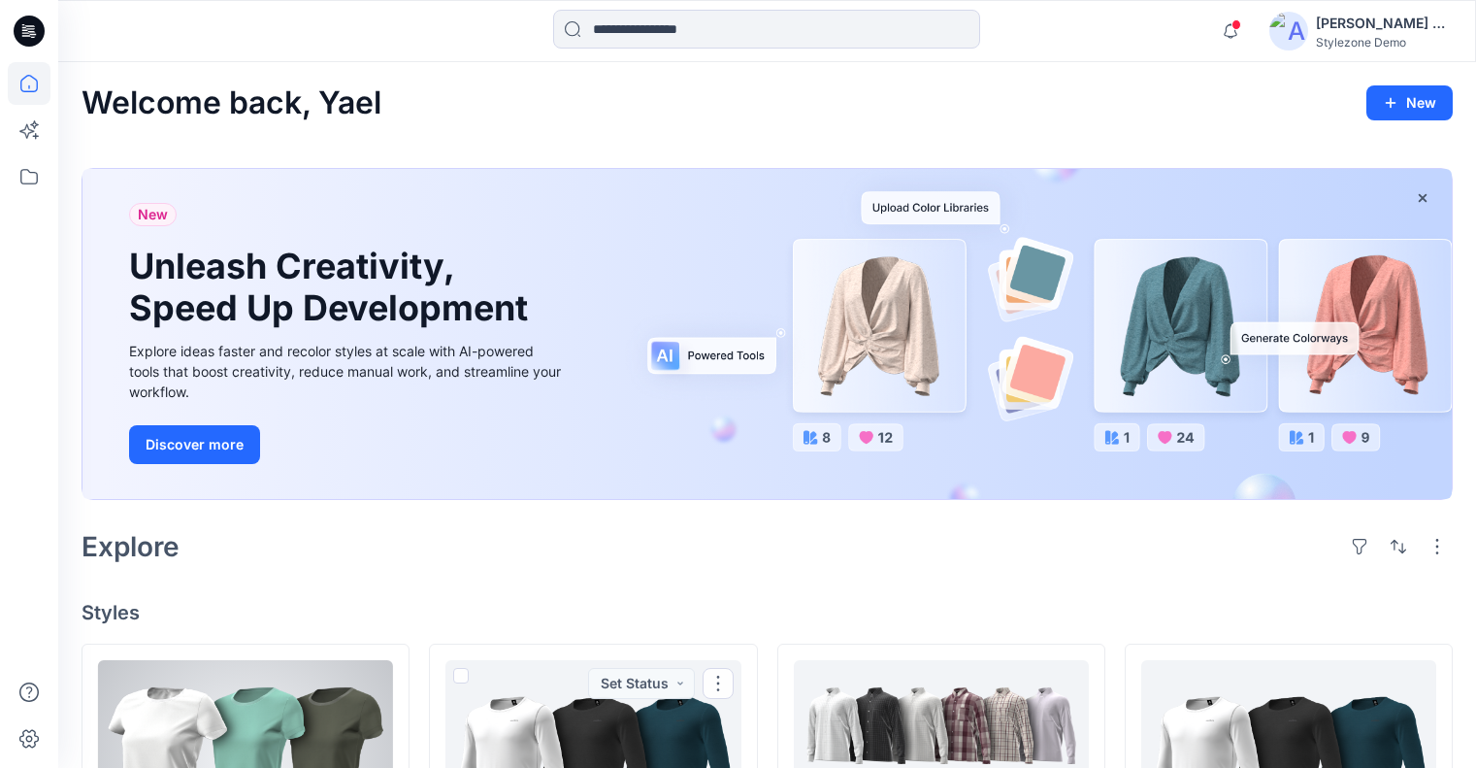
scroll to position [291, 0]
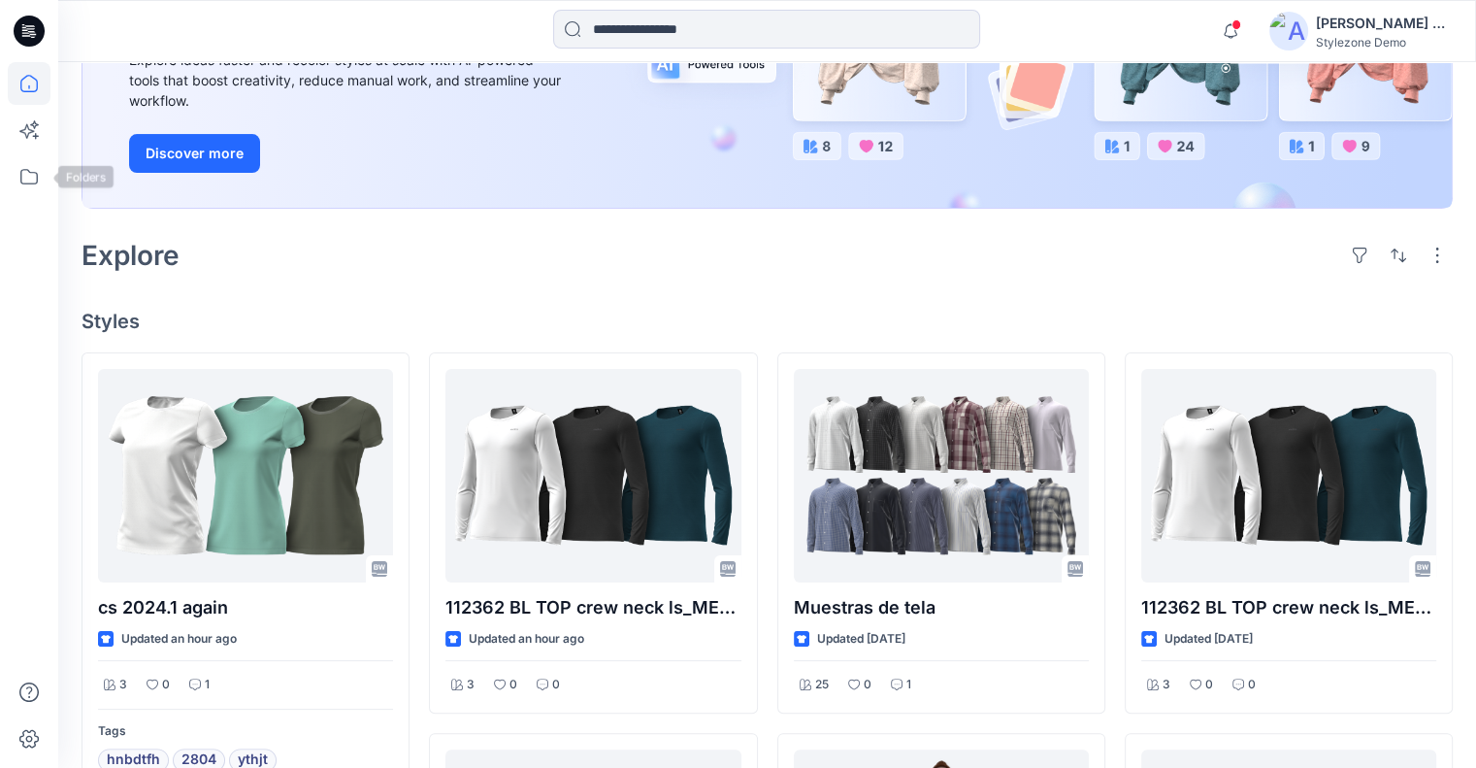
drag, startPoint x: 33, startPoint y: 178, endPoint x: 51, endPoint y: 173, distance: 19.1
click at [33, 177] on icon at bounding box center [29, 176] width 43 height 43
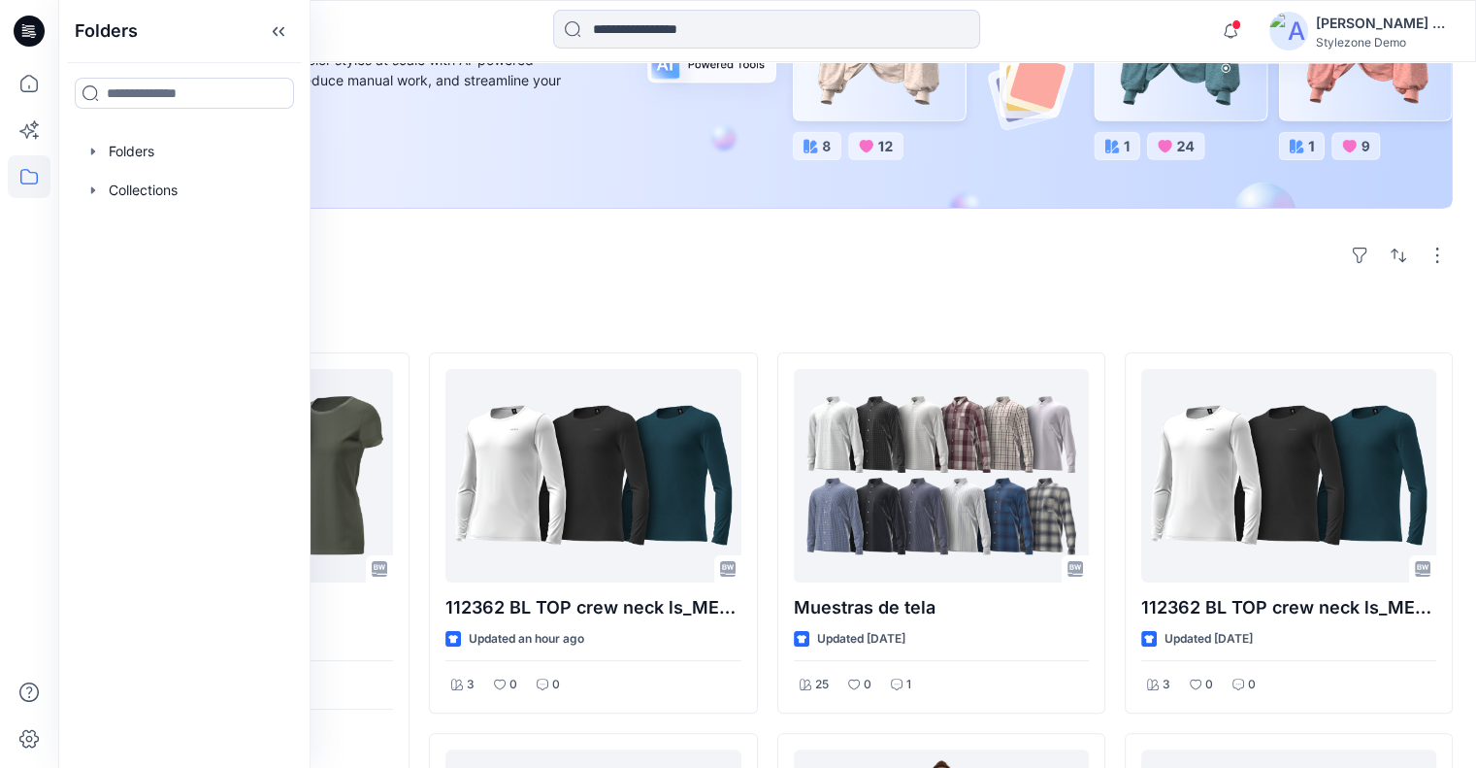
click at [166, 129] on div "Folders Folders Collections" at bounding box center [184, 384] width 252 height 768
click at [170, 144] on div at bounding box center [184, 151] width 221 height 39
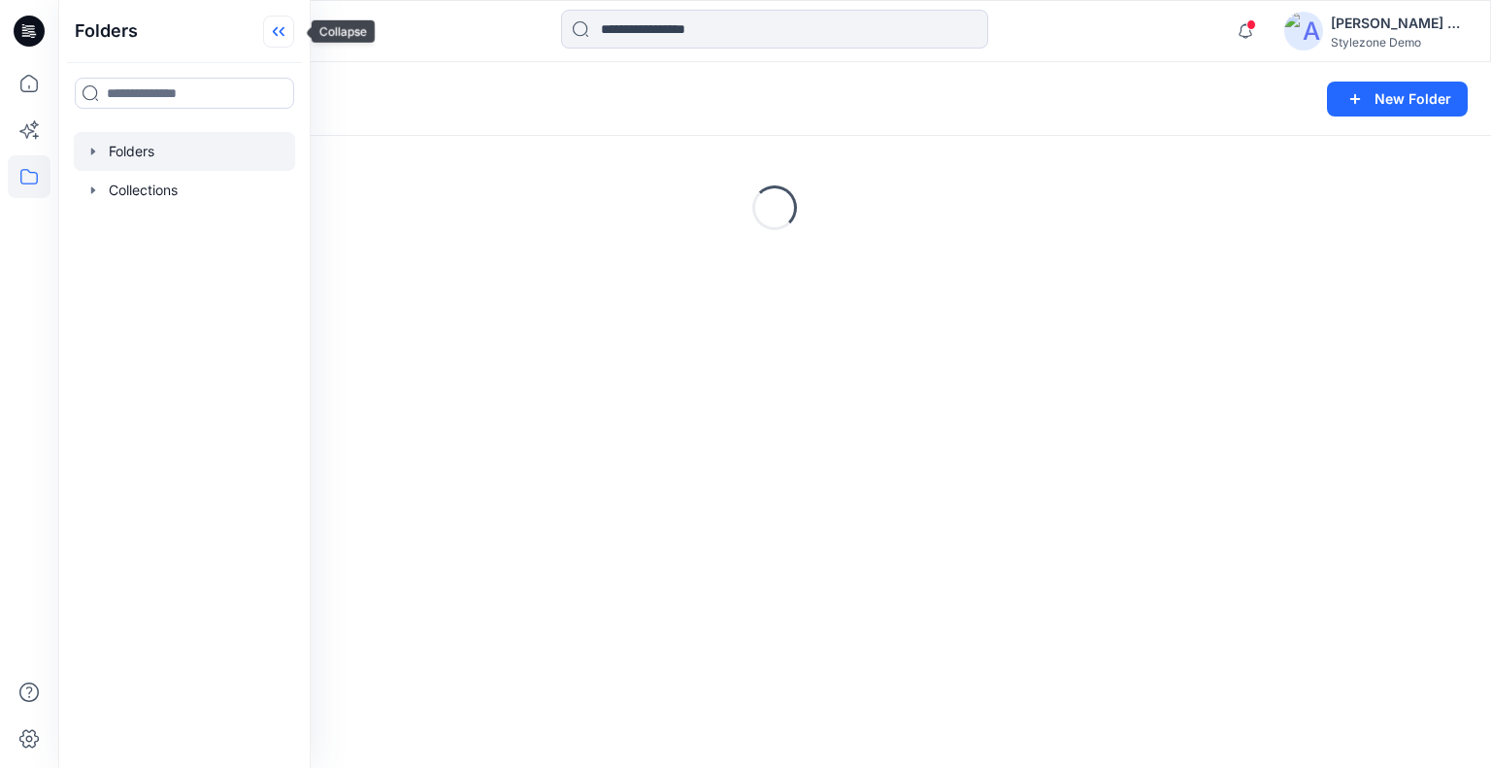
click at [292, 32] on icon at bounding box center [278, 32] width 31 height 32
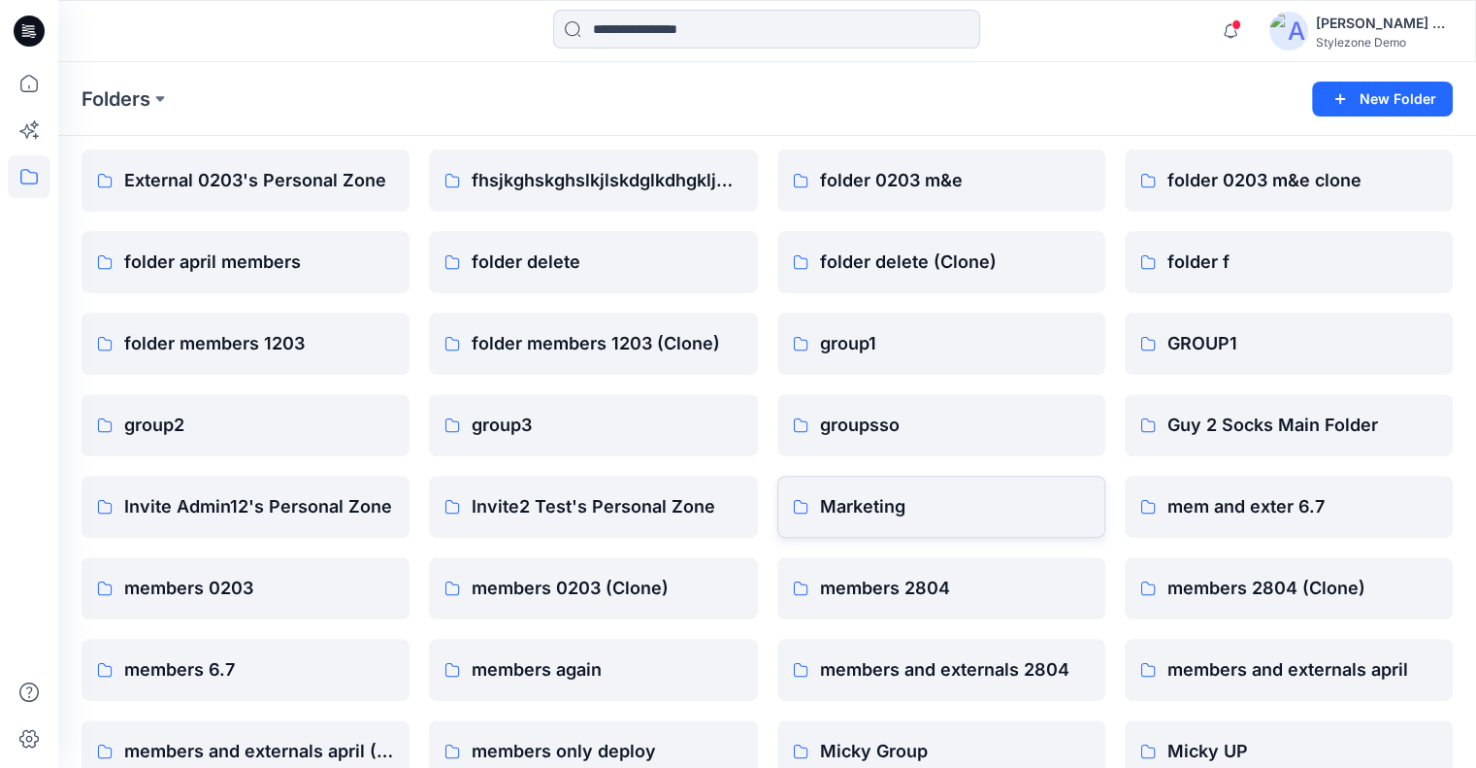
scroll to position [582, 0]
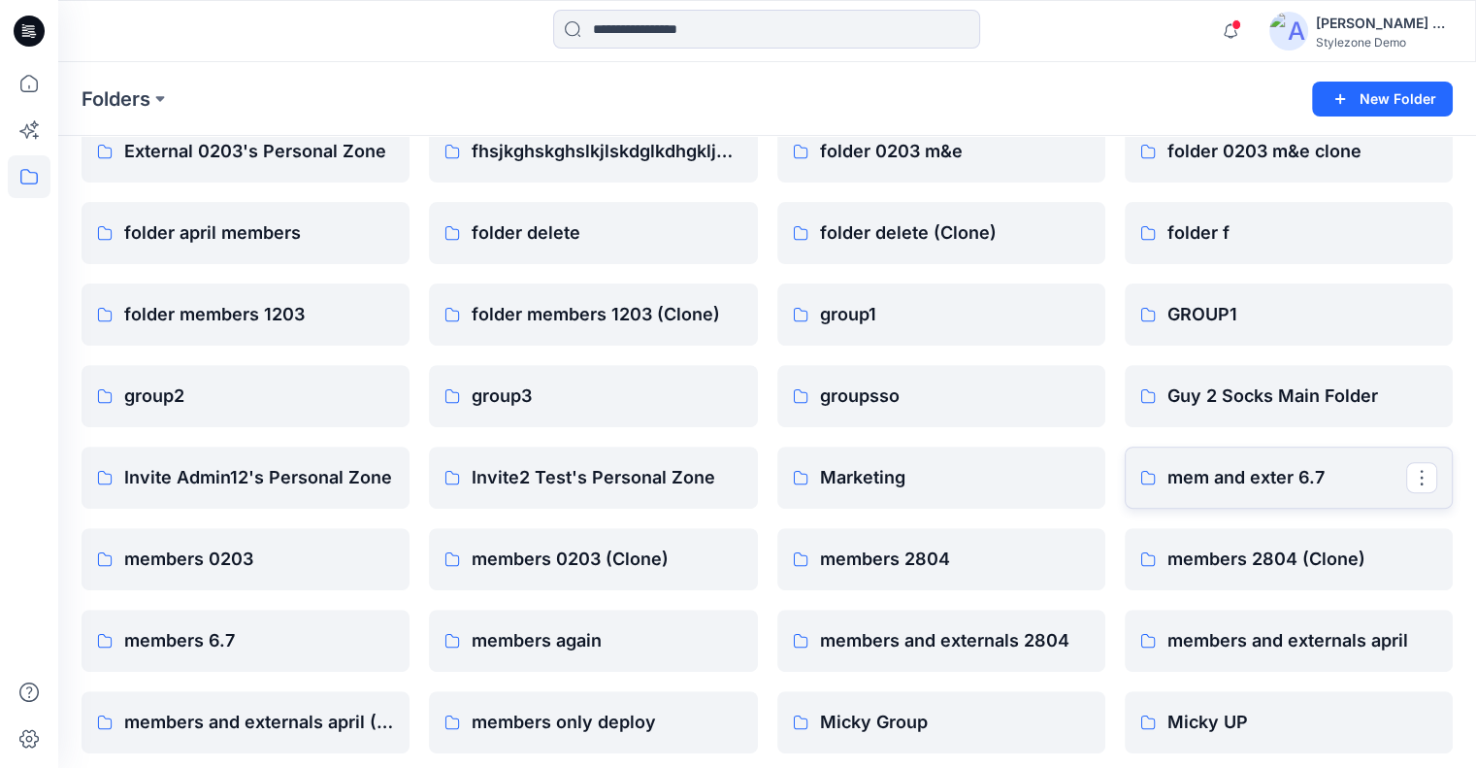
click at [1291, 473] on p "mem and exter 6.7" at bounding box center [1287, 477] width 239 height 27
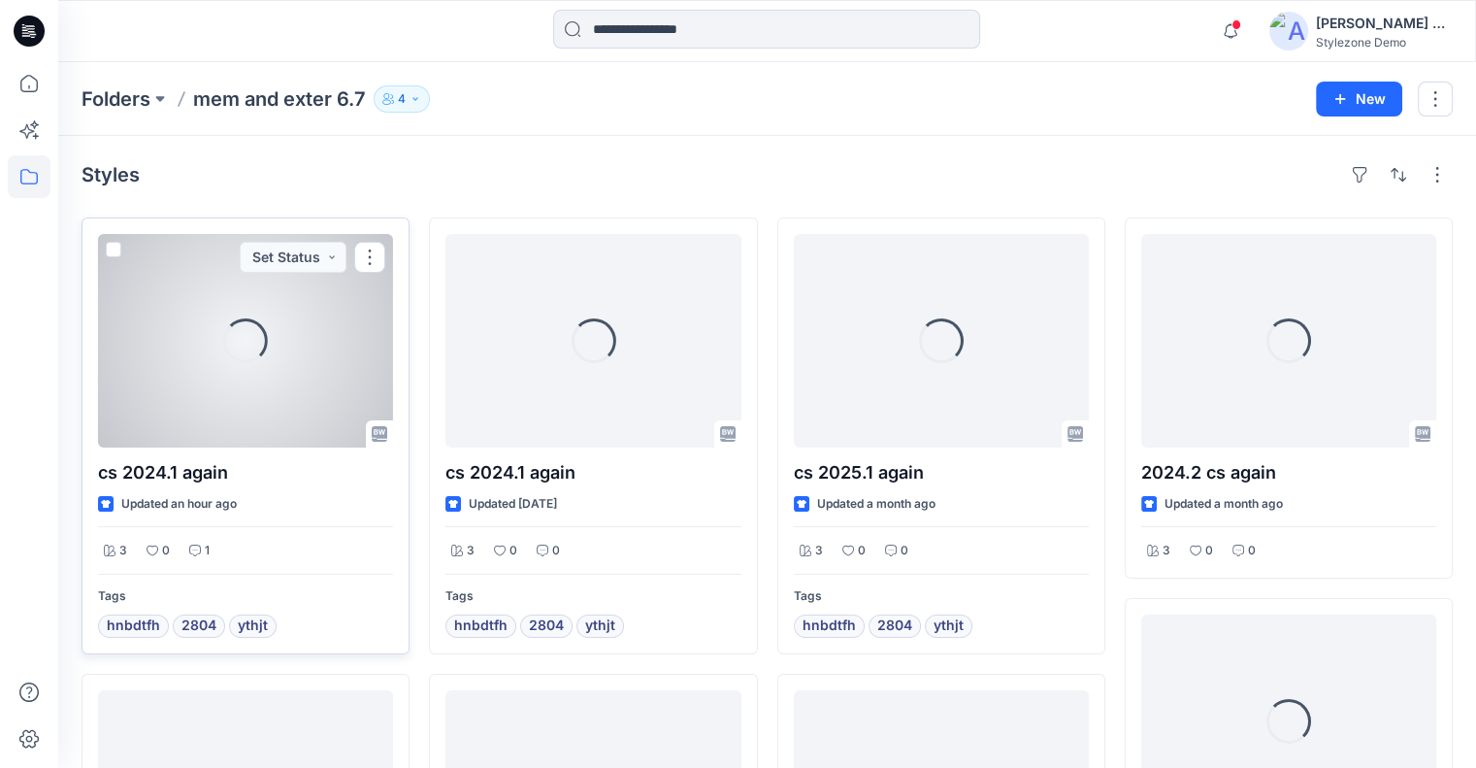
click at [111, 245] on span at bounding box center [114, 250] width 16 height 16
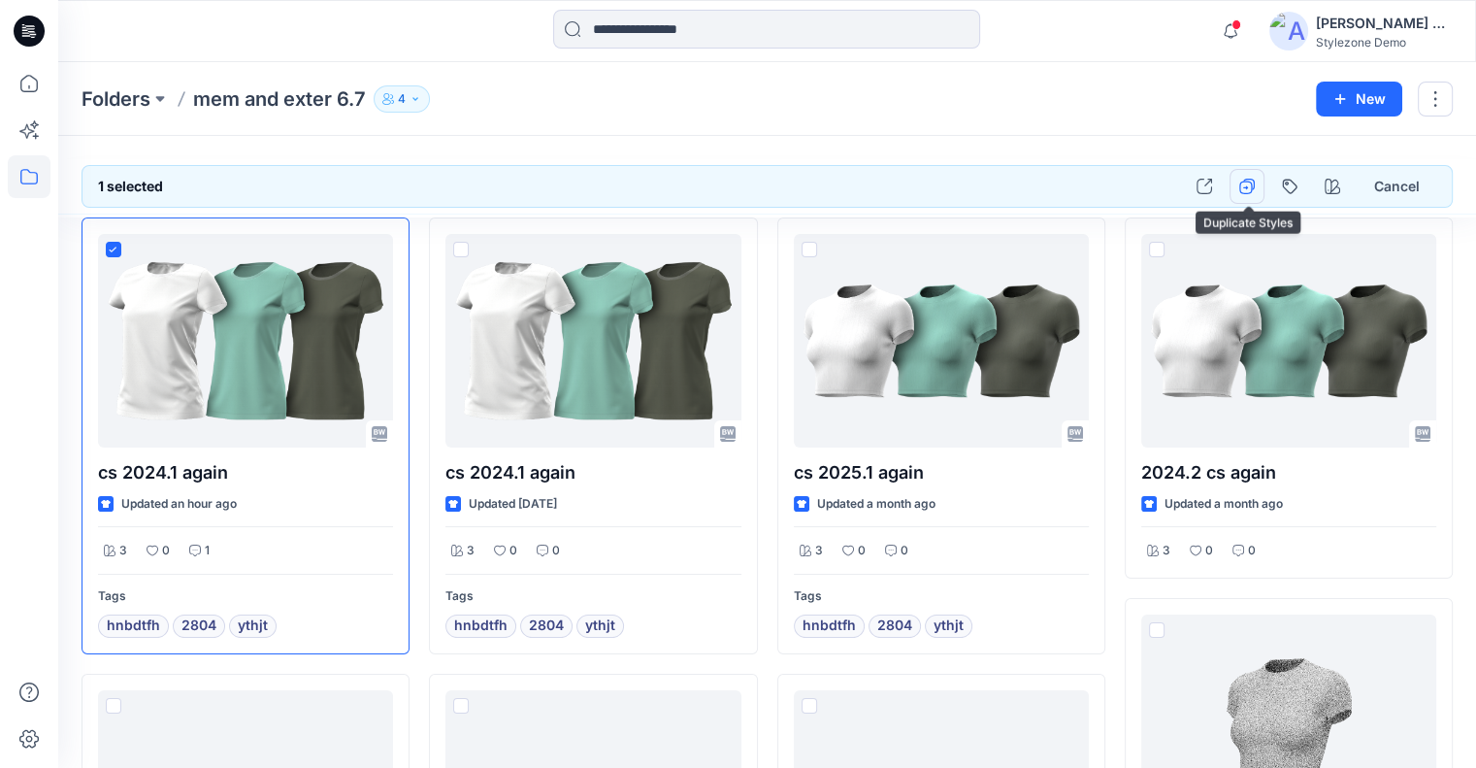
click at [1242, 188] on icon "button" at bounding box center [1247, 187] width 16 height 16
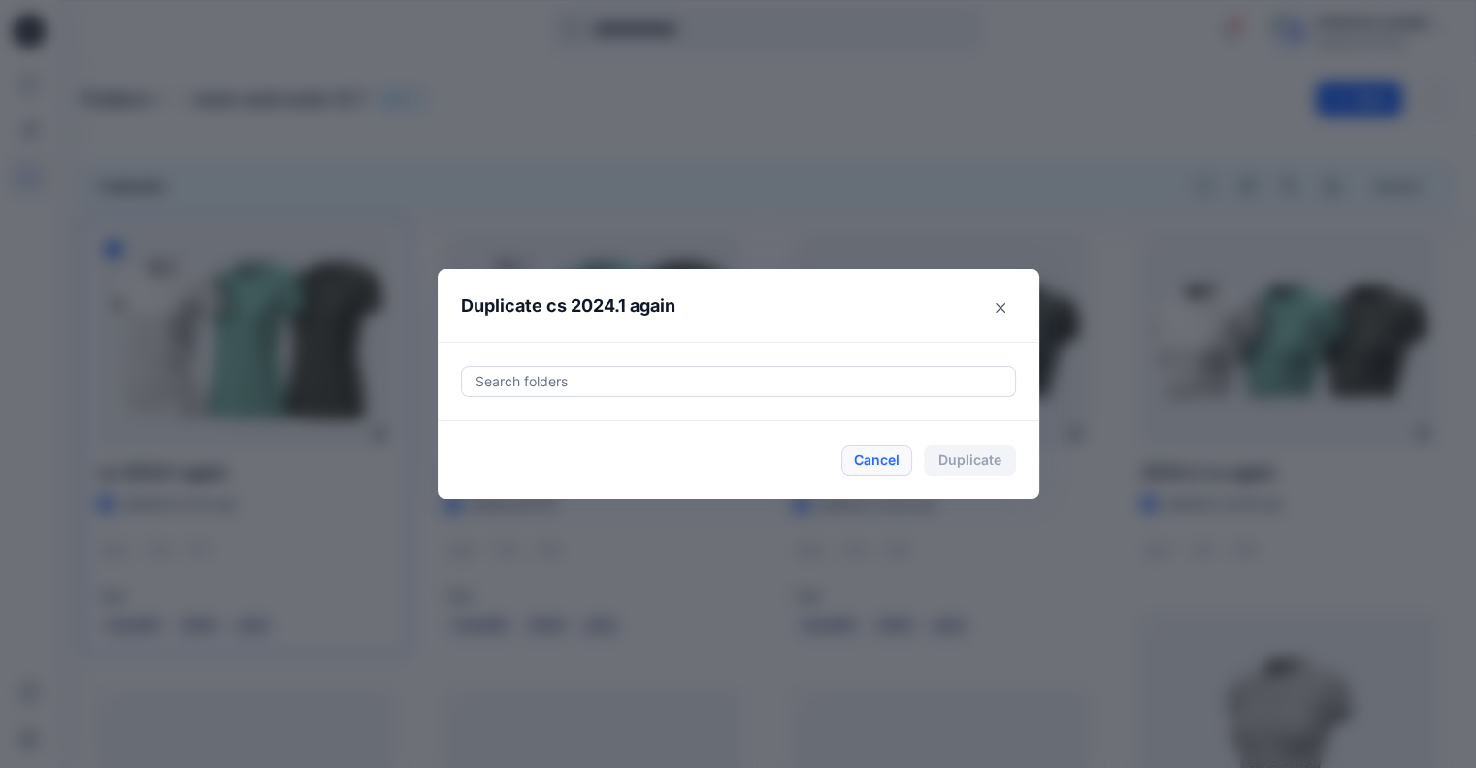
click at [881, 462] on button "Cancel" at bounding box center [876, 460] width 71 height 31
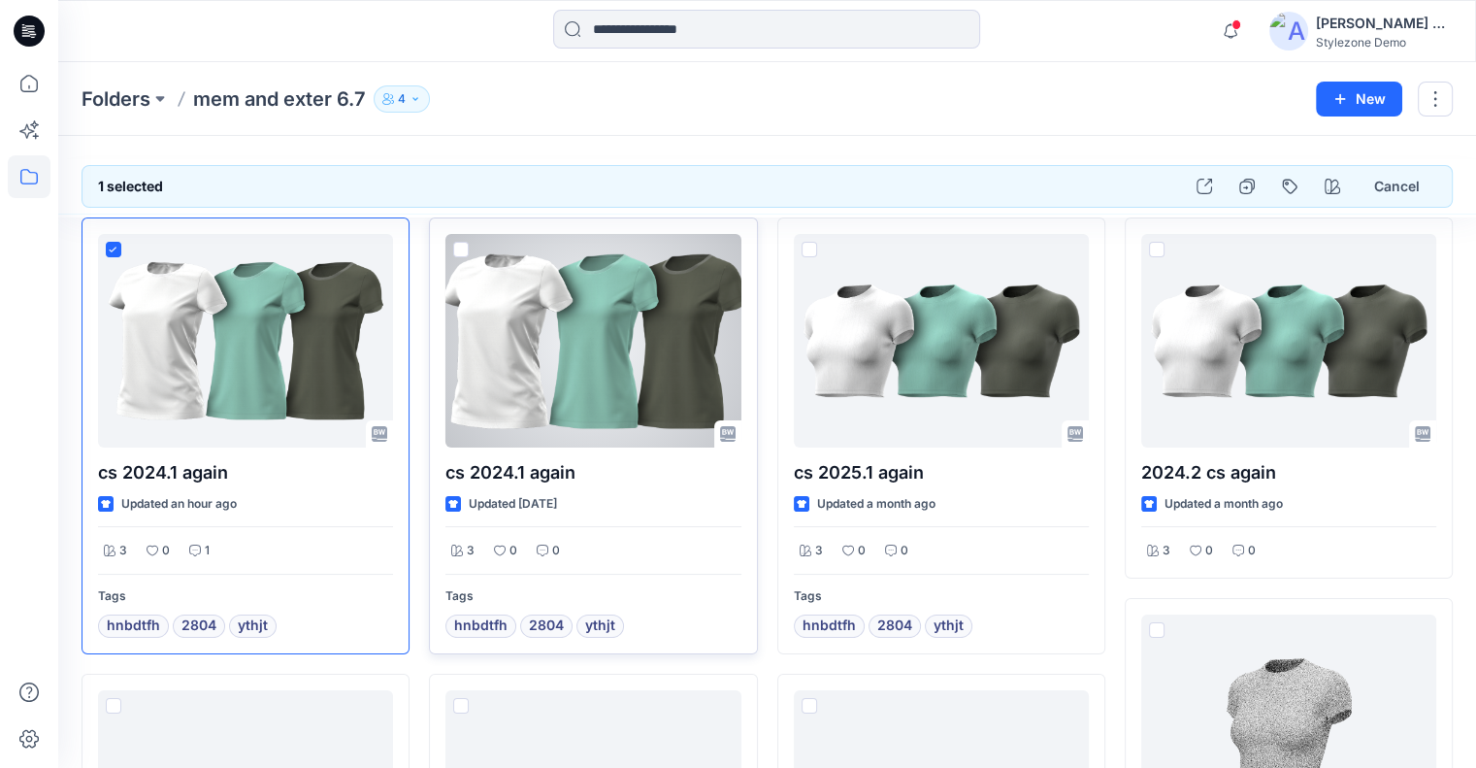
click at [459, 244] on span at bounding box center [461, 250] width 16 height 16
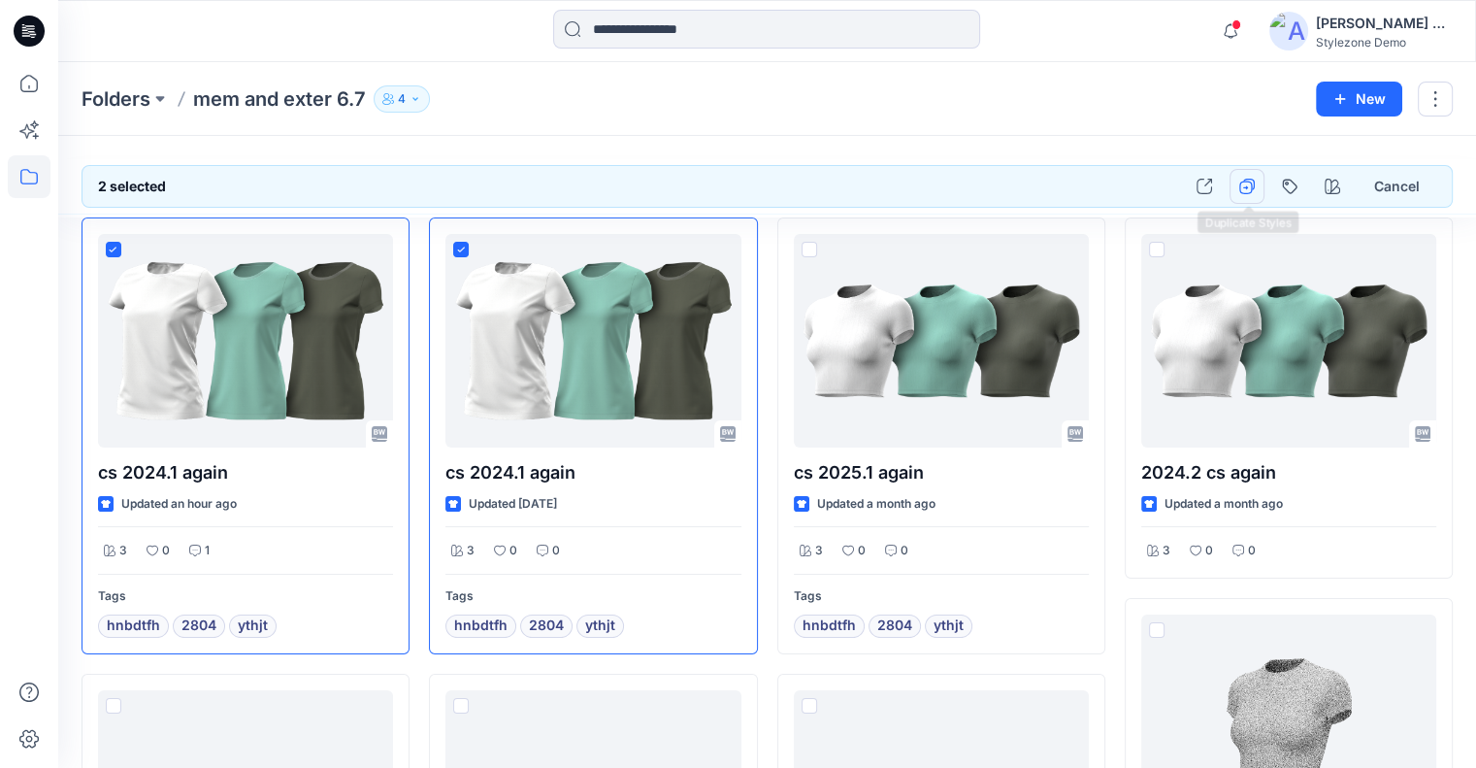
click at [1238, 196] on button "button" at bounding box center [1247, 186] width 35 height 35
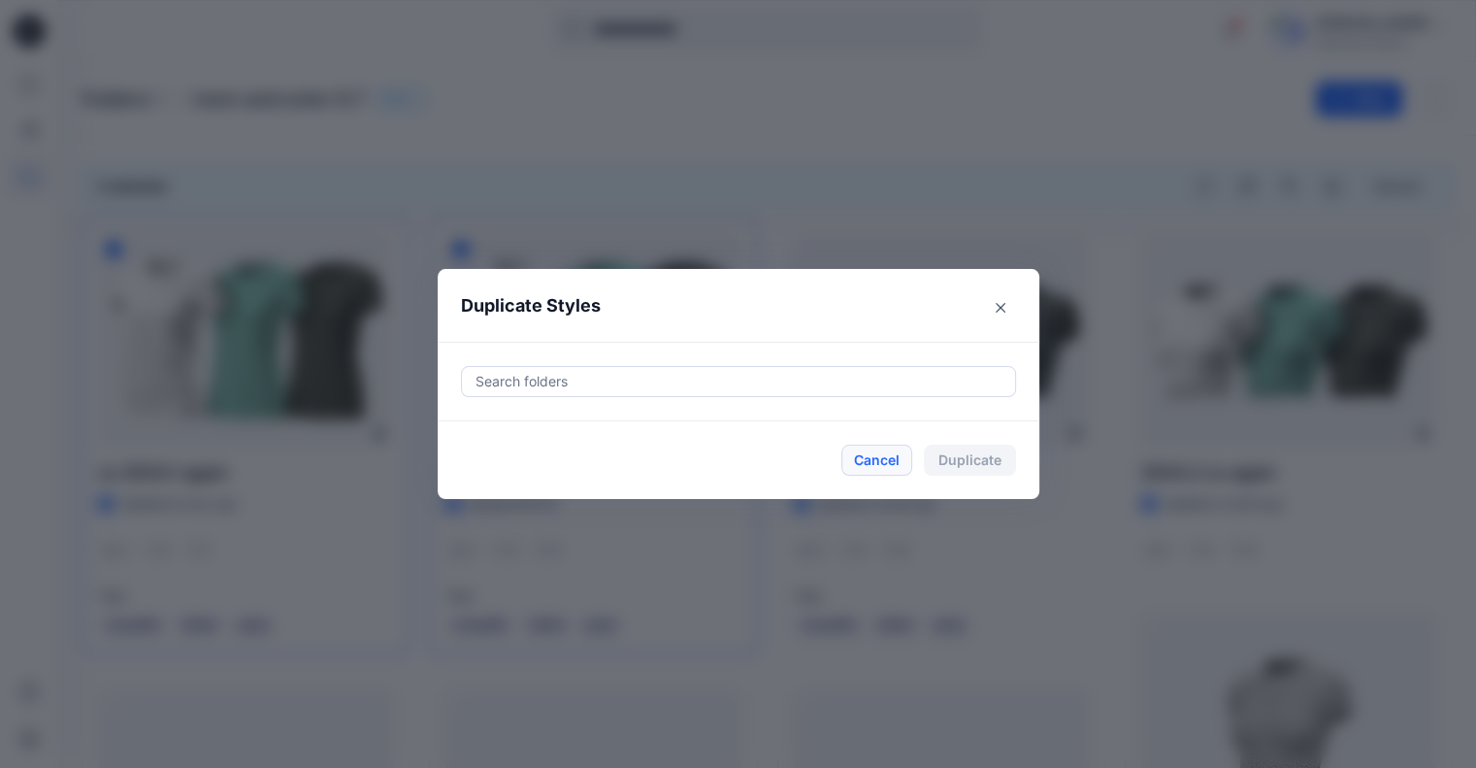
drag, startPoint x: 886, startPoint y: 462, endPoint x: 1141, endPoint y: 261, distance: 324.8
click at [887, 461] on button "Cancel" at bounding box center [876, 460] width 71 height 31
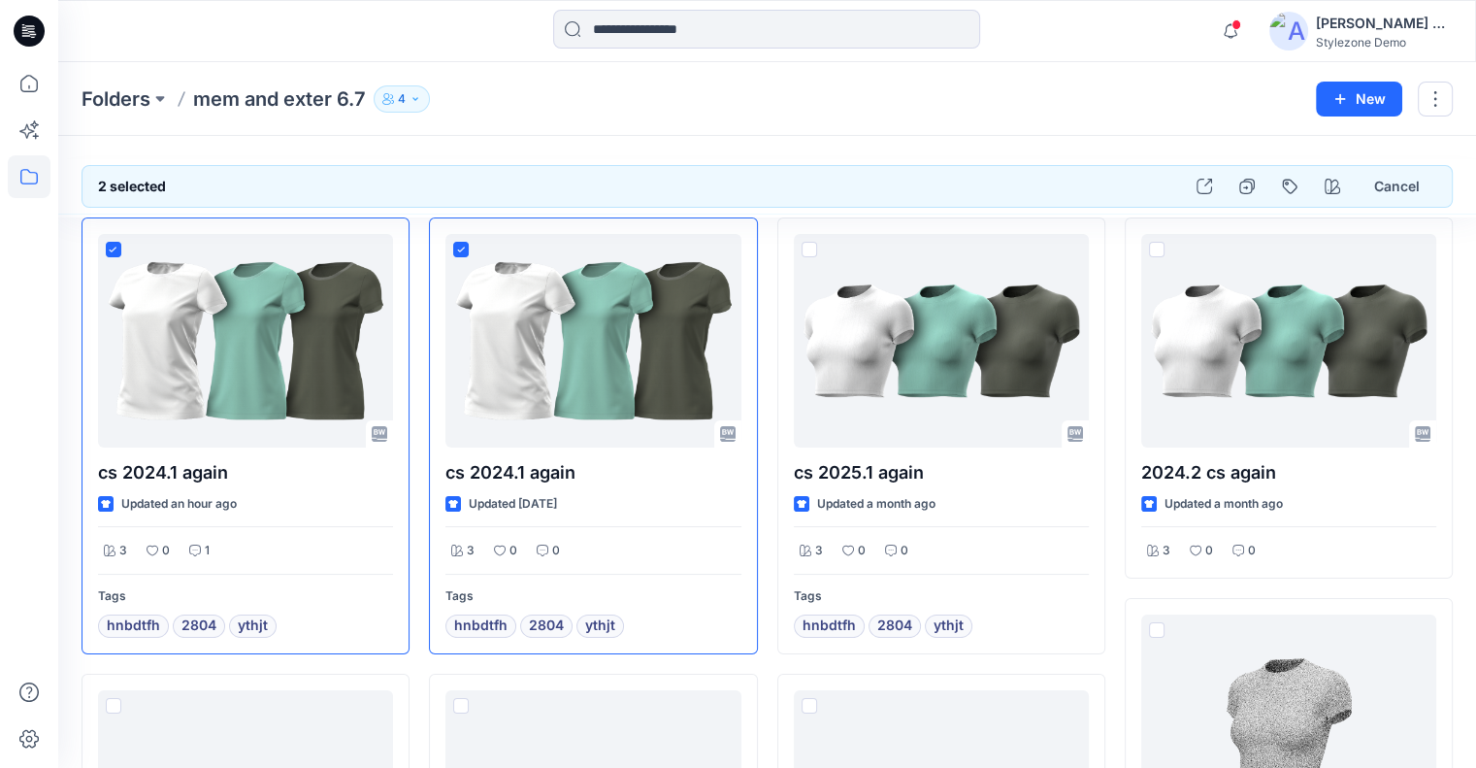
drag, startPoint x: 1394, startPoint y: 196, endPoint x: 1360, endPoint y: 210, distance: 36.6
click at [1394, 195] on button "Cancel" at bounding box center [1397, 186] width 79 height 35
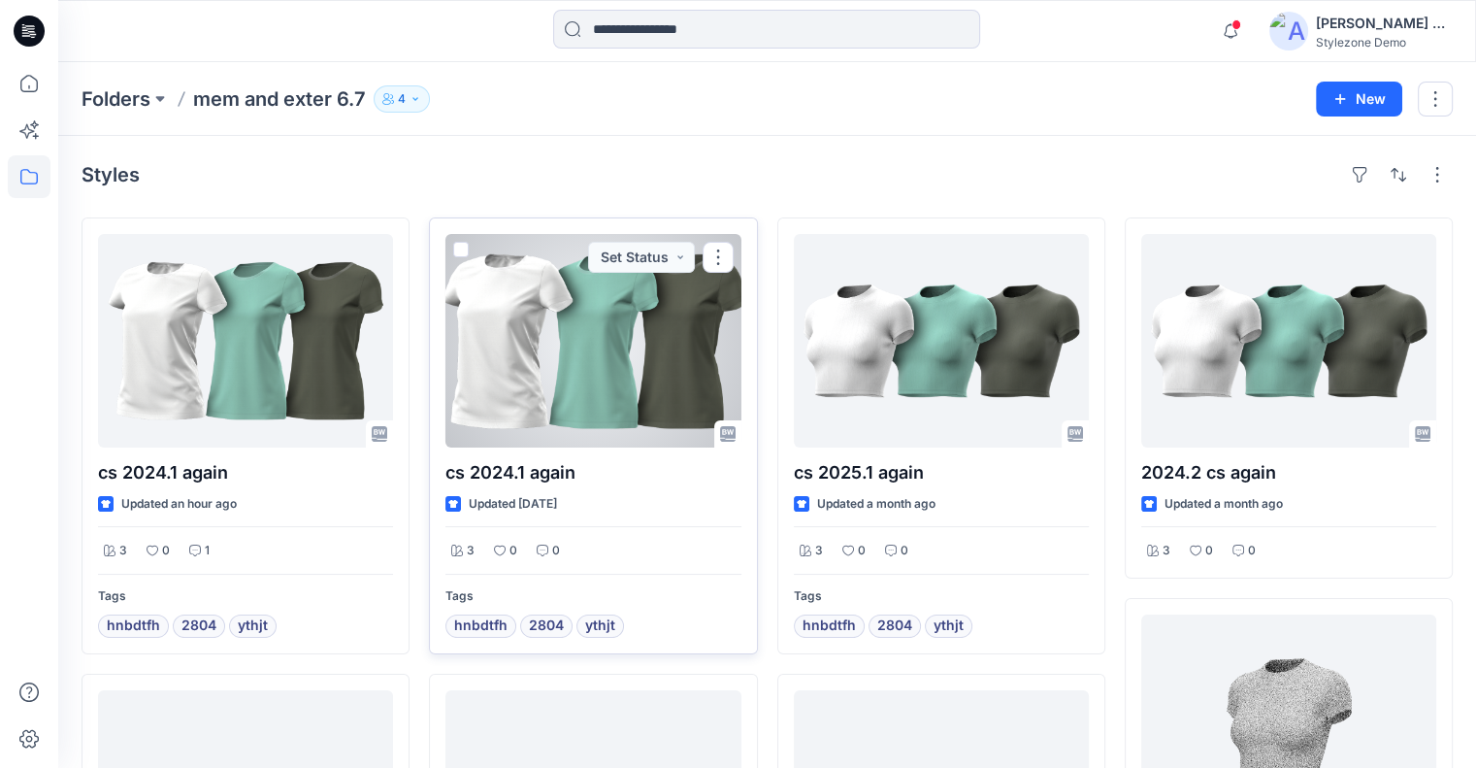
drag, startPoint x: 460, startPoint y: 244, endPoint x: 471, endPoint y: 244, distance: 10.7
click at [459, 244] on span at bounding box center [461, 250] width 16 height 16
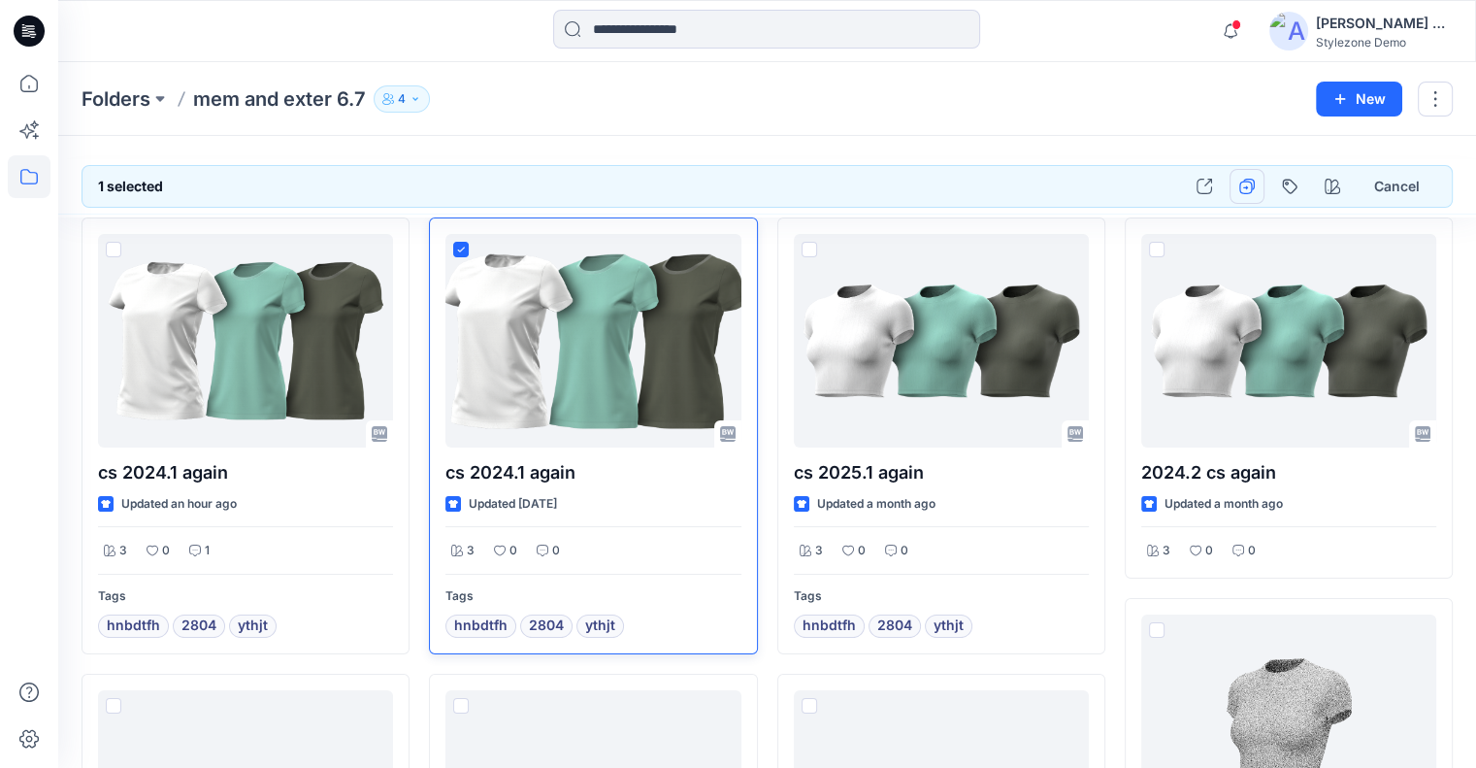
click at [1255, 193] on icon "button" at bounding box center [1247, 187] width 16 height 16
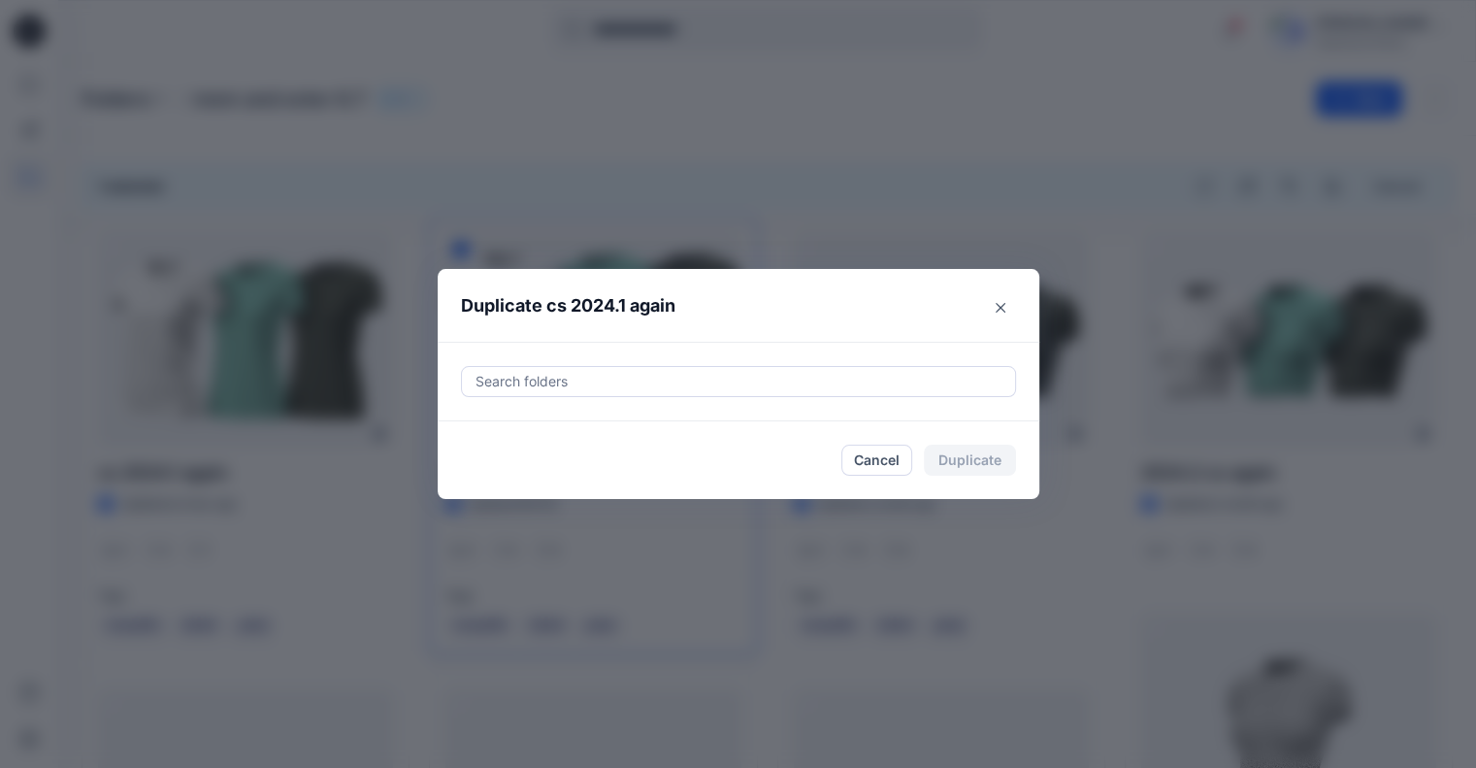
click at [868, 459] on button "Cancel" at bounding box center [876, 460] width 71 height 31
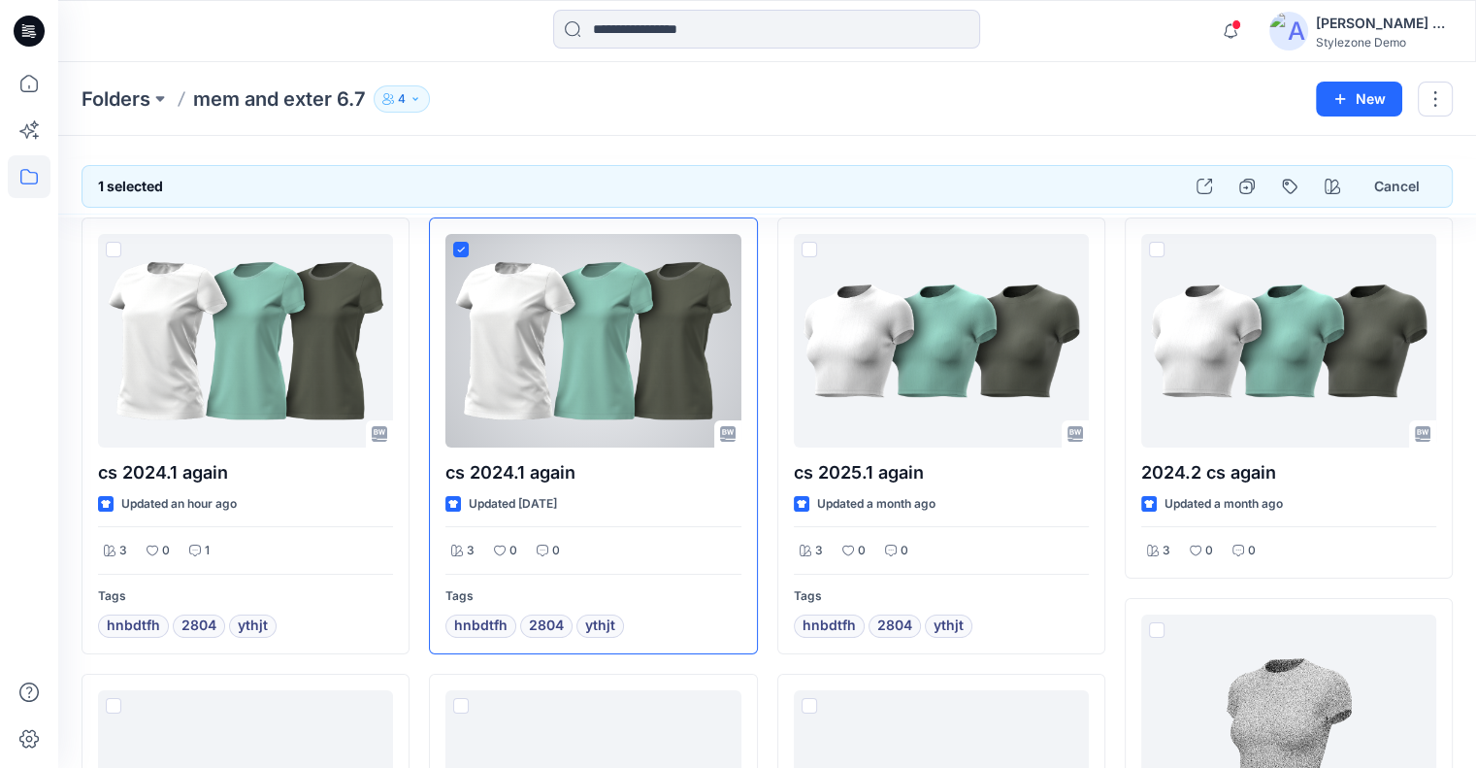
drag, startPoint x: 459, startPoint y: 247, endPoint x: 621, endPoint y: 348, distance: 190.9
click at [459, 247] on icon at bounding box center [461, 250] width 9 height 7
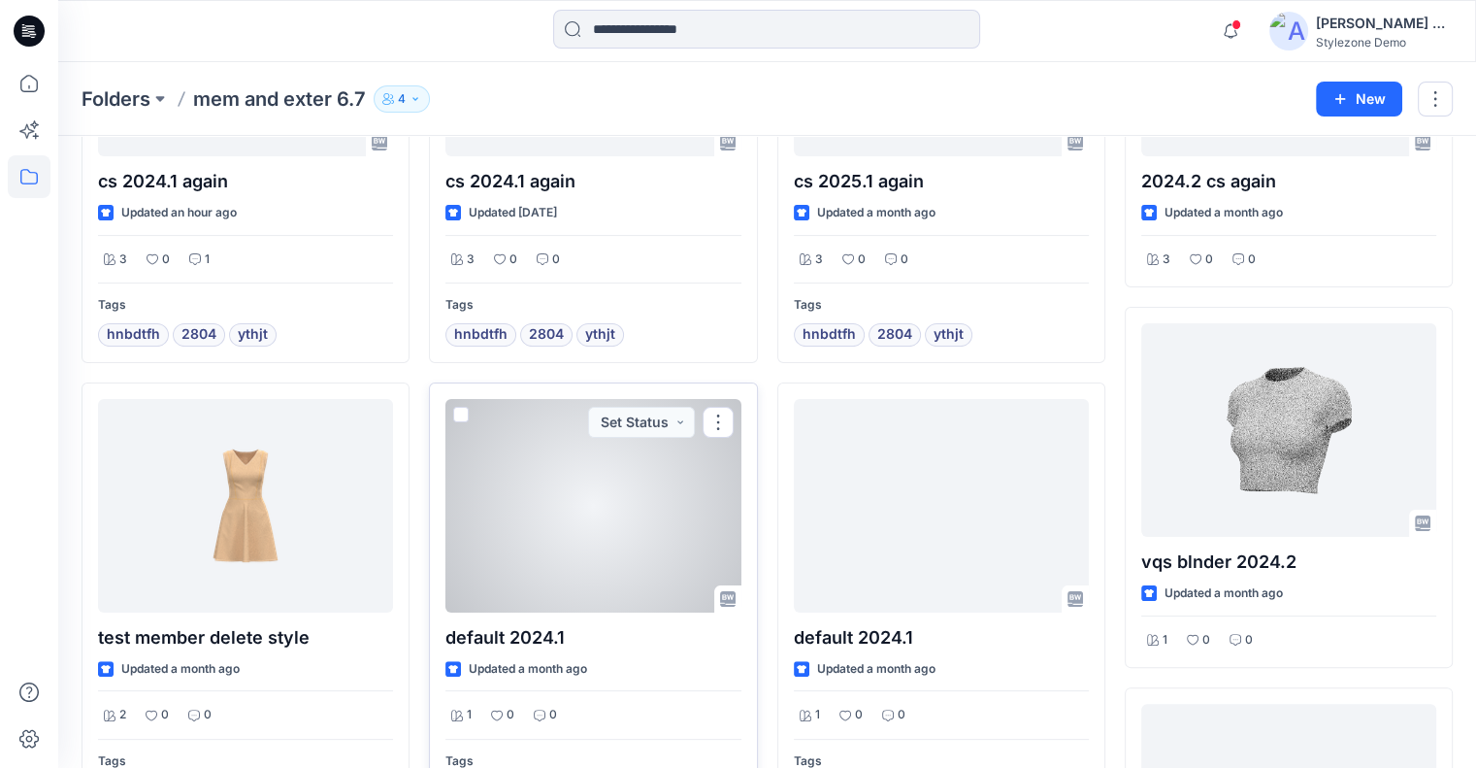
click at [465, 413] on span at bounding box center [461, 415] width 16 height 16
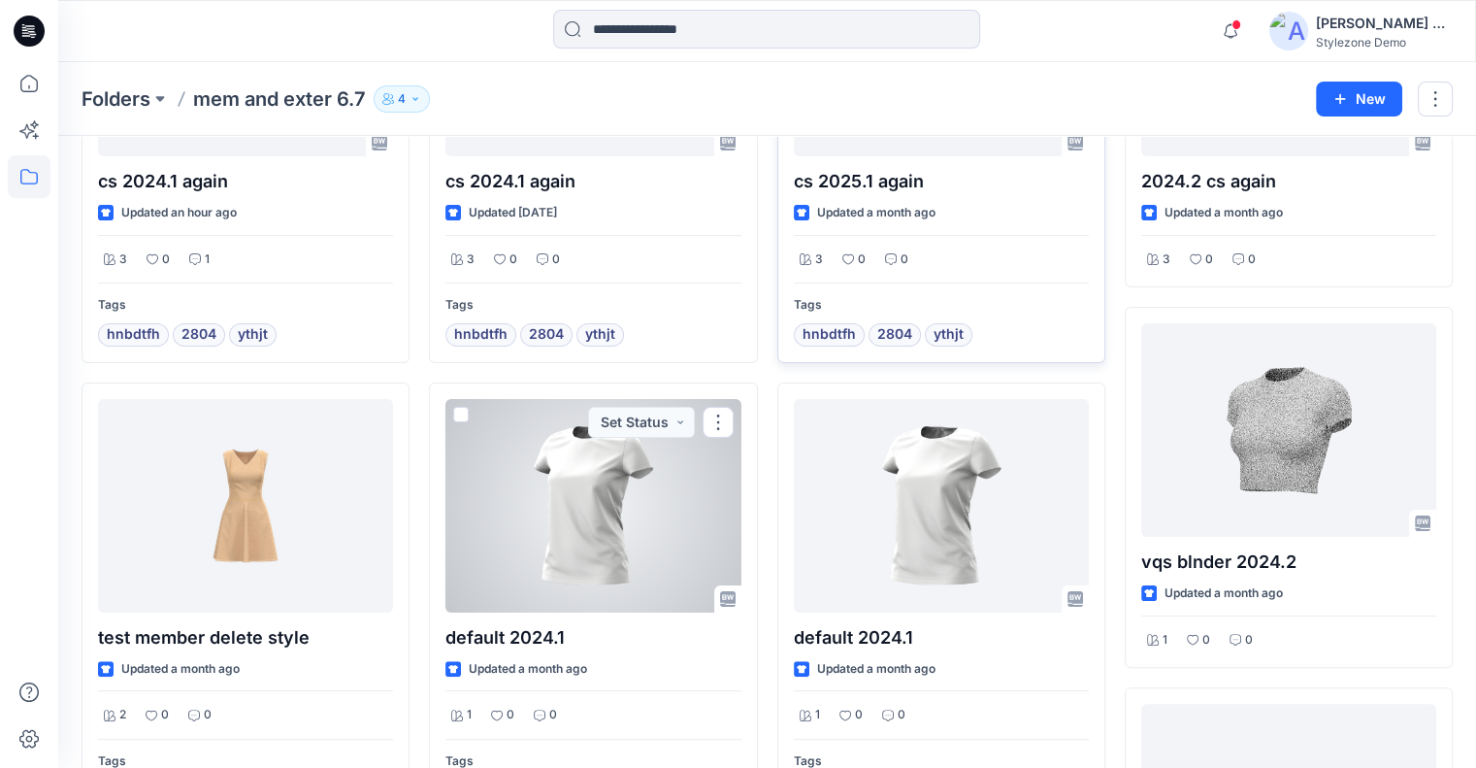
scroll to position [290, 0]
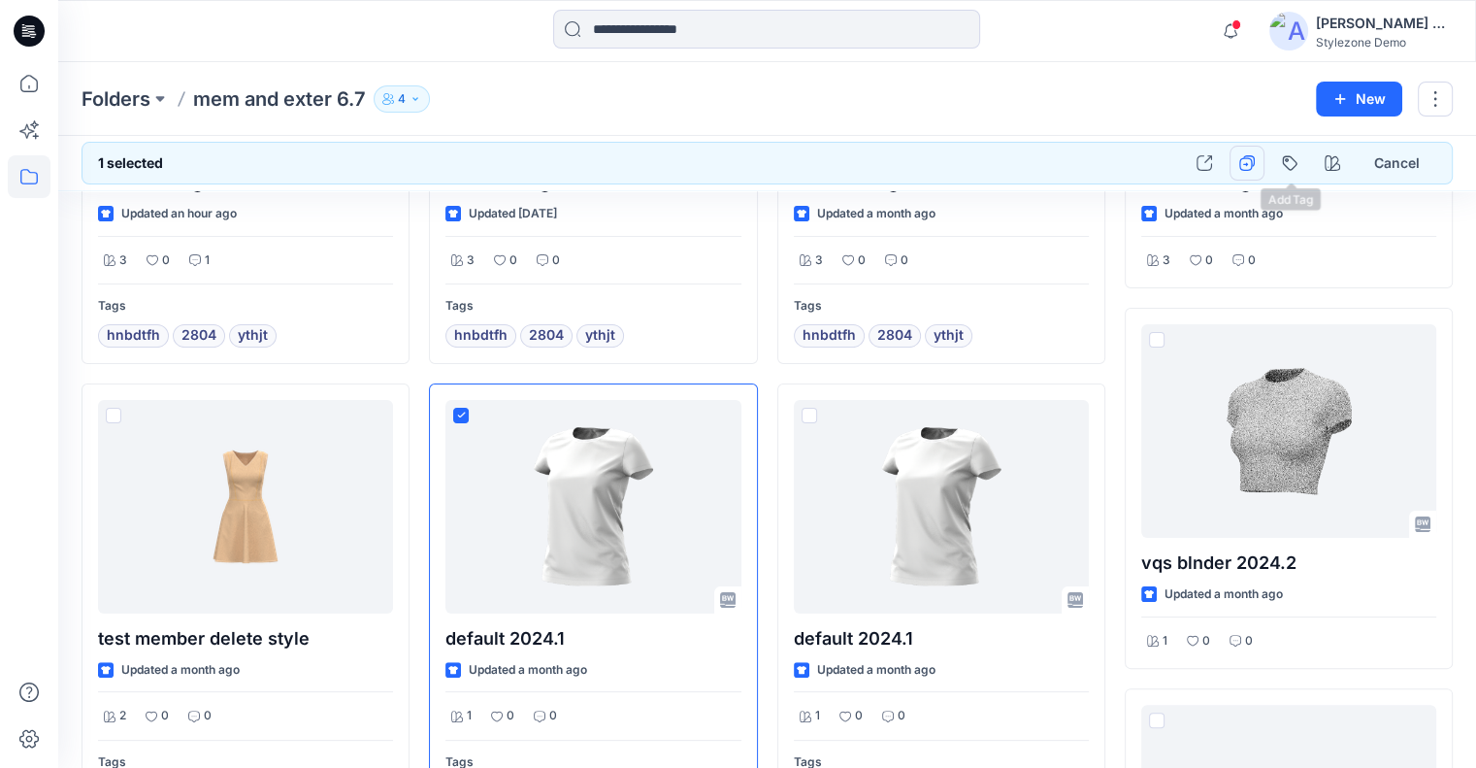
click at [1252, 170] on button "button" at bounding box center [1247, 163] width 35 height 35
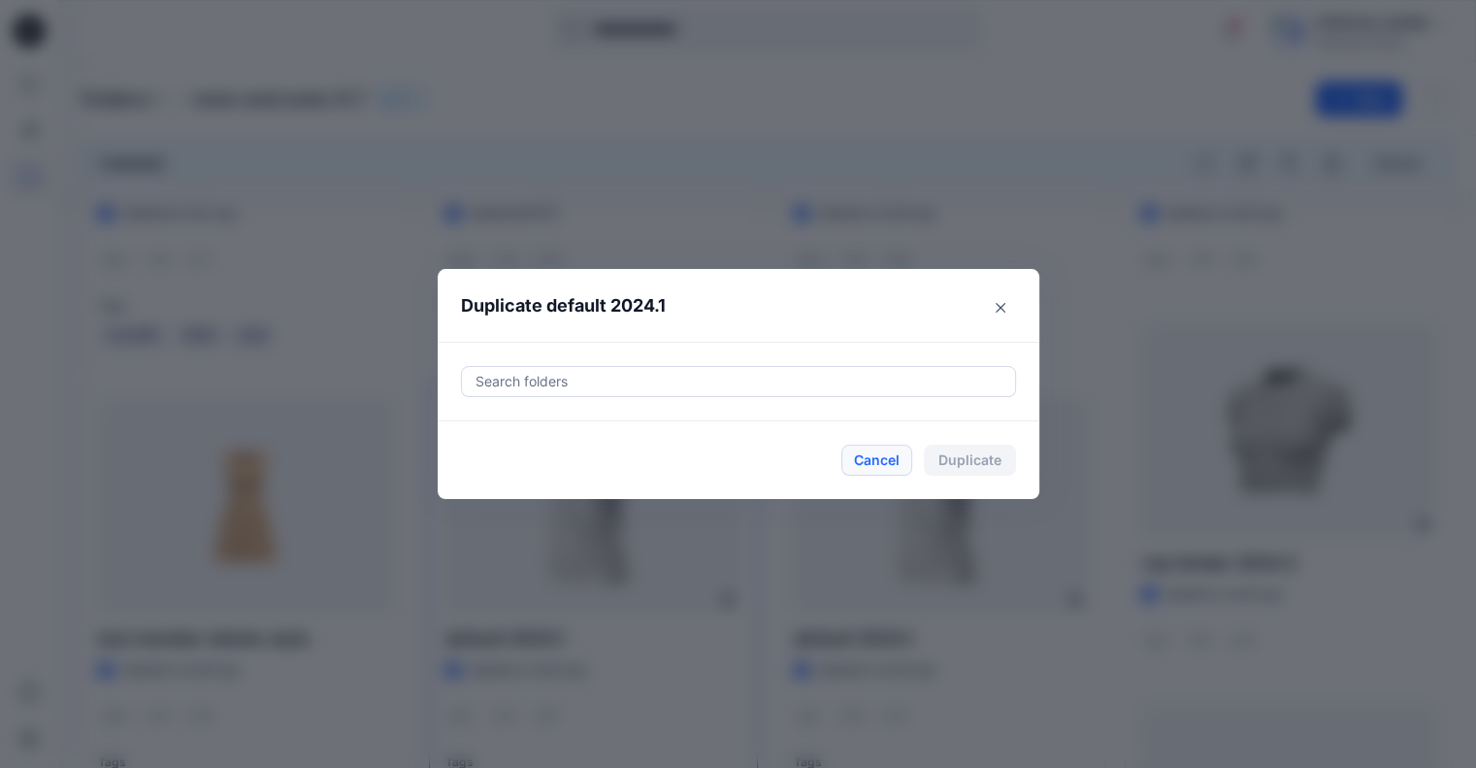
click at [899, 465] on button "Cancel" at bounding box center [876, 460] width 71 height 31
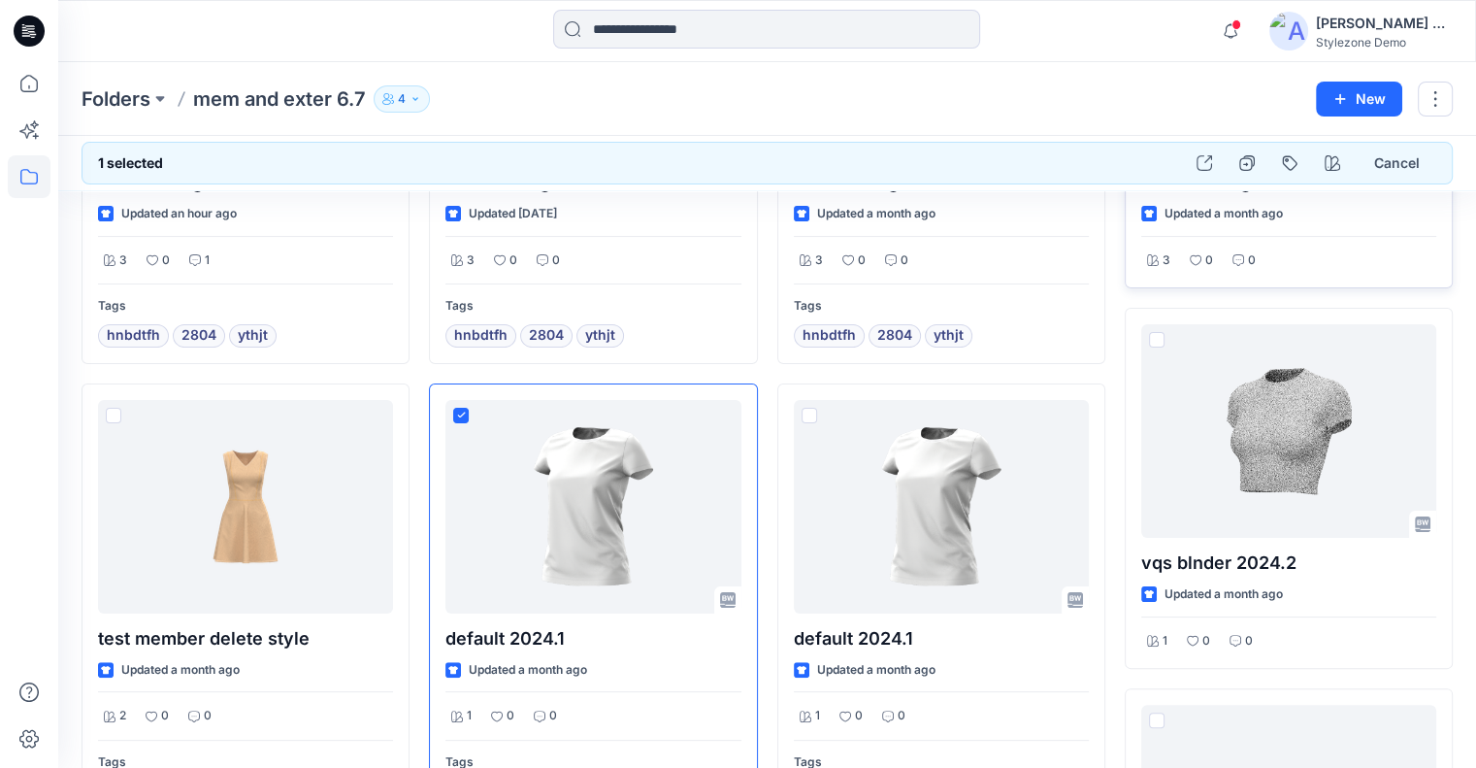
click at [1418, 167] on button "Cancel" at bounding box center [1397, 163] width 79 height 35
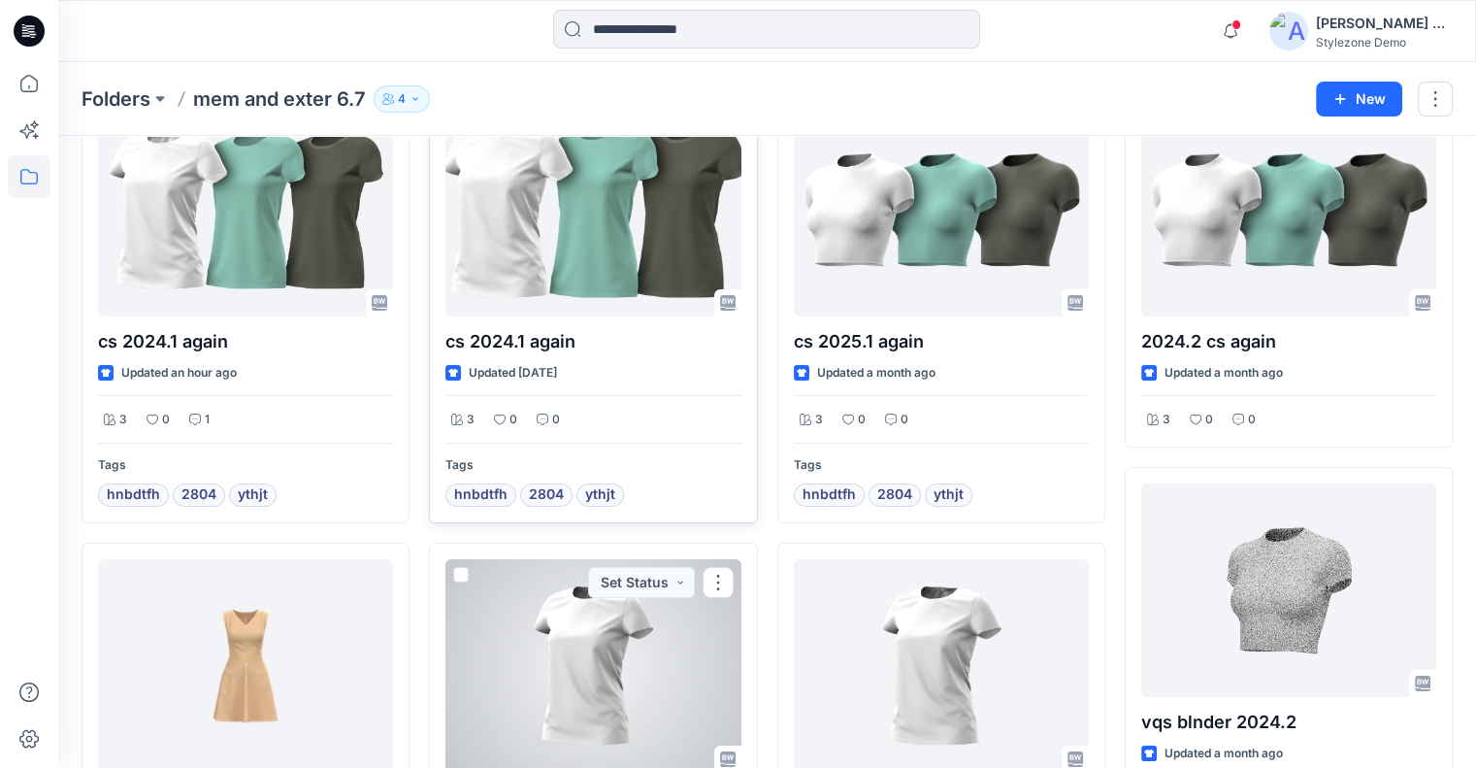
scroll to position [0, 0]
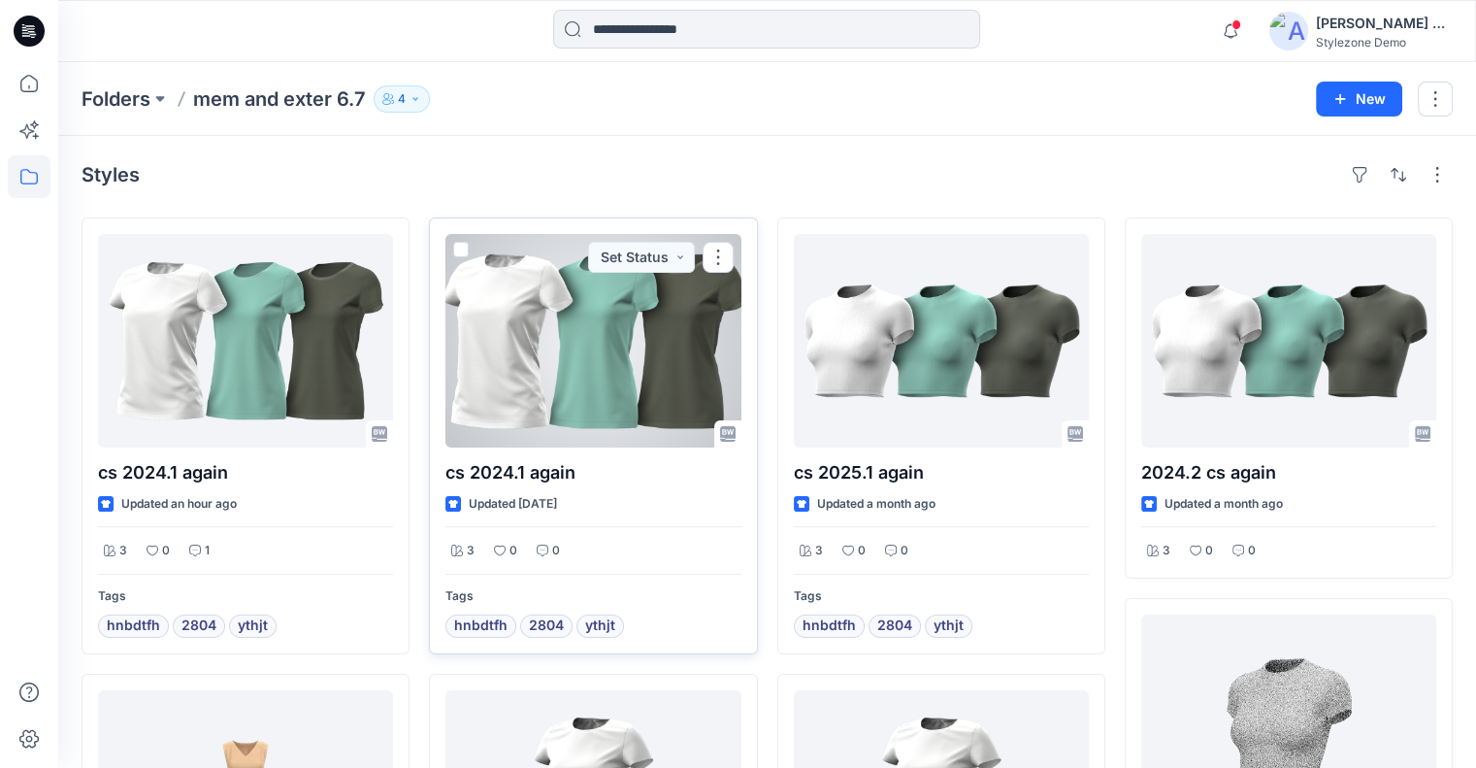
click at [570, 333] on div at bounding box center [592, 341] width 295 height 214
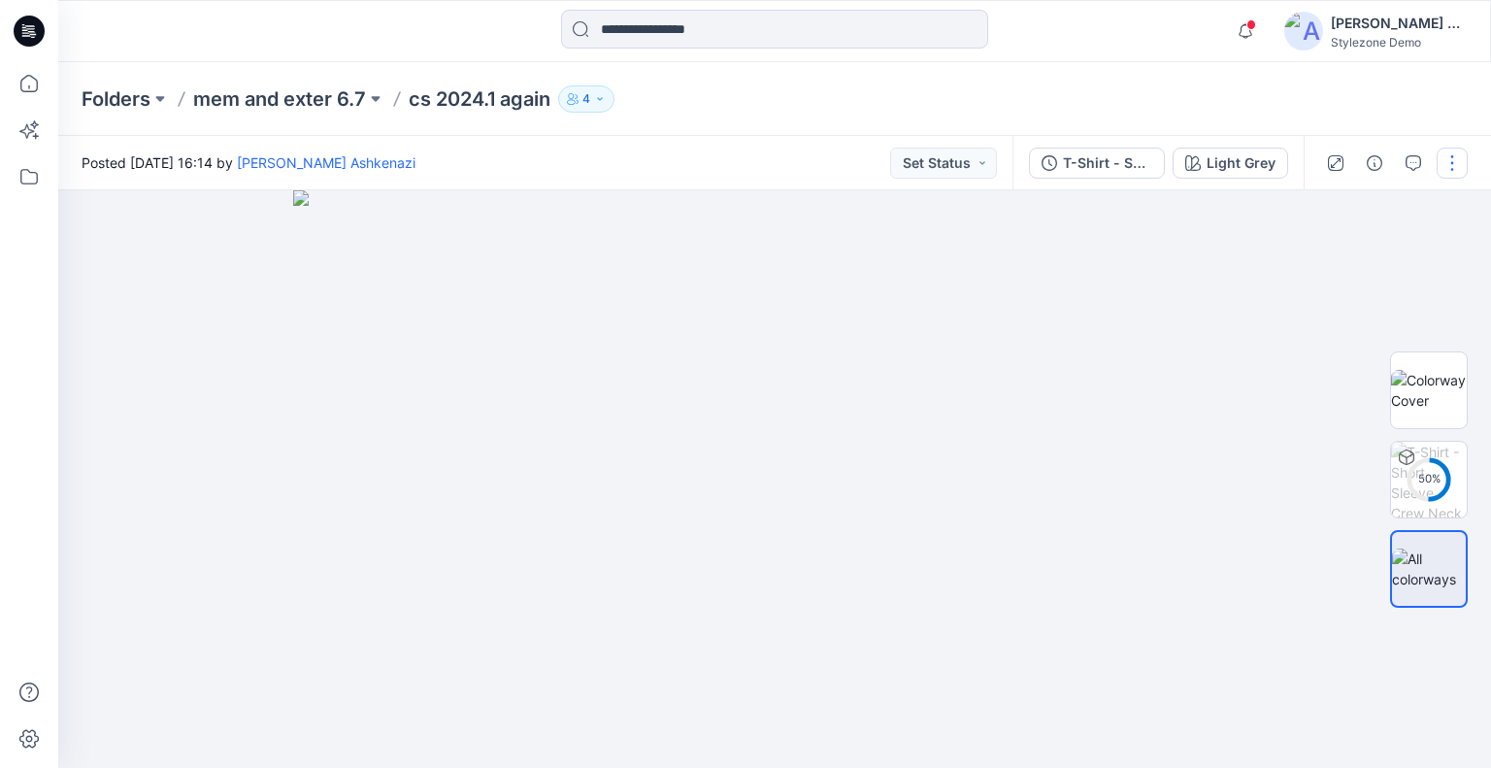
click at [1455, 156] on button "button" at bounding box center [1451, 163] width 31 height 31
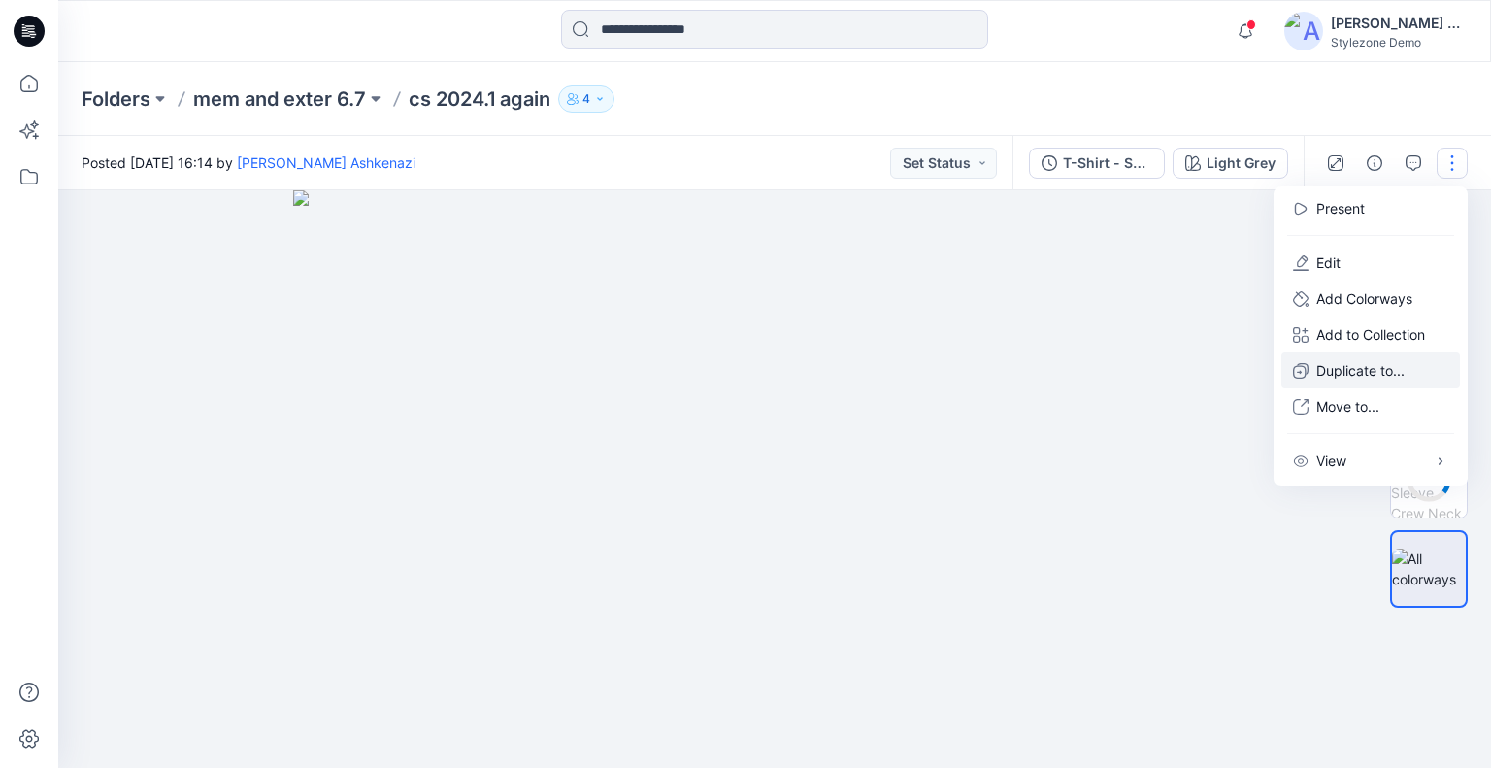
click at [1343, 376] on p "Duplicate to..." at bounding box center [1360, 370] width 88 height 20
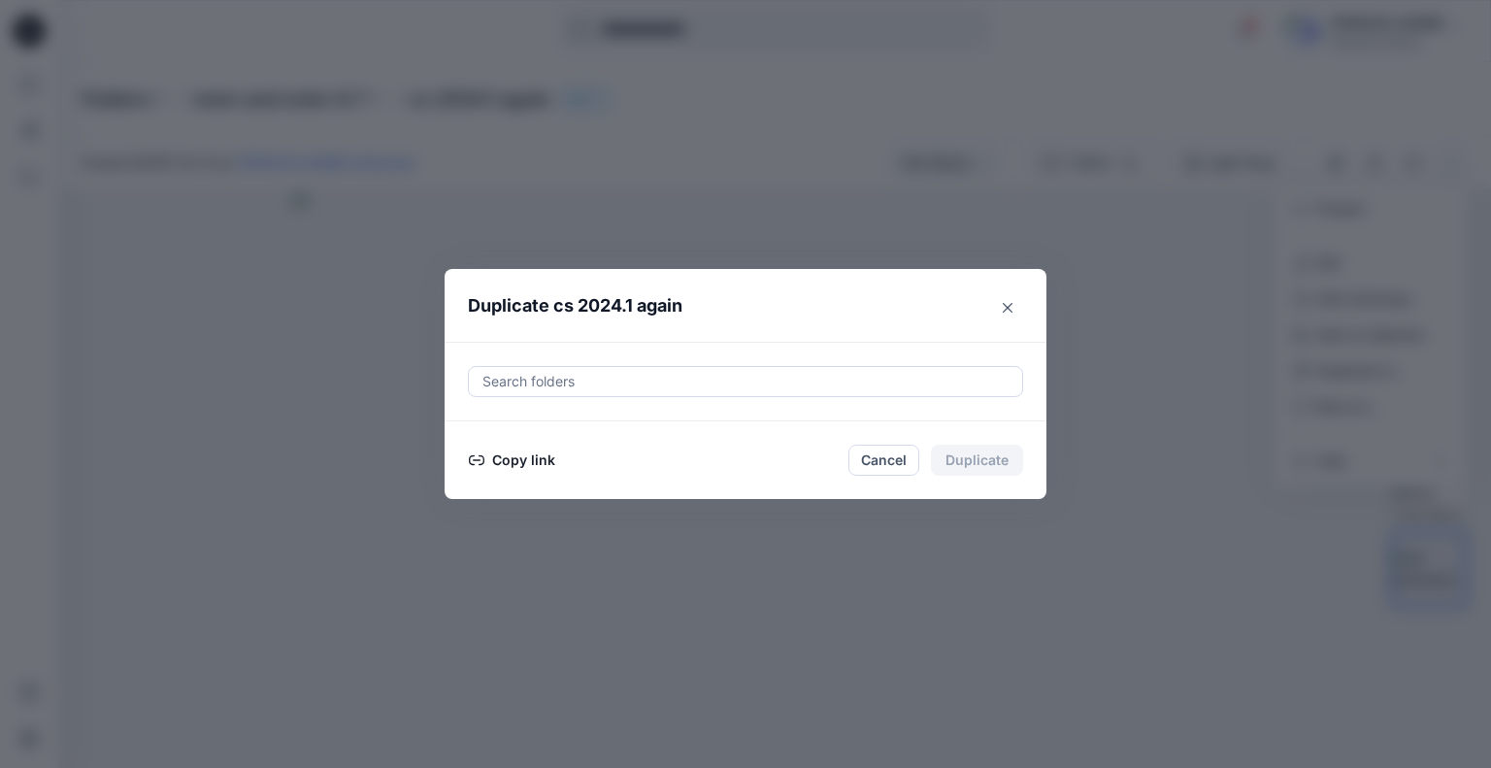
click at [888, 469] on button "Cancel" at bounding box center [883, 460] width 71 height 31
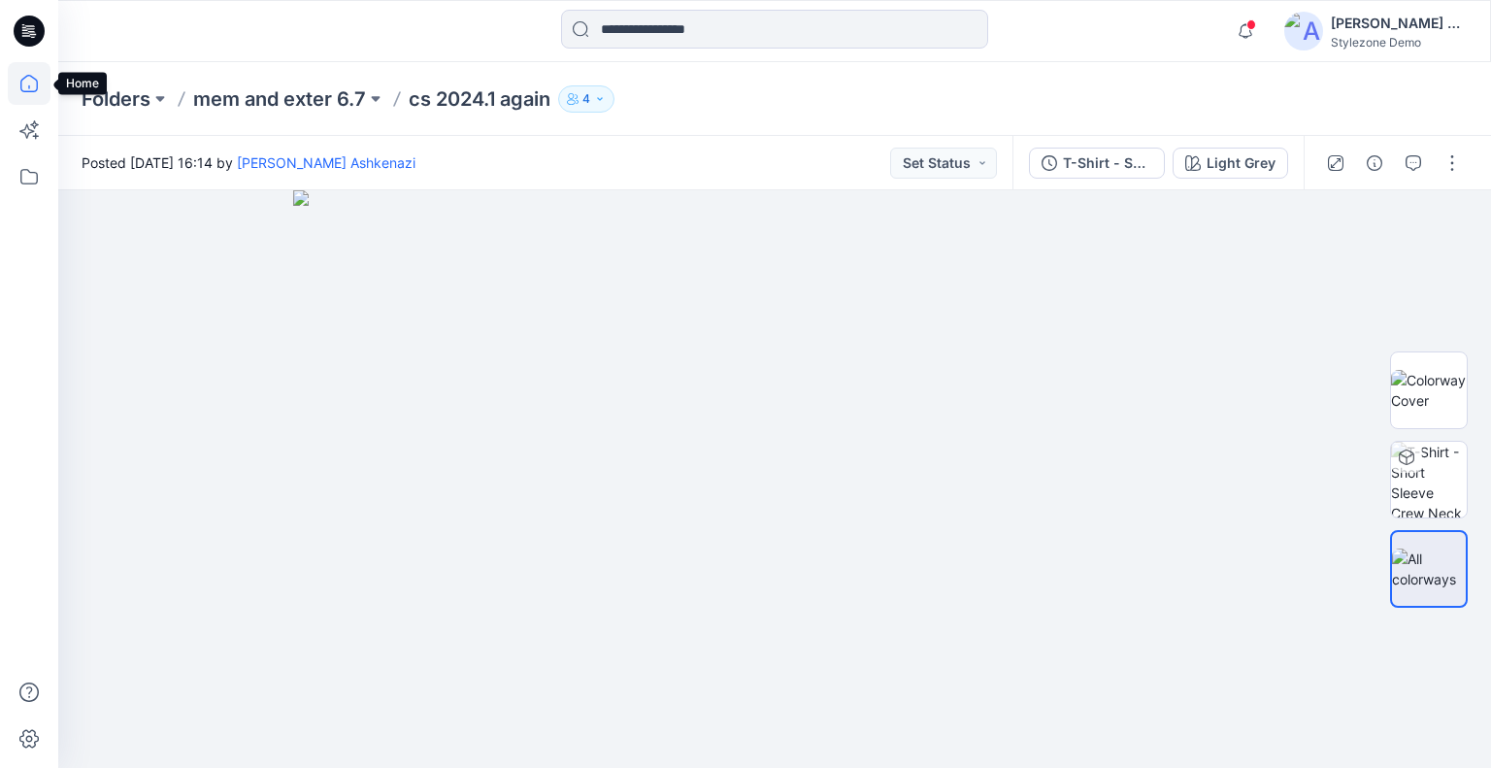
click at [29, 80] on icon at bounding box center [29, 83] width 43 height 43
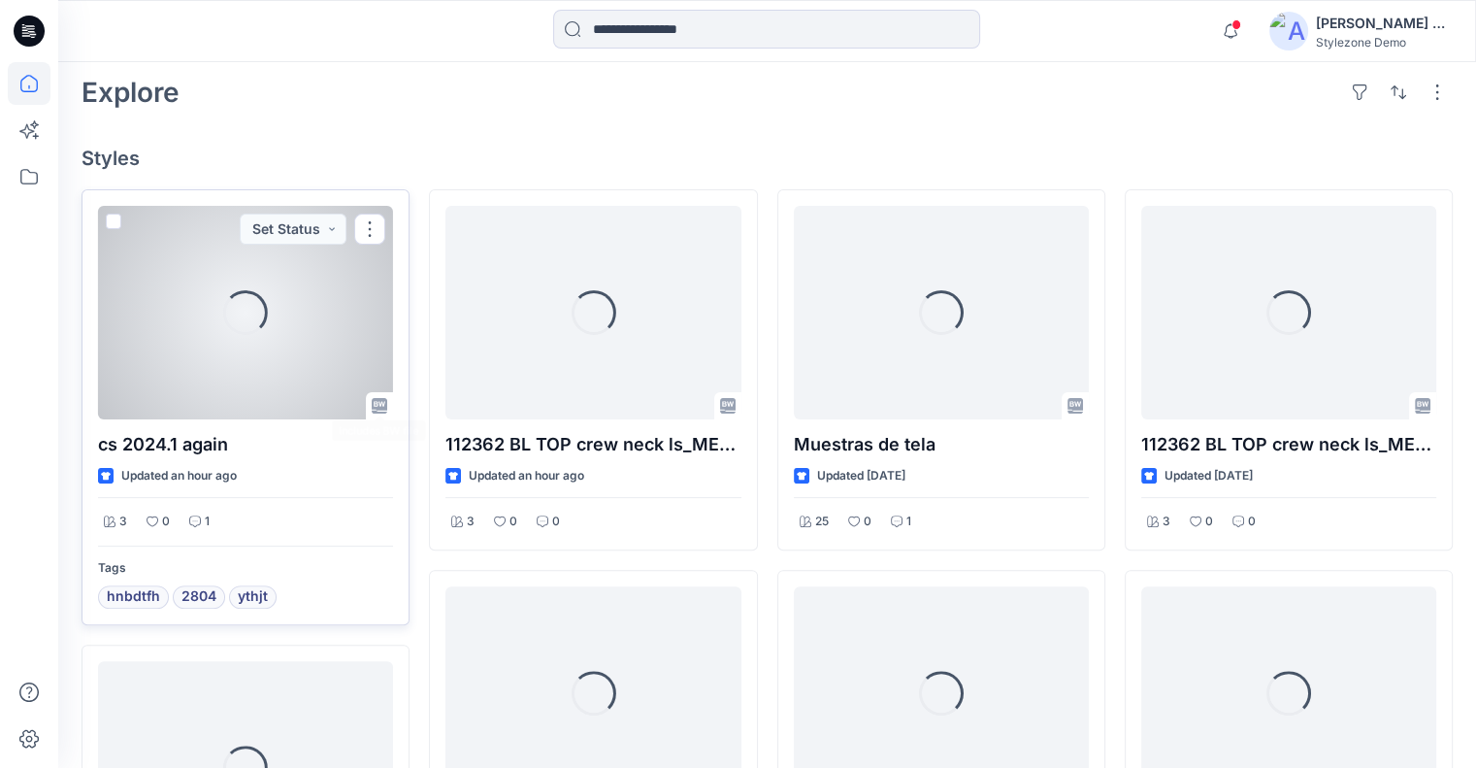
scroll to position [457, 0]
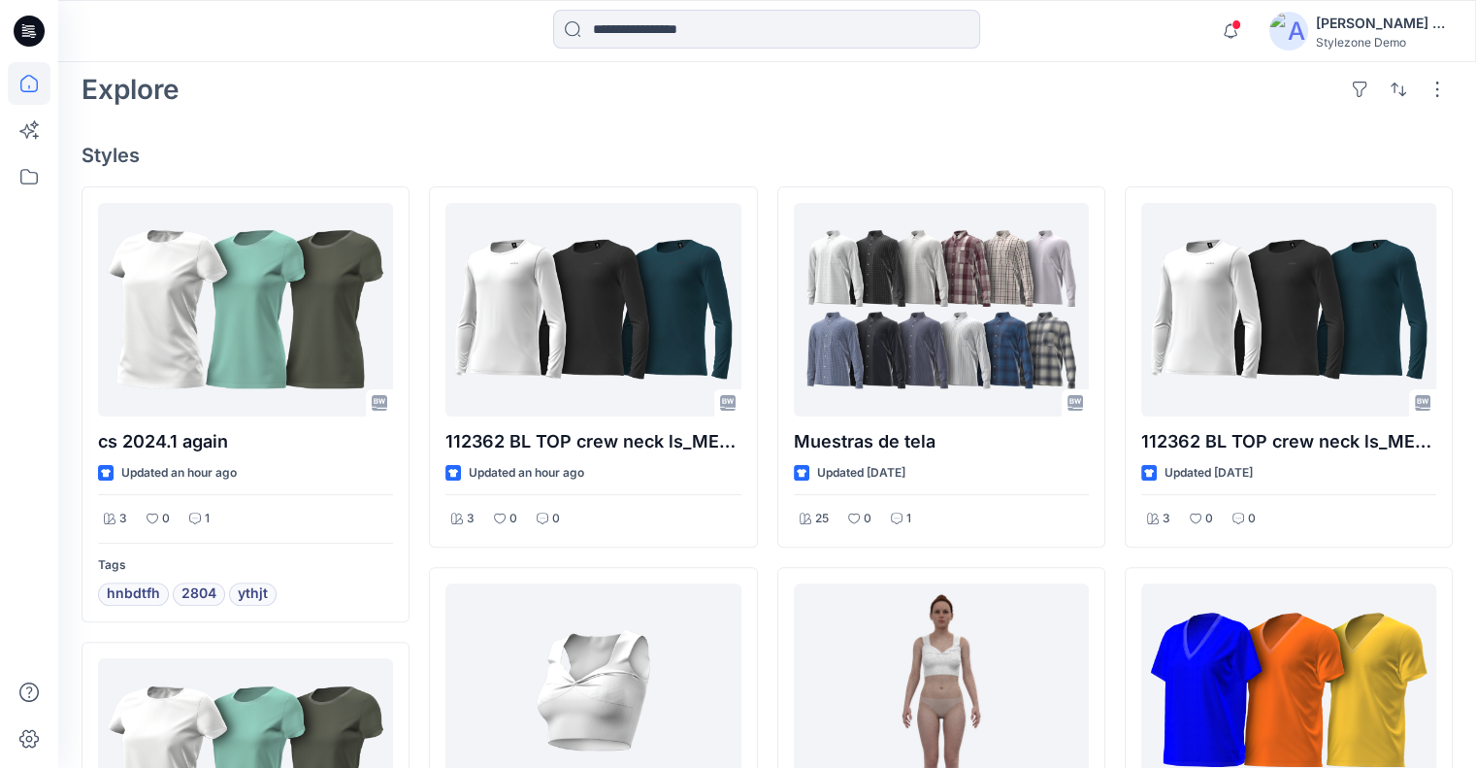
click at [1367, 26] on div "[PERSON_NAME] Ashkenazi" at bounding box center [1384, 23] width 136 height 23
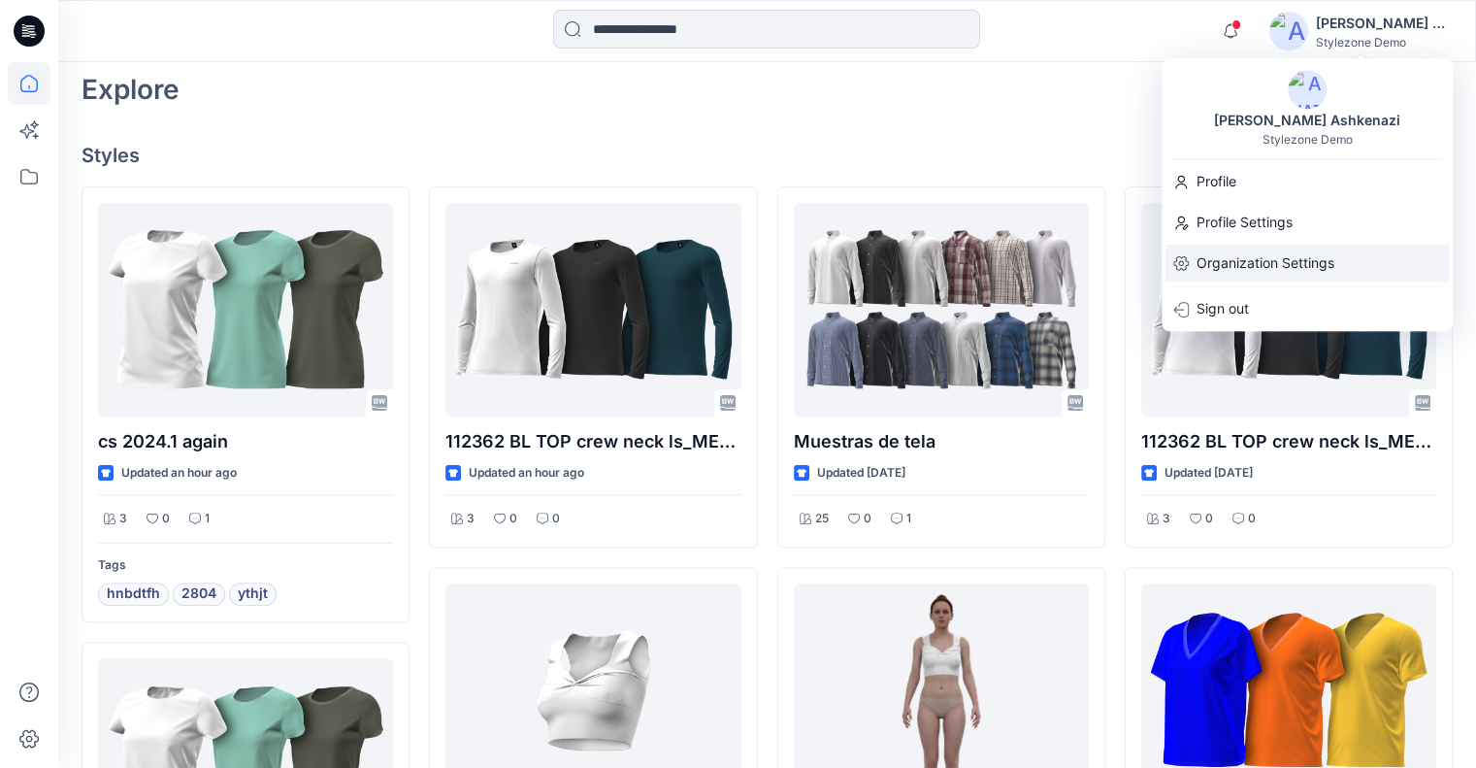
click at [1238, 268] on p "Organization Settings" at bounding box center [1266, 263] width 138 height 37
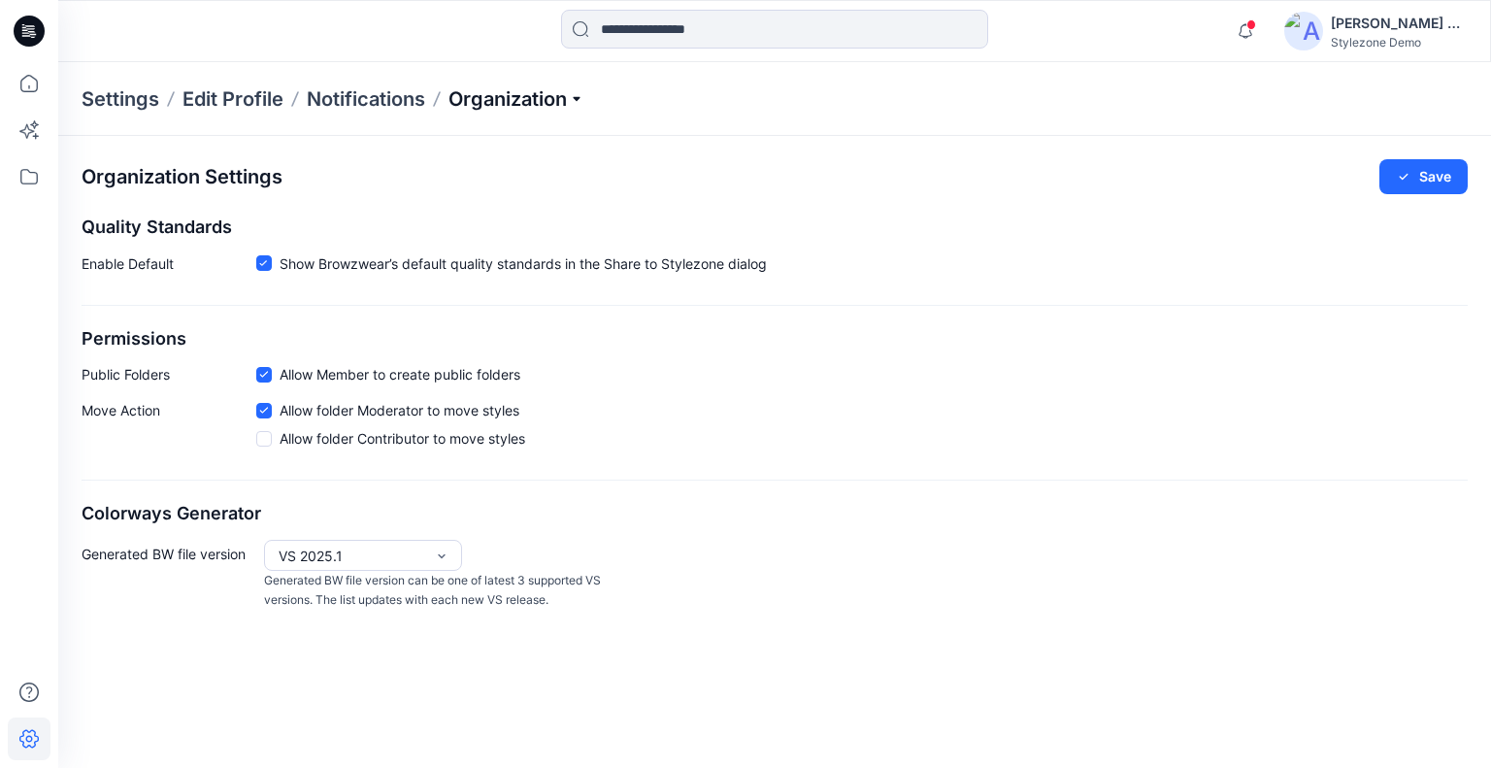
click at [526, 102] on p "Organization" at bounding box center [516, 98] width 136 height 27
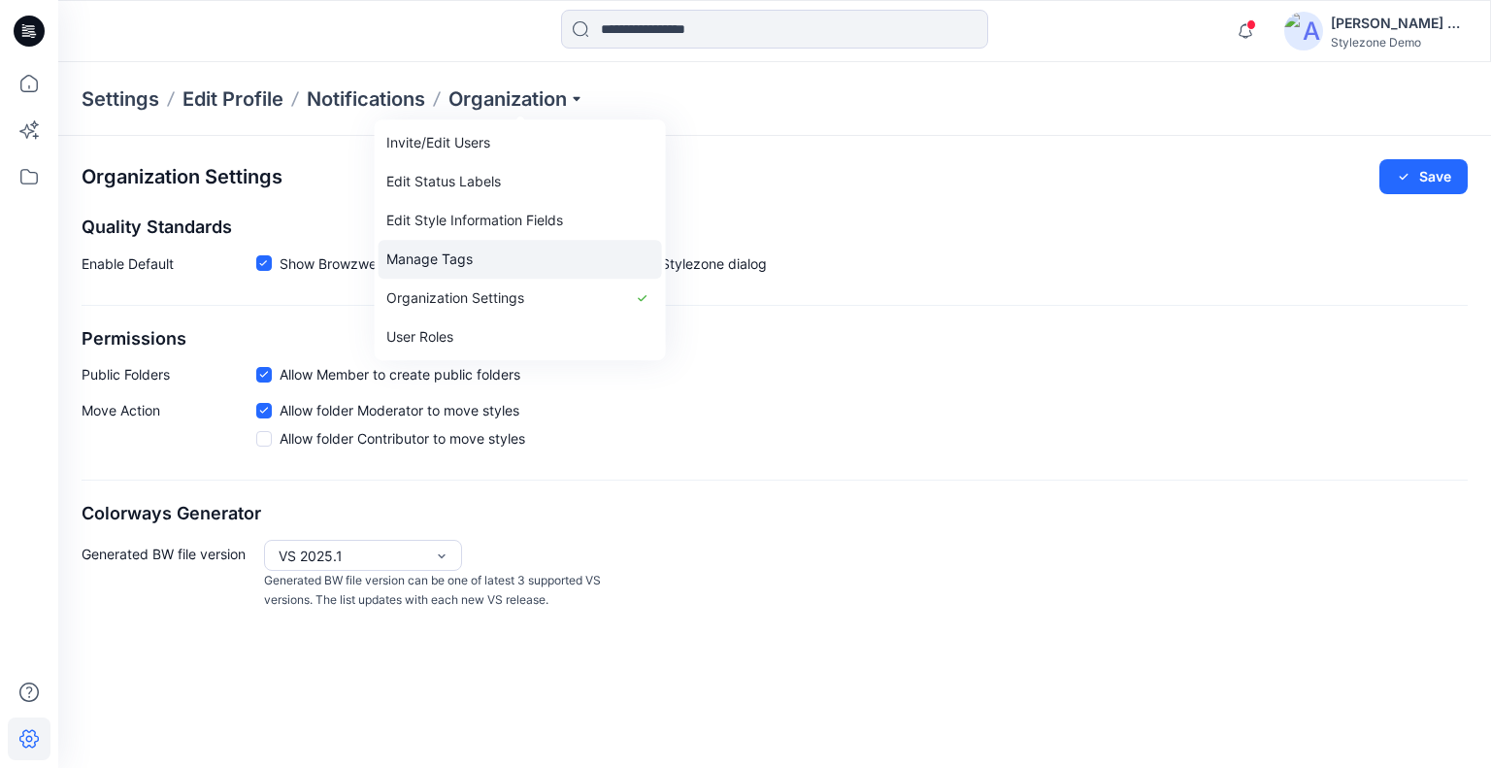
click at [468, 244] on link "Manage Tags" at bounding box center [520, 259] width 283 height 39
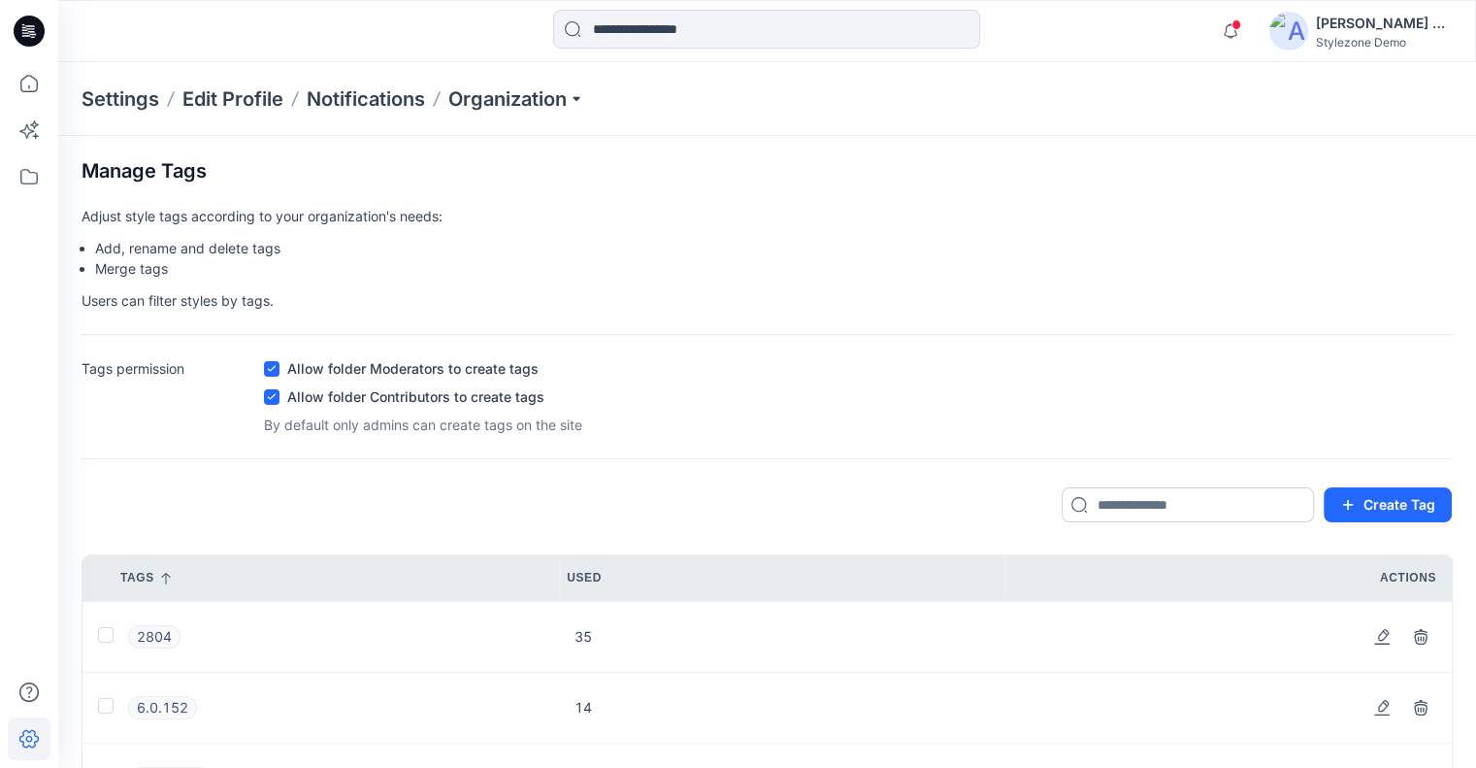
click at [1142, 502] on input at bounding box center [1188, 504] width 252 height 35
type input "****"
click at [1421, 629] on icon "button" at bounding box center [1421, 637] width 16 height 16
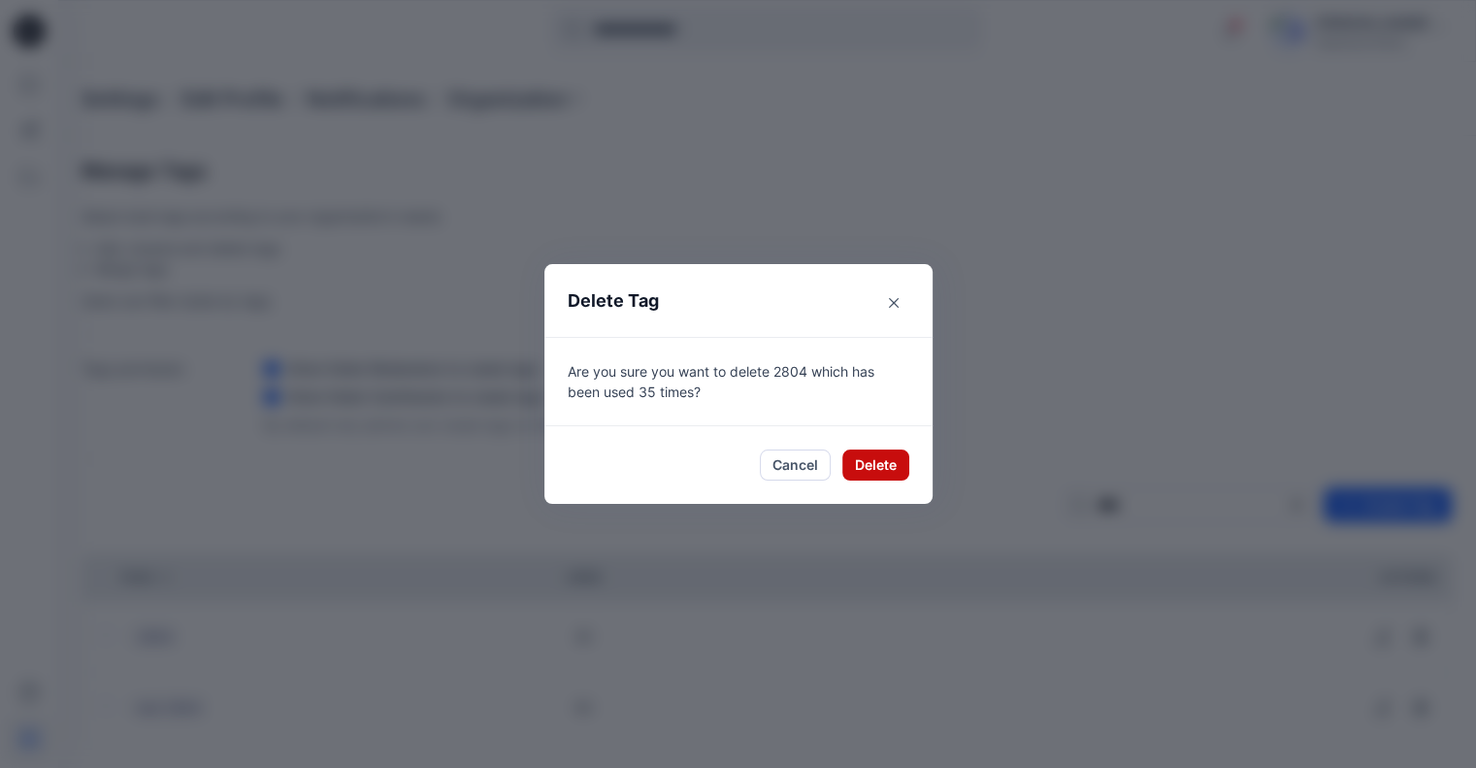
click at [901, 463] on button "Delete" at bounding box center [875, 464] width 67 height 31
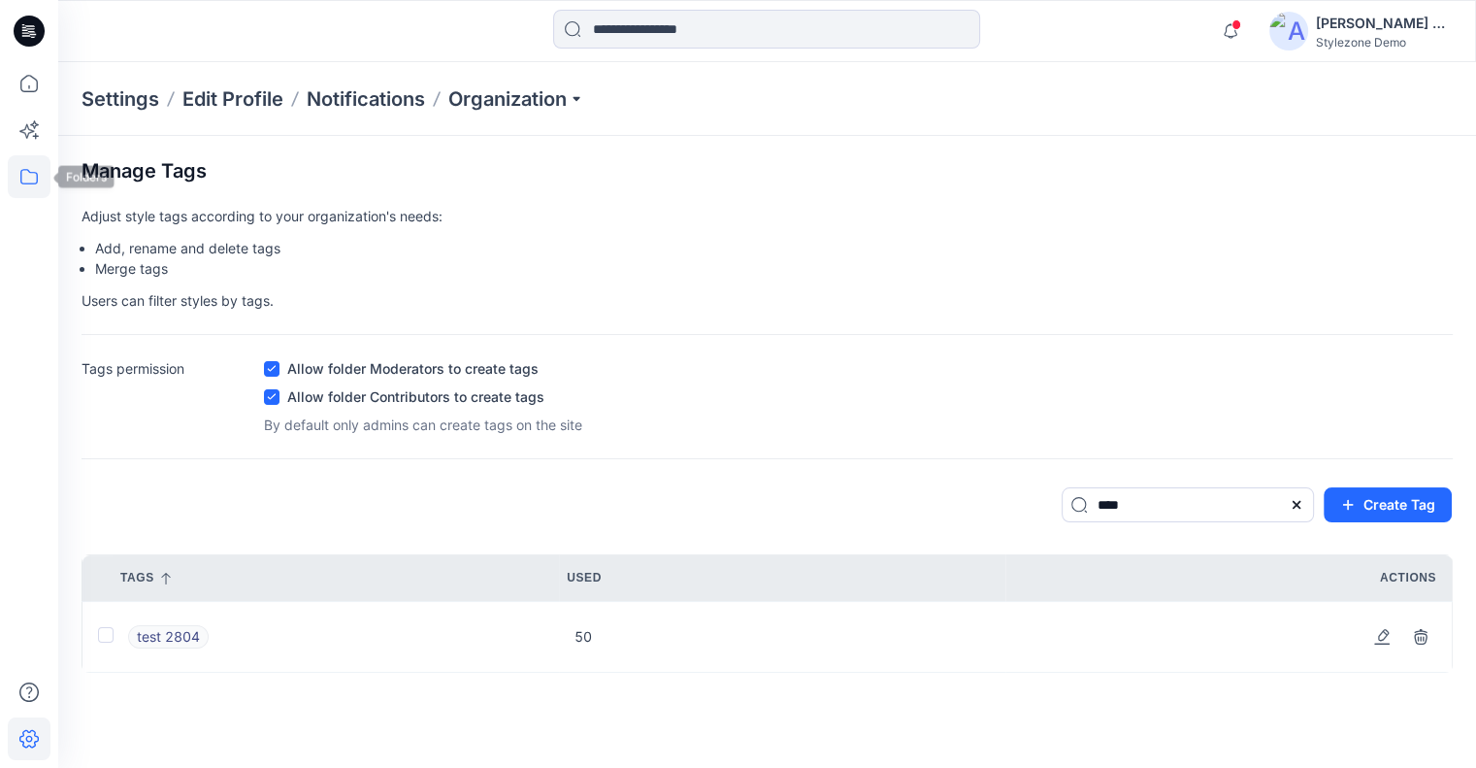
click at [42, 181] on icon at bounding box center [29, 176] width 43 height 43
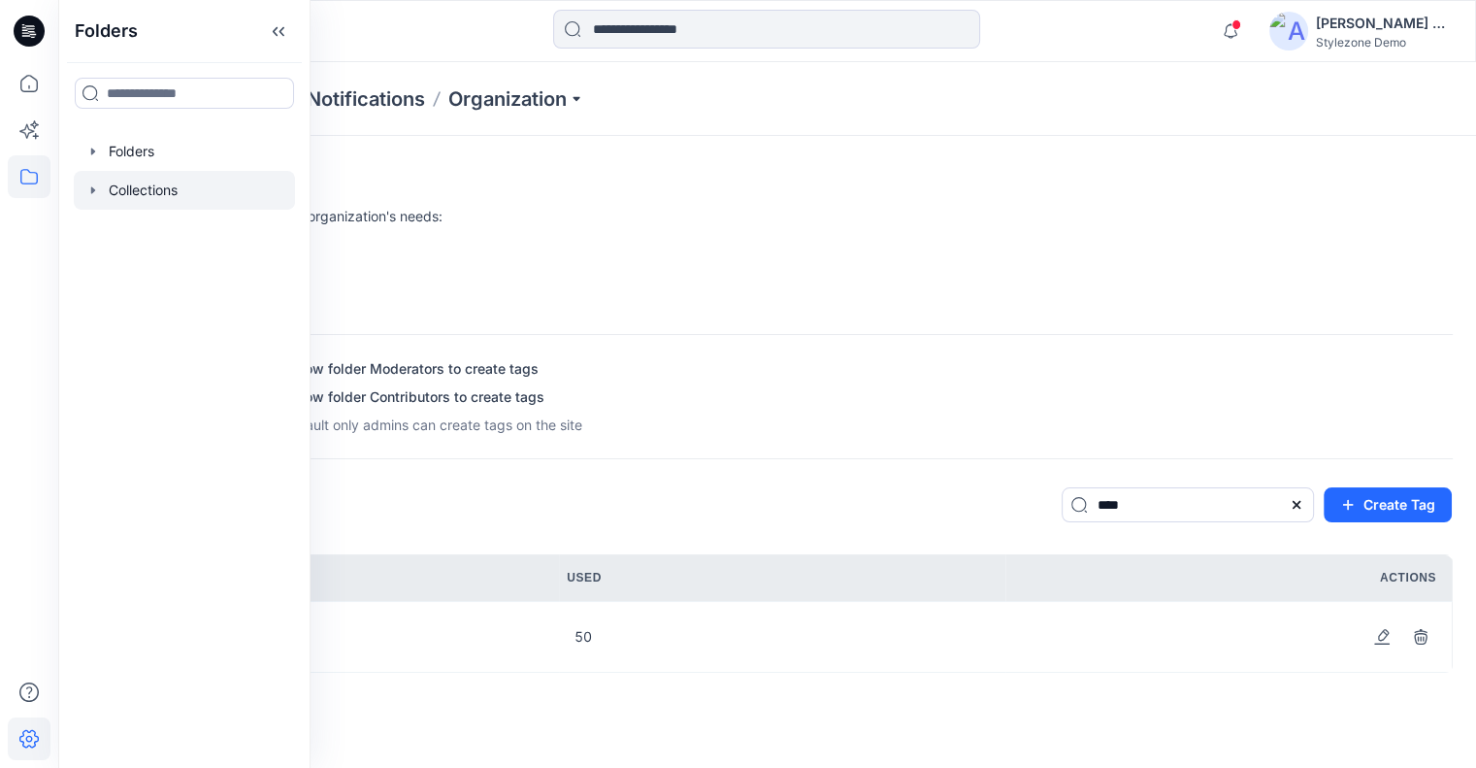
click at [166, 179] on div at bounding box center [184, 190] width 221 height 39
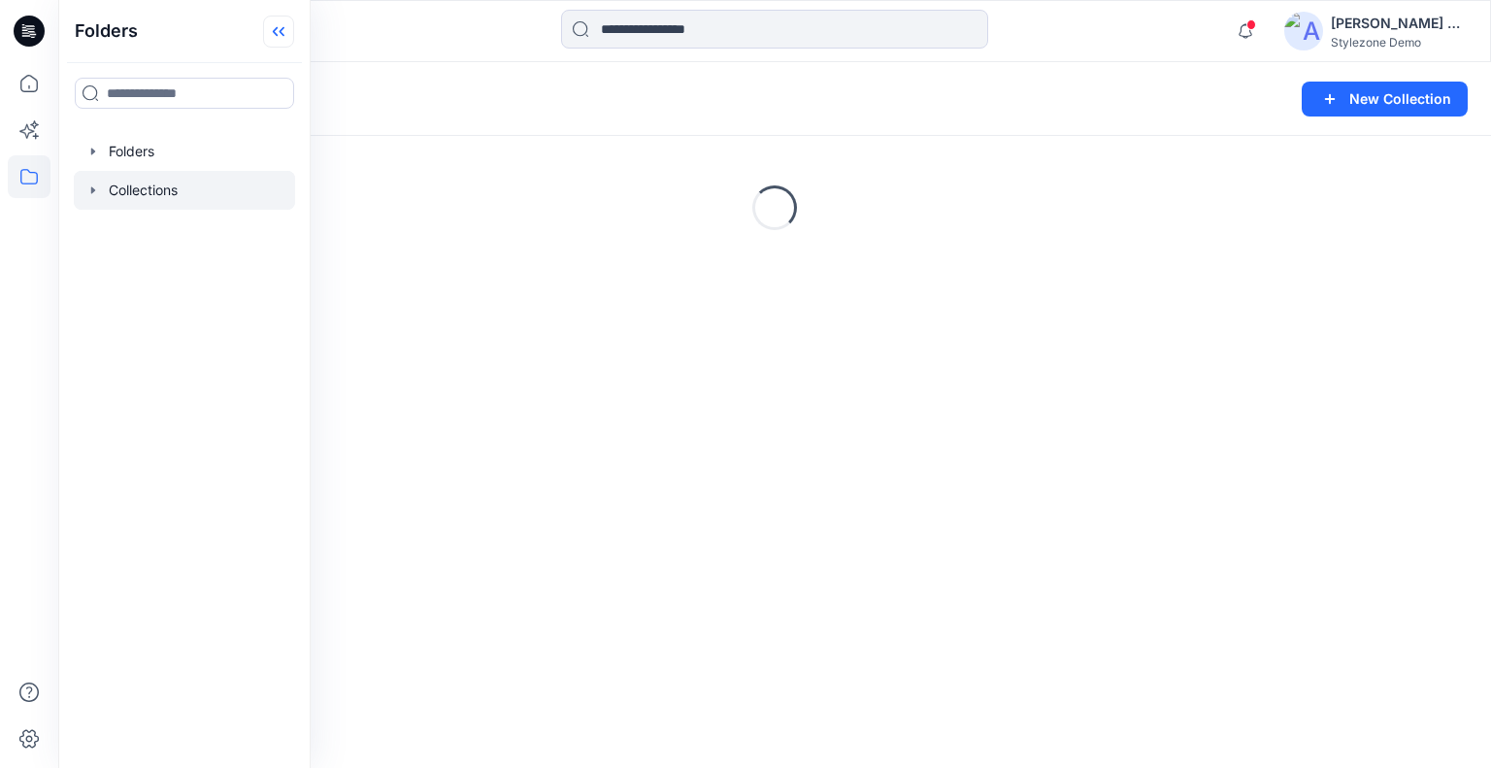
click at [278, 29] on icon at bounding box center [275, 32] width 5 height 10
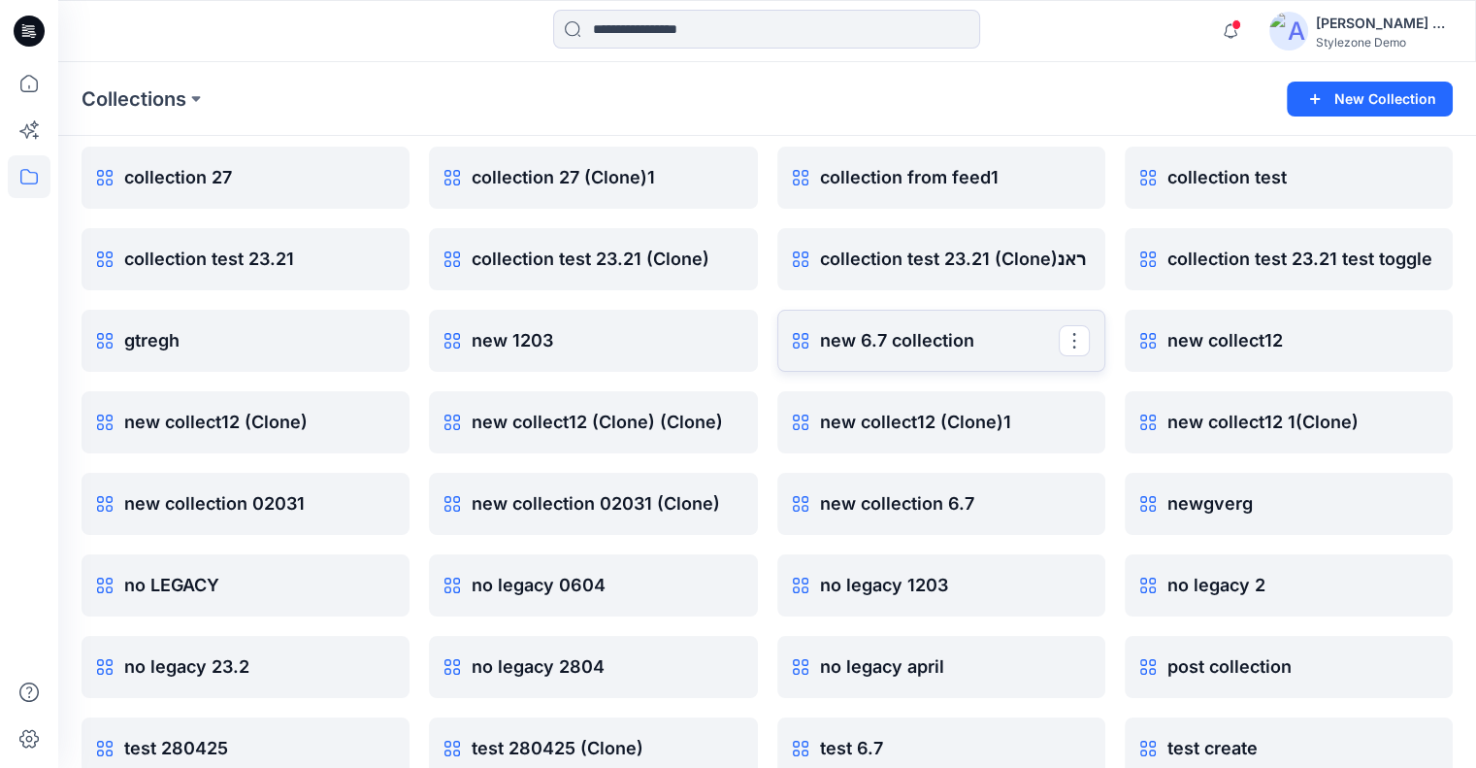
scroll to position [194, 0]
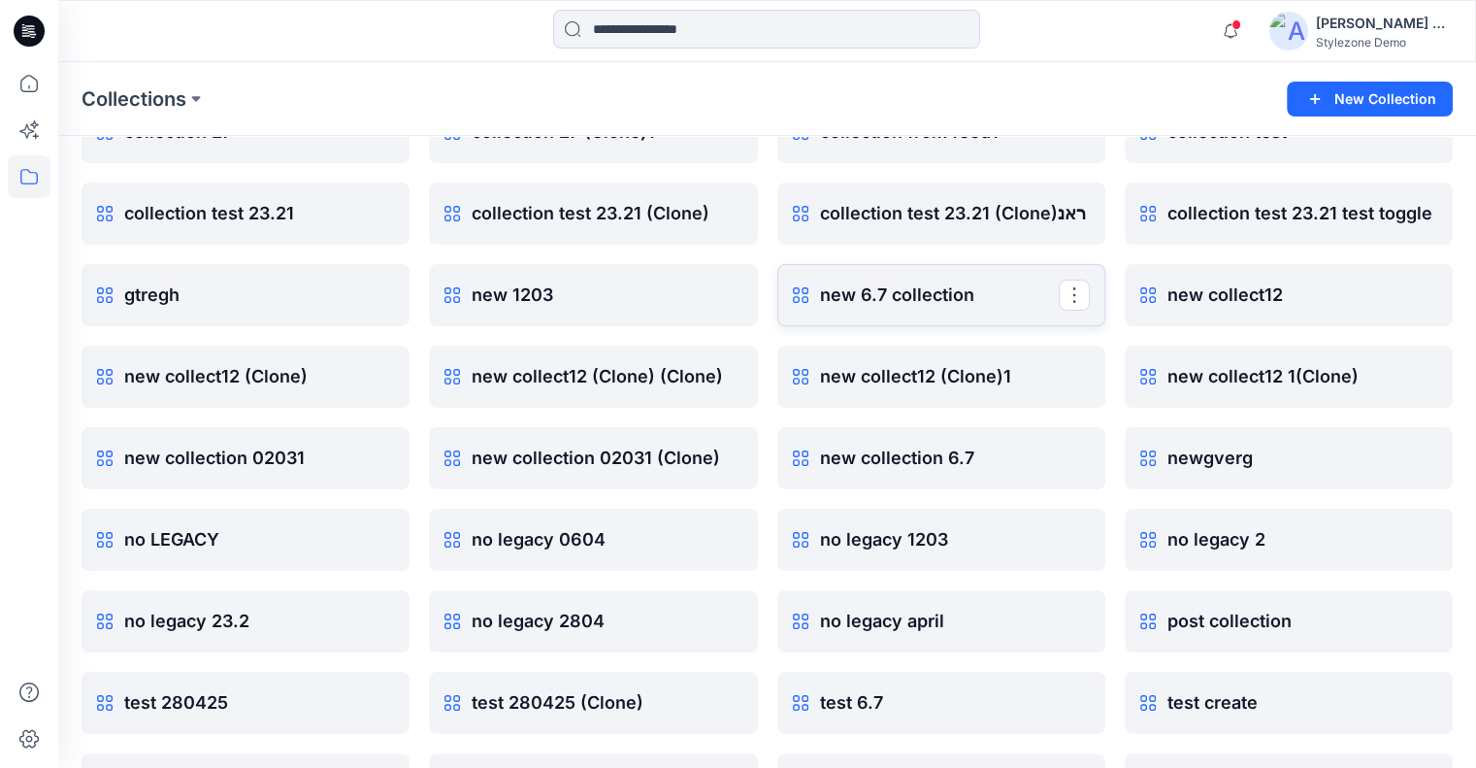
click at [900, 297] on p "new 6.7 collection" at bounding box center [939, 294] width 239 height 27
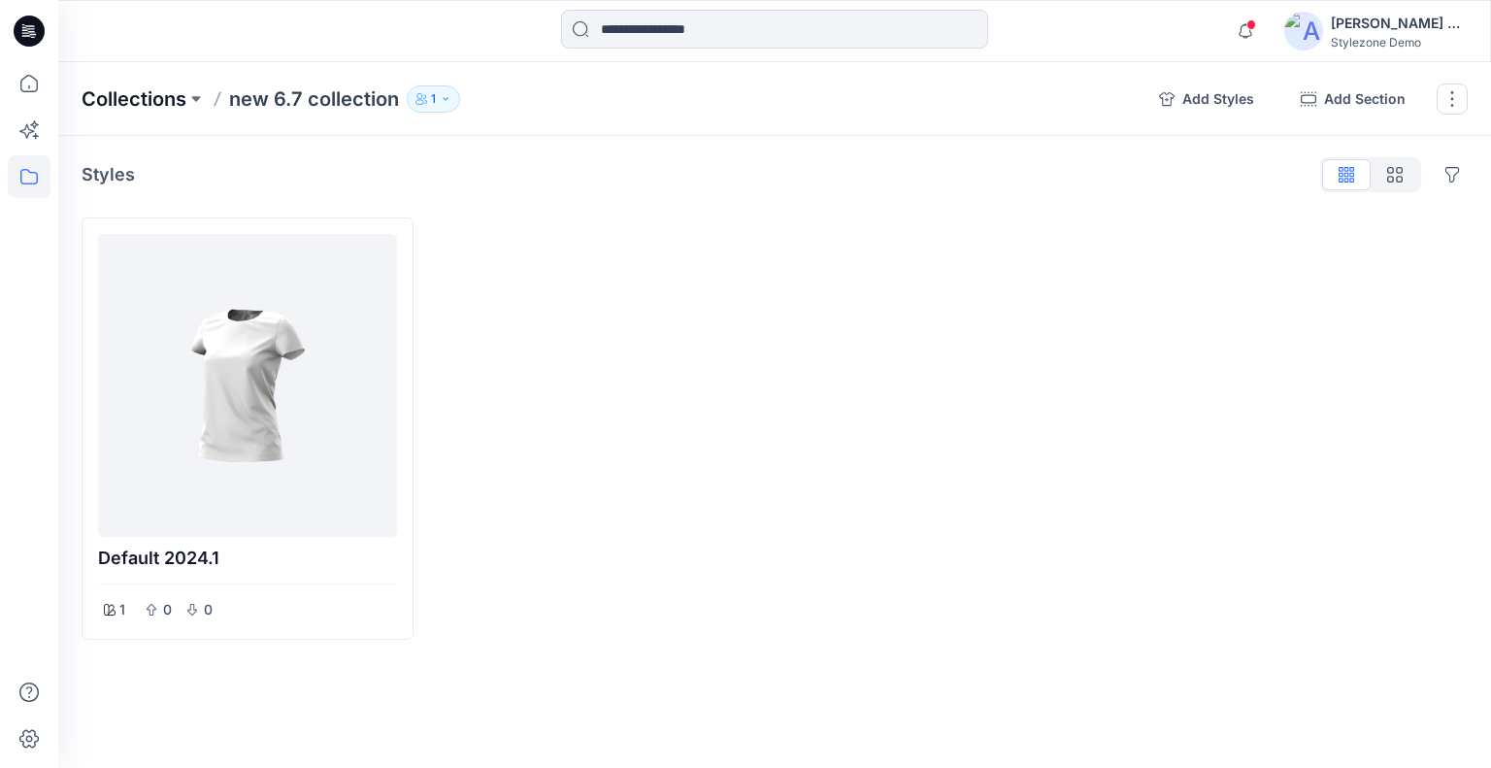
click at [143, 90] on p "Collections" at bounding box center [134, 98] width 105 height 27
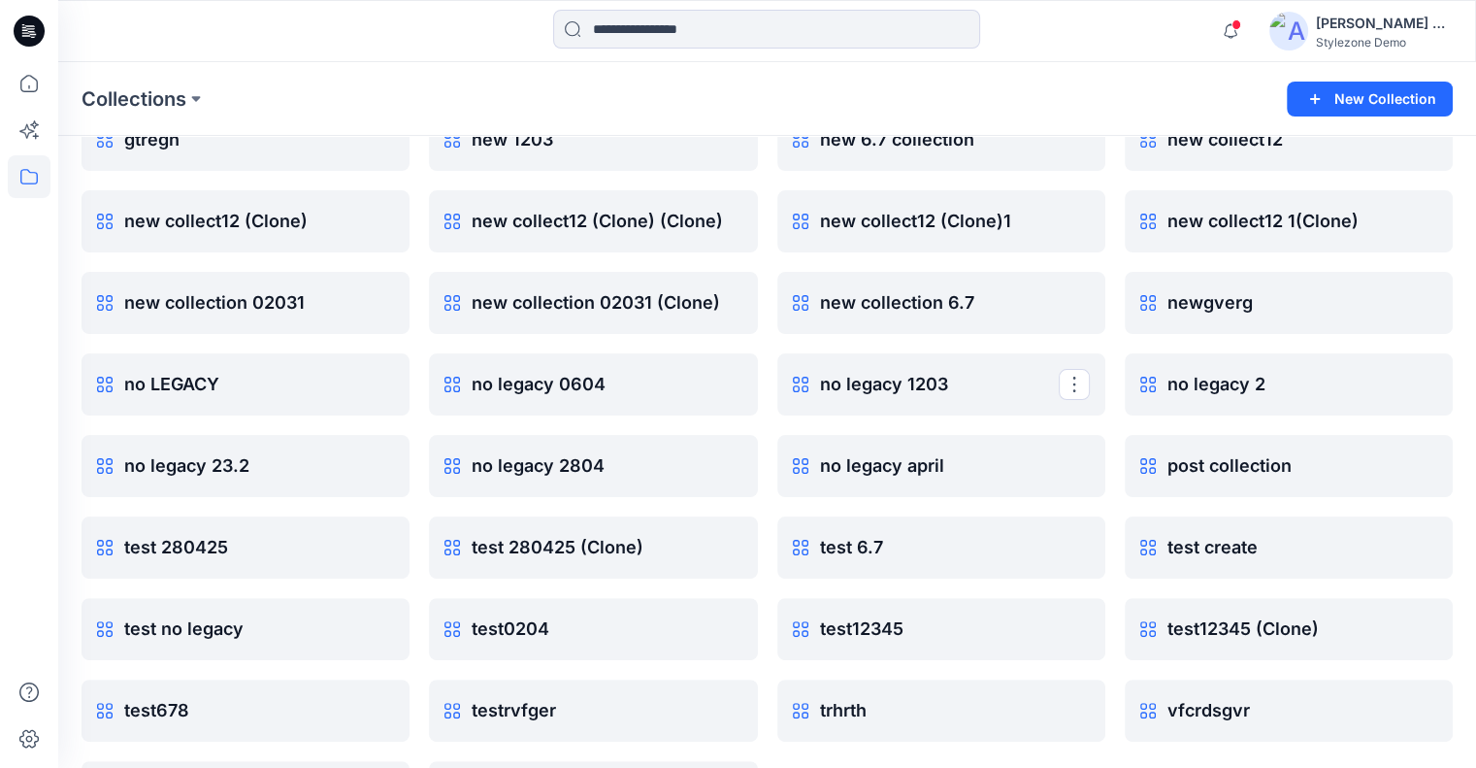
scroll to position [388, 0]
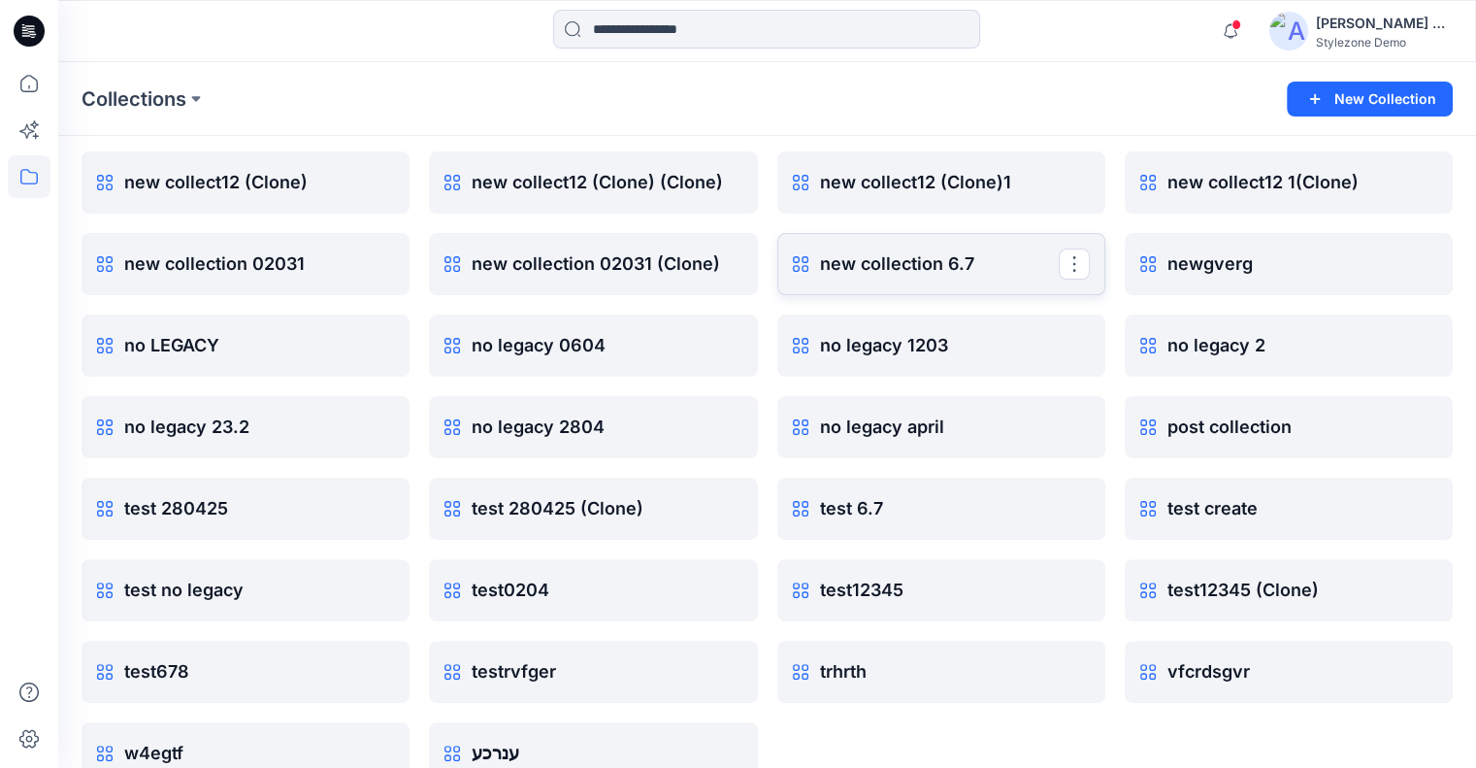
click at [939, 265] on p "new collection 6.7" at bounding box center [939, 263] width 239 height 27
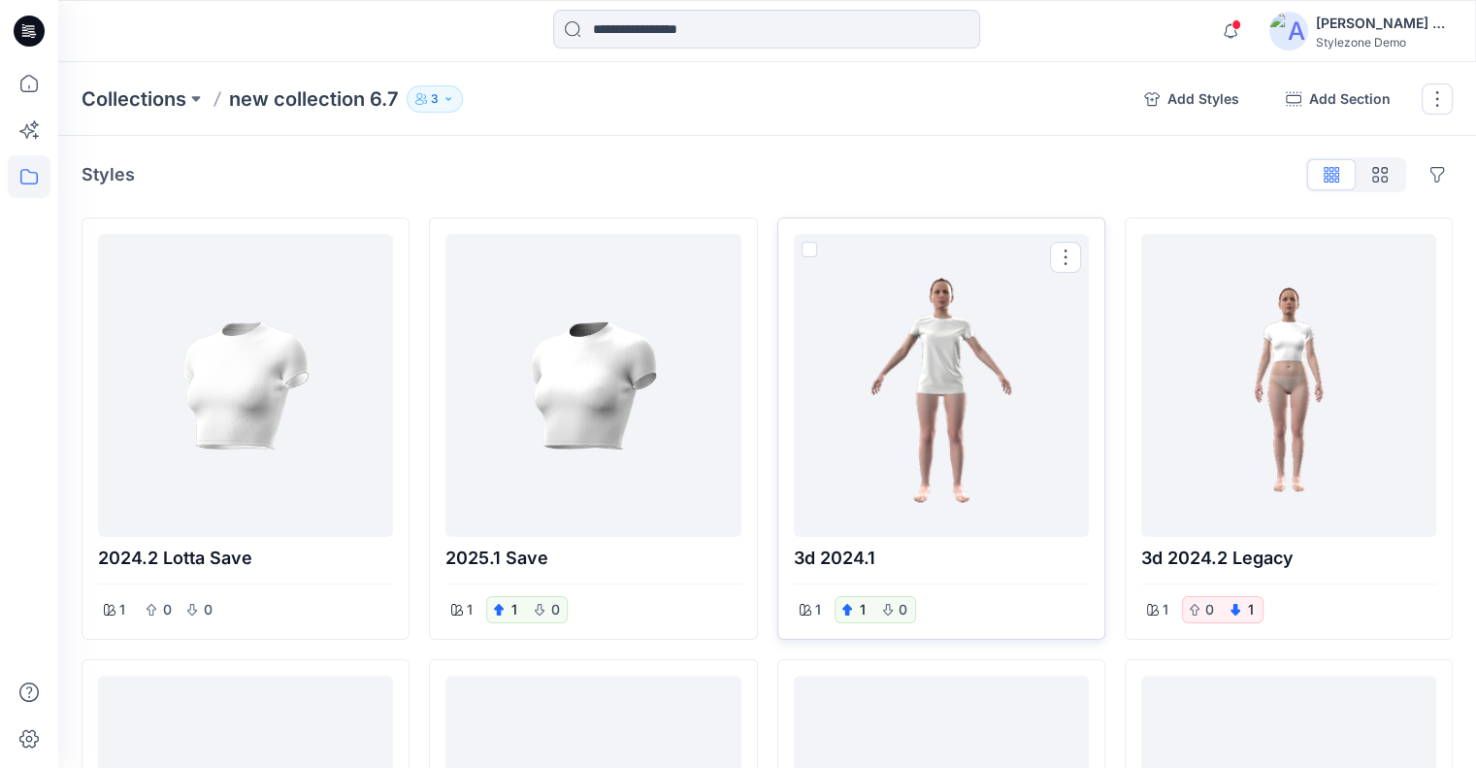
click at [809, 250] on span at bounding box center [810, 250] width 16 height 16
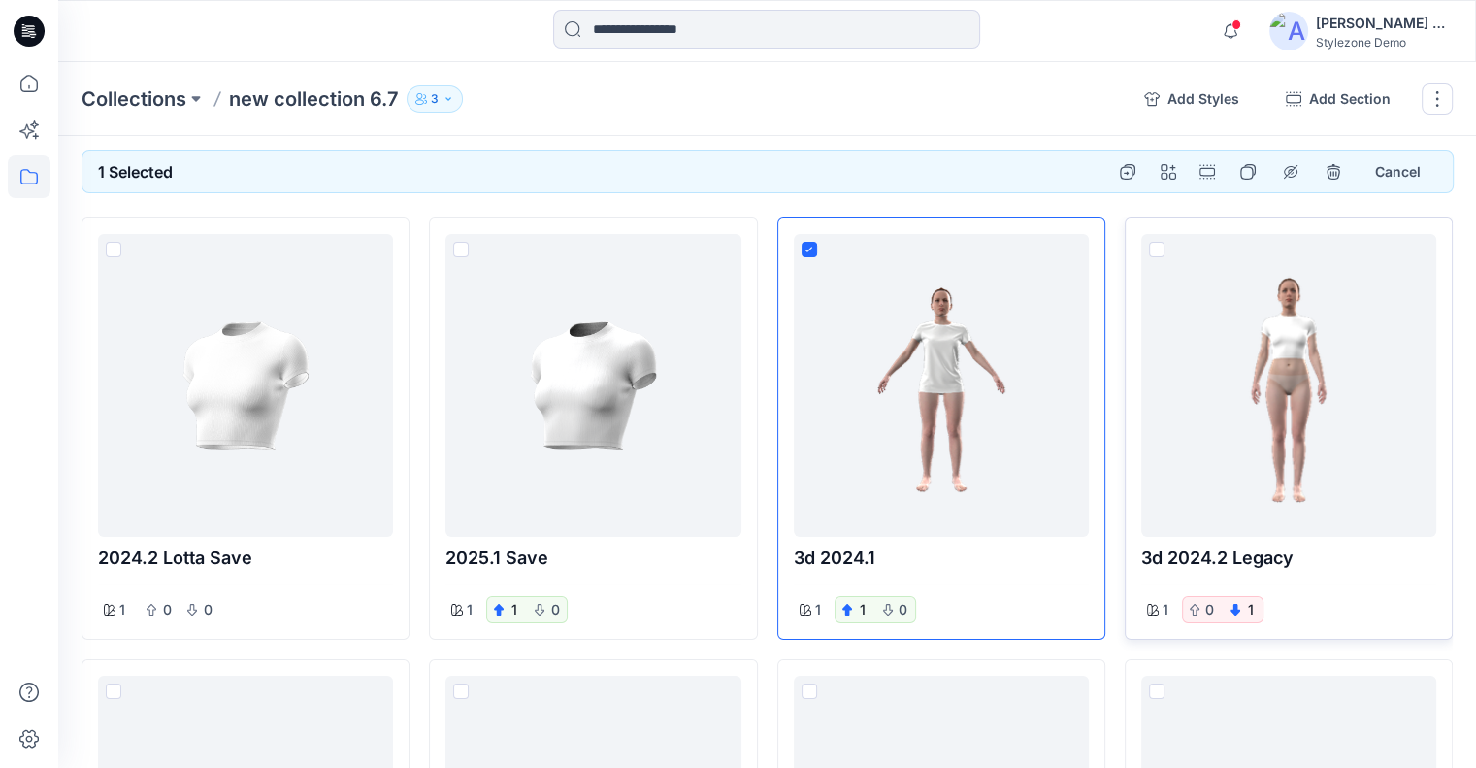
click at [1156, 247] on span at bounding box center [1157, 250] width 16 height 16
click at [1168, 178] on button "button" at bounding box center [1168, 171] width 31 height 31
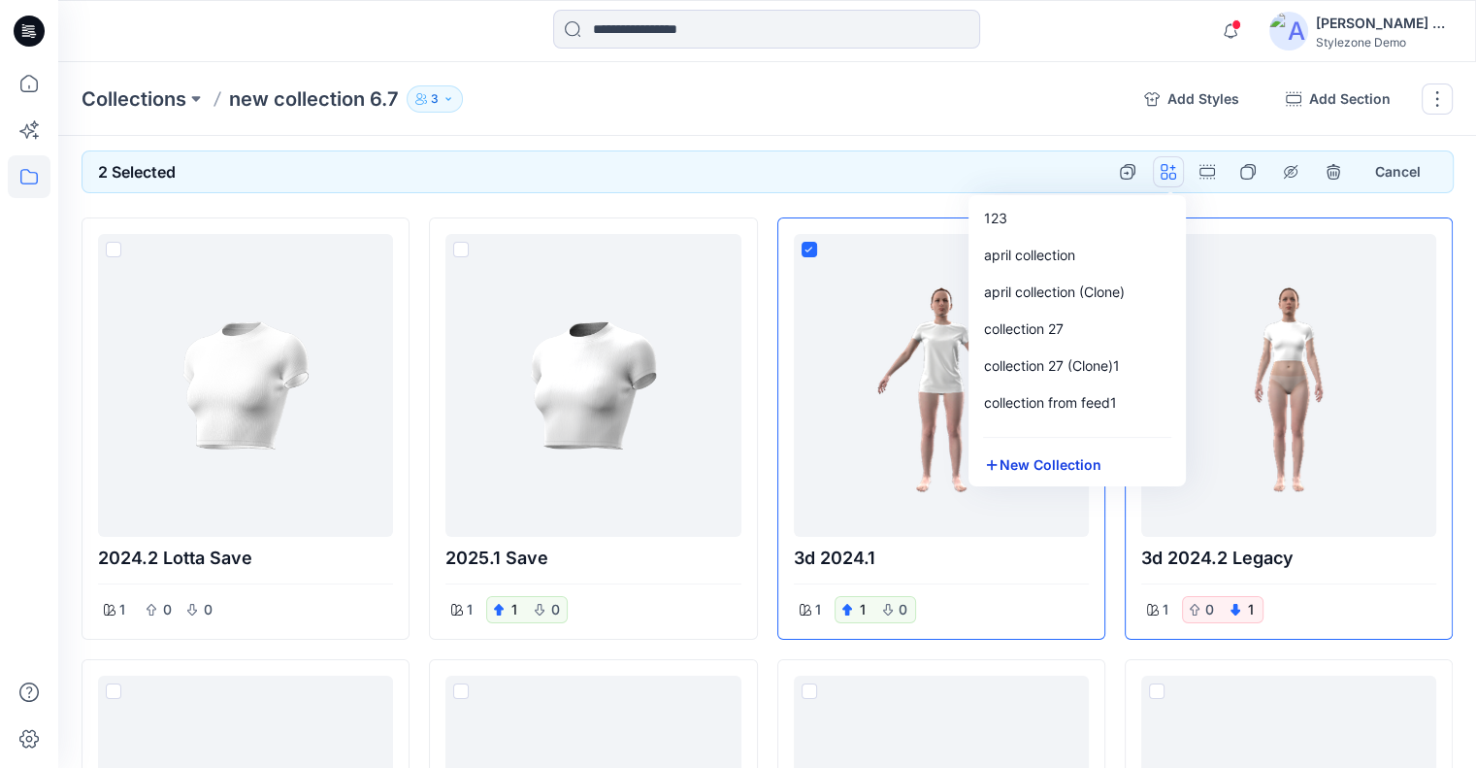
click at [1044, 470] on button "New Collection" at bounding box center [1078, 464] width 210 height 36
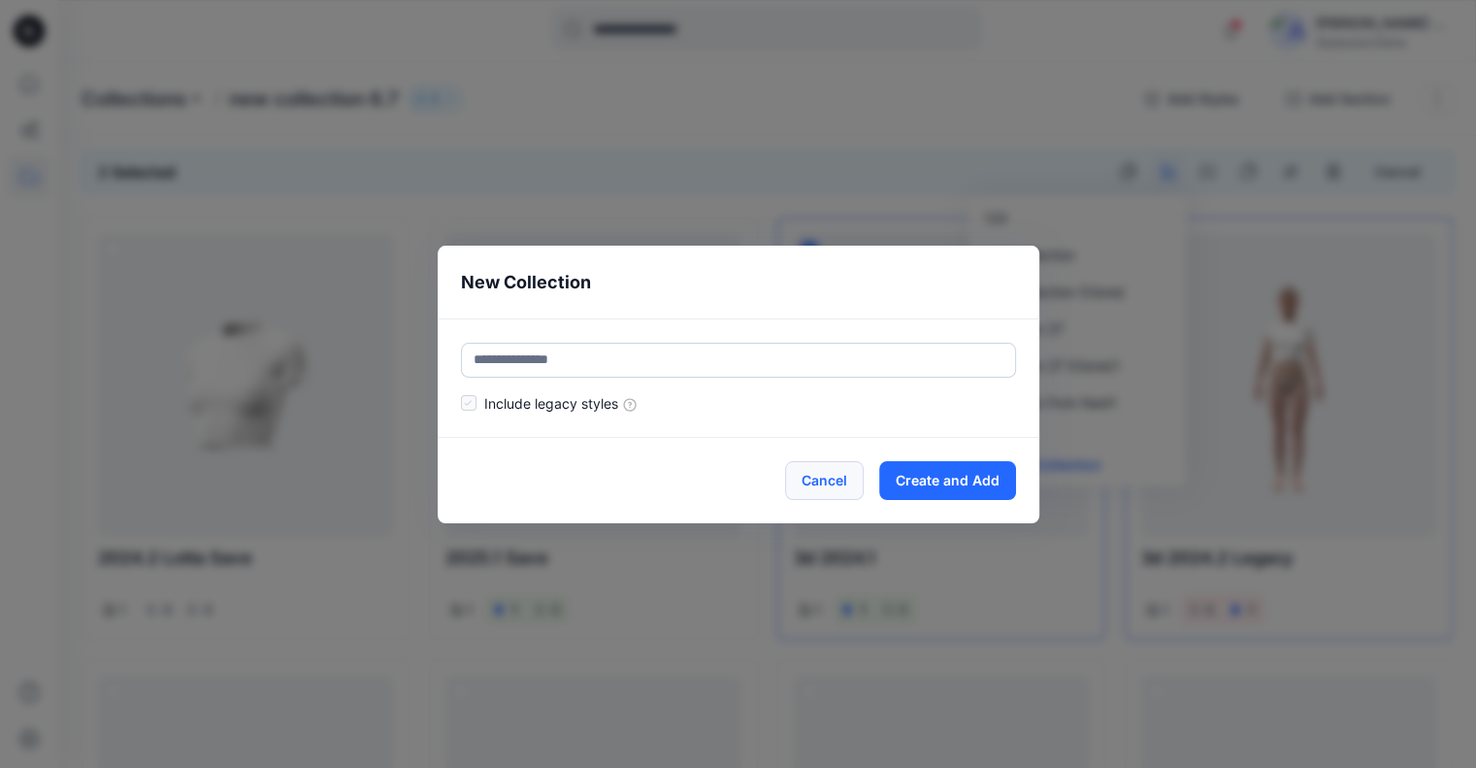
click at [842, 476] on button "Cancel" at bounding box center [824, 480] width 79 height 39
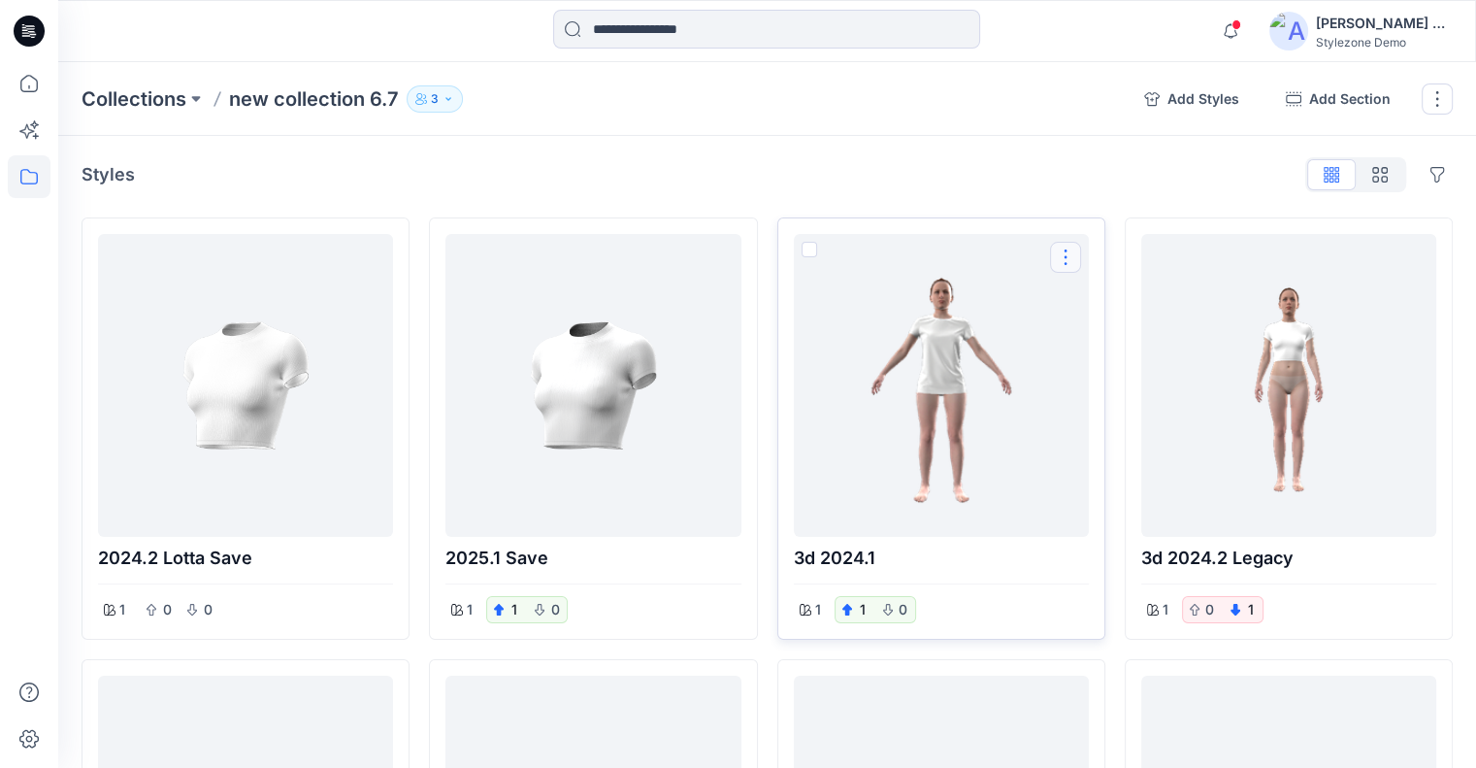
click at [1065, 254] on button "Options" at bounding box center [1065, 257] width 31 height 31
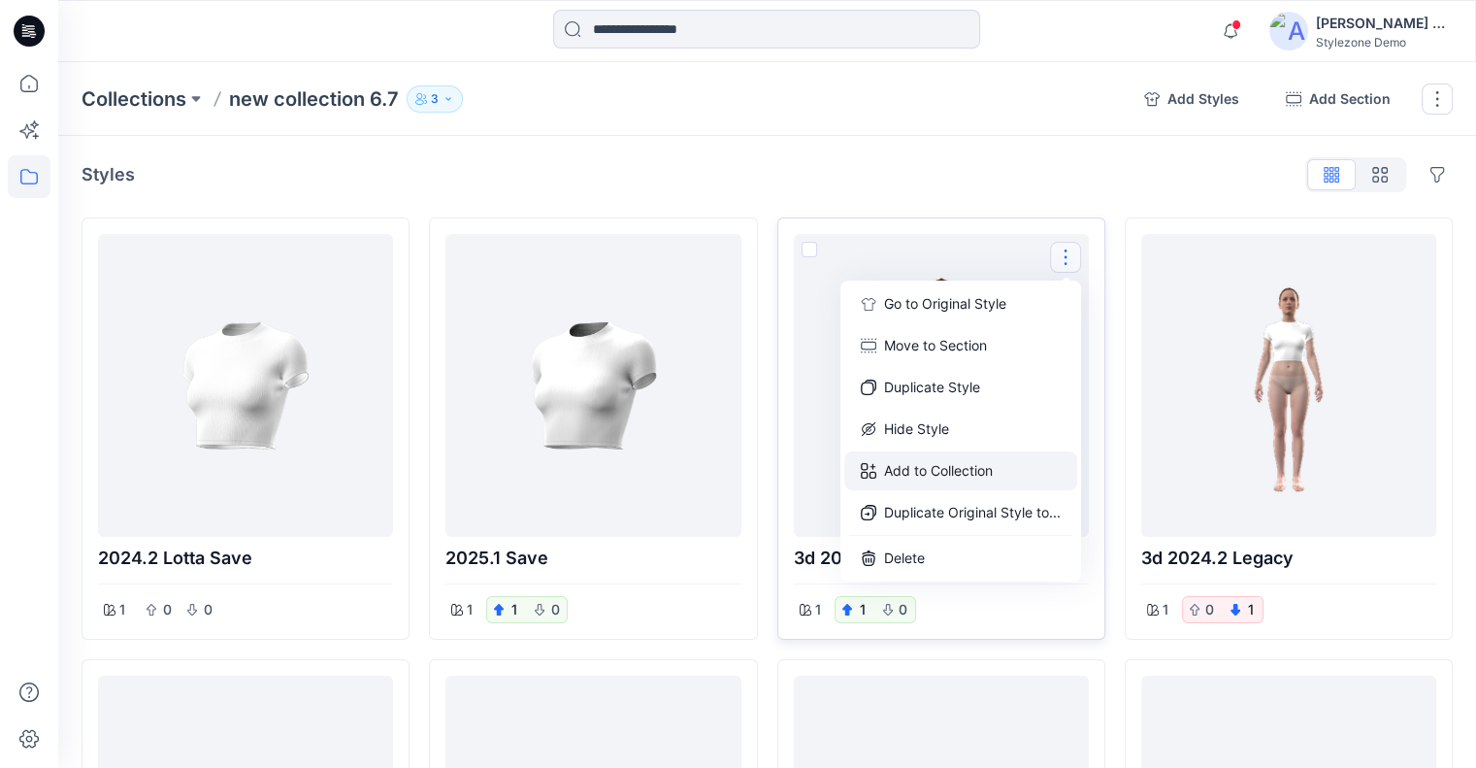
click at [976, 473] on button "Add to Collection" at bounding box center [960, 470] width 233 height 39
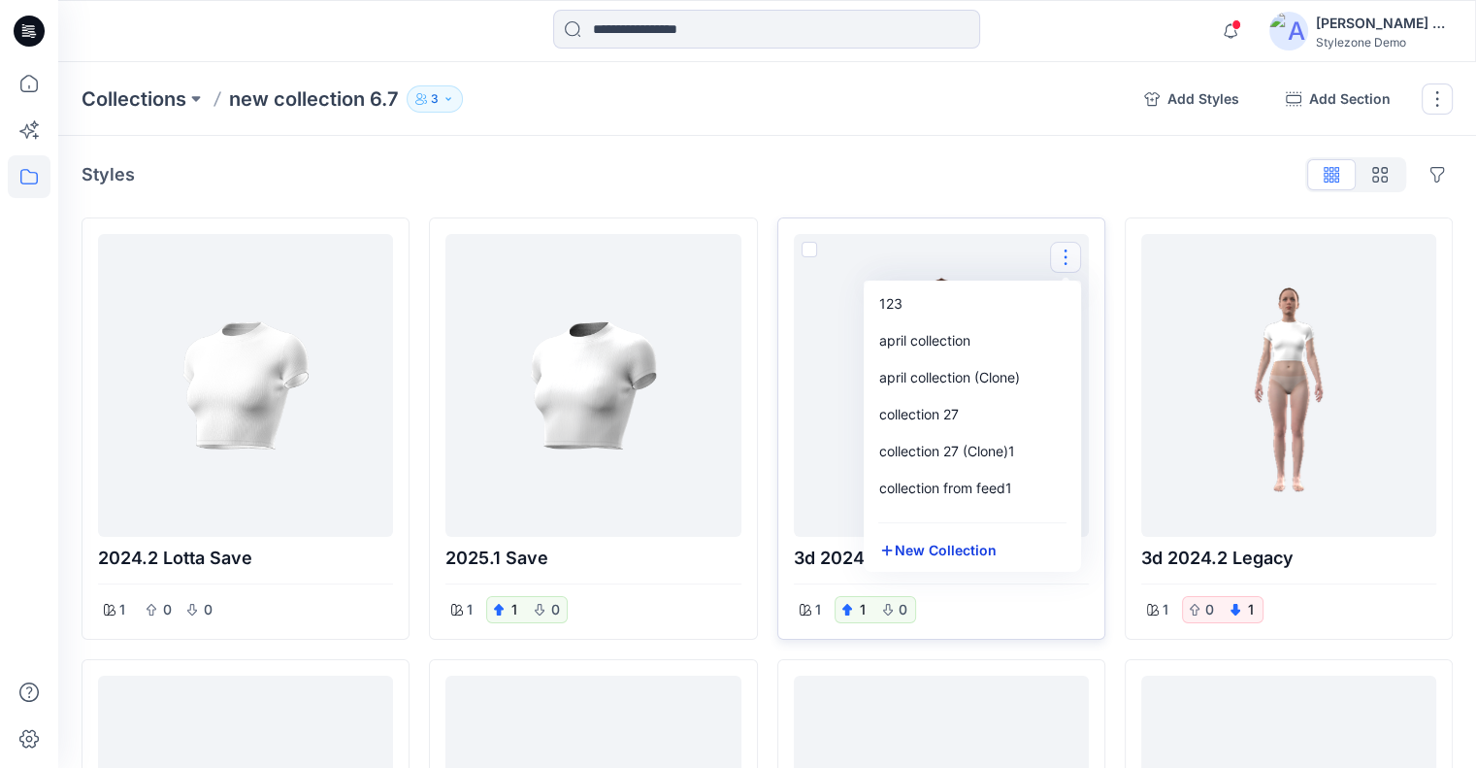
click at [930, 544] on button "New Collection" at bounding box center [973, 550] width 210 height 36
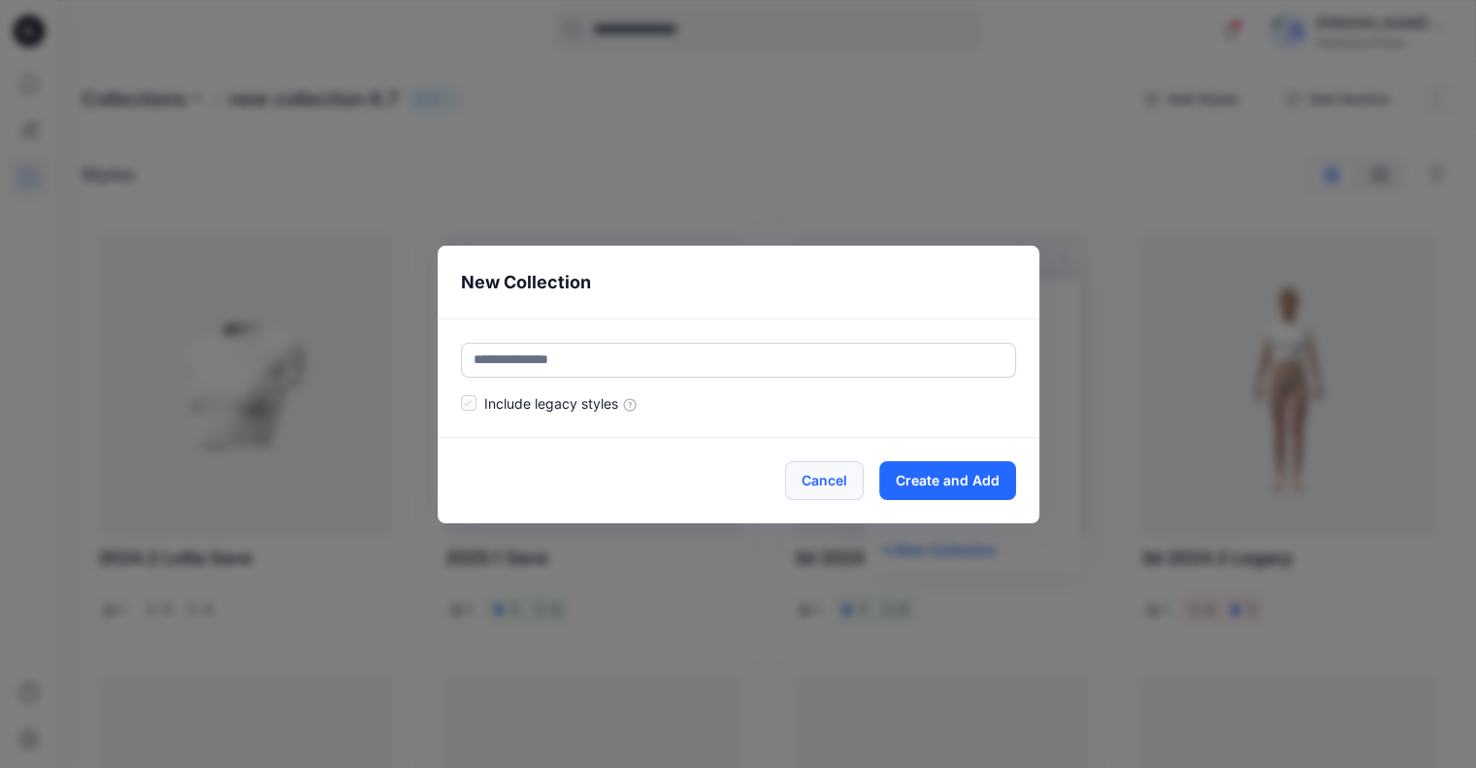
click at [858, 484] on button "Cancel" at bounding box center [824, 480] width 79 height 39
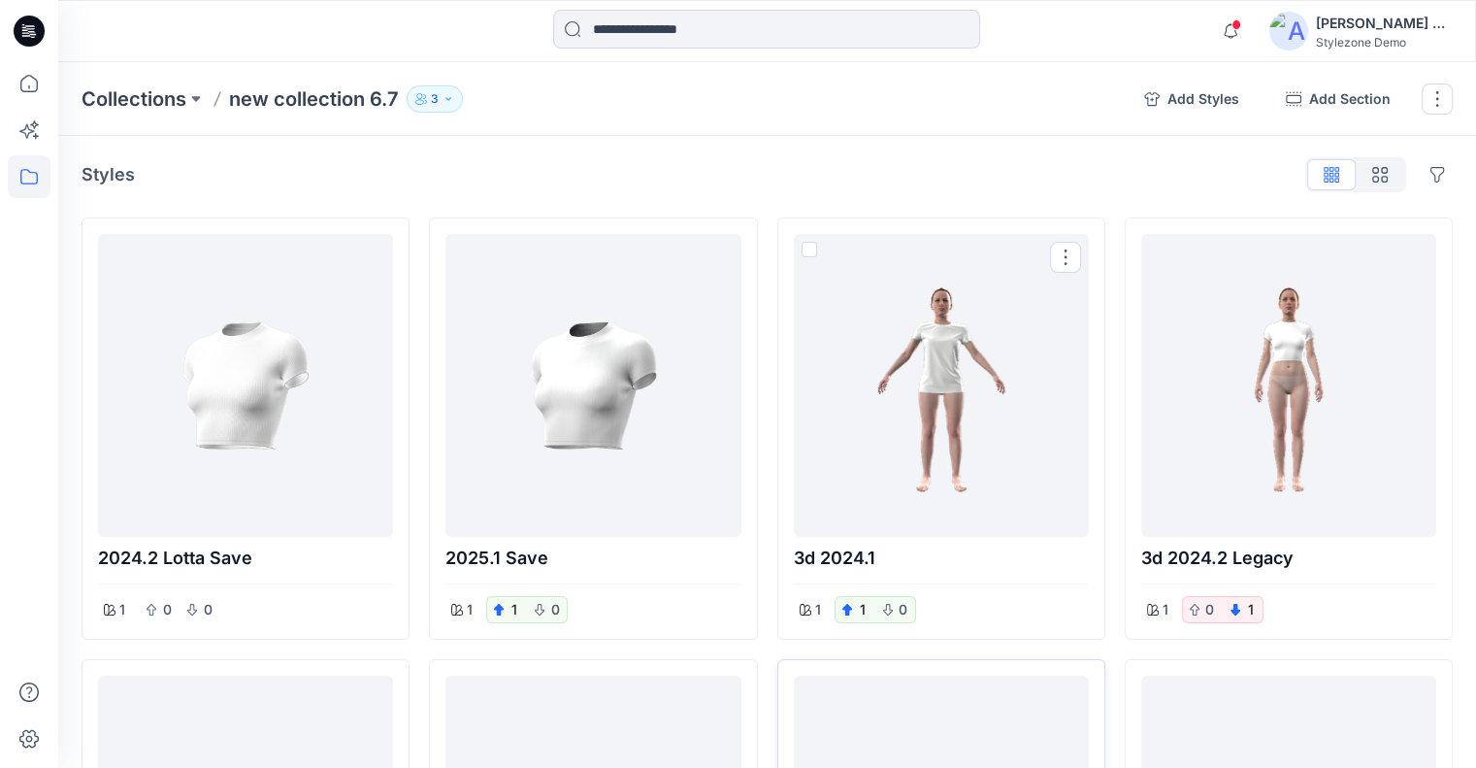
scroll to position [291, 0]
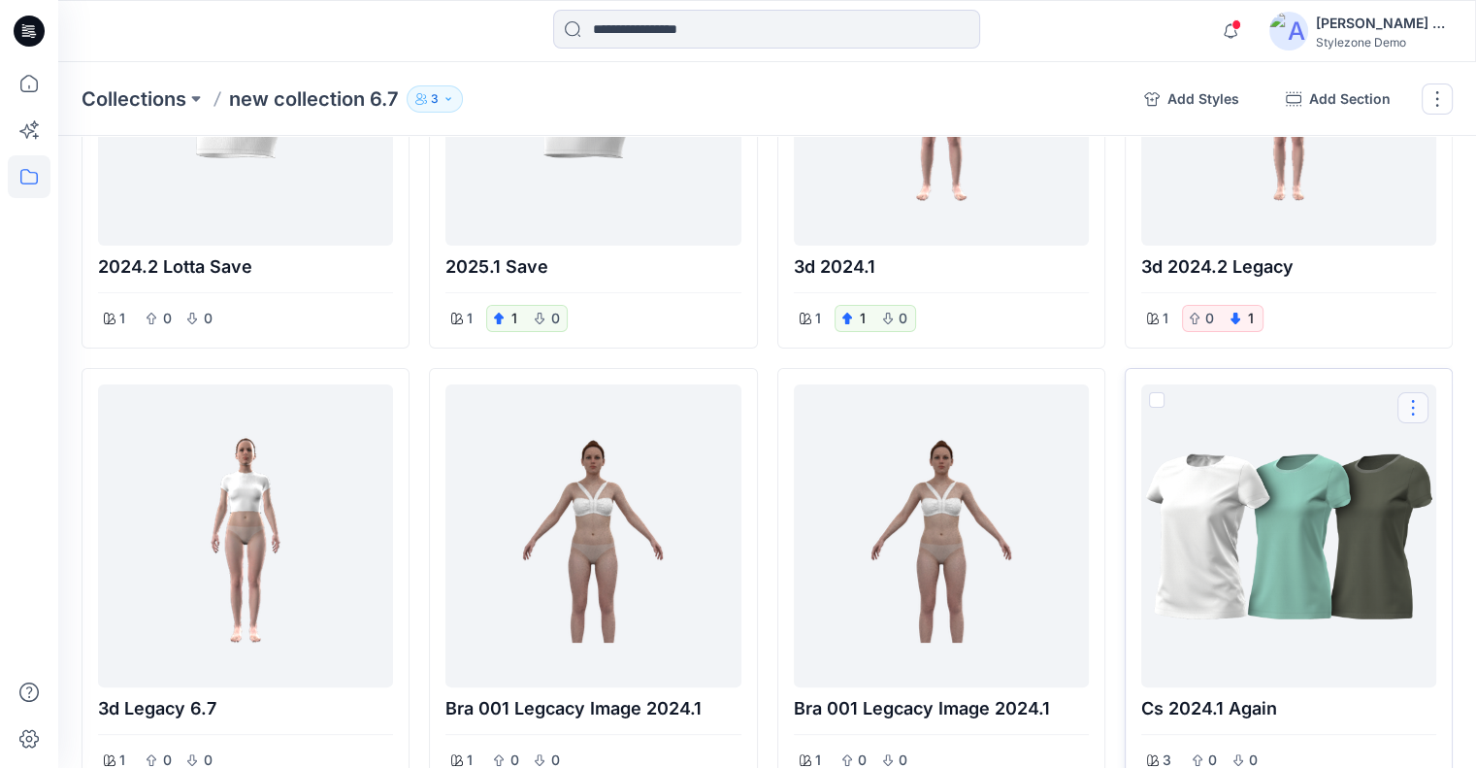
click at [1409, 408] on button "Options" at bounding box center [1413, 407] width 31 height 31
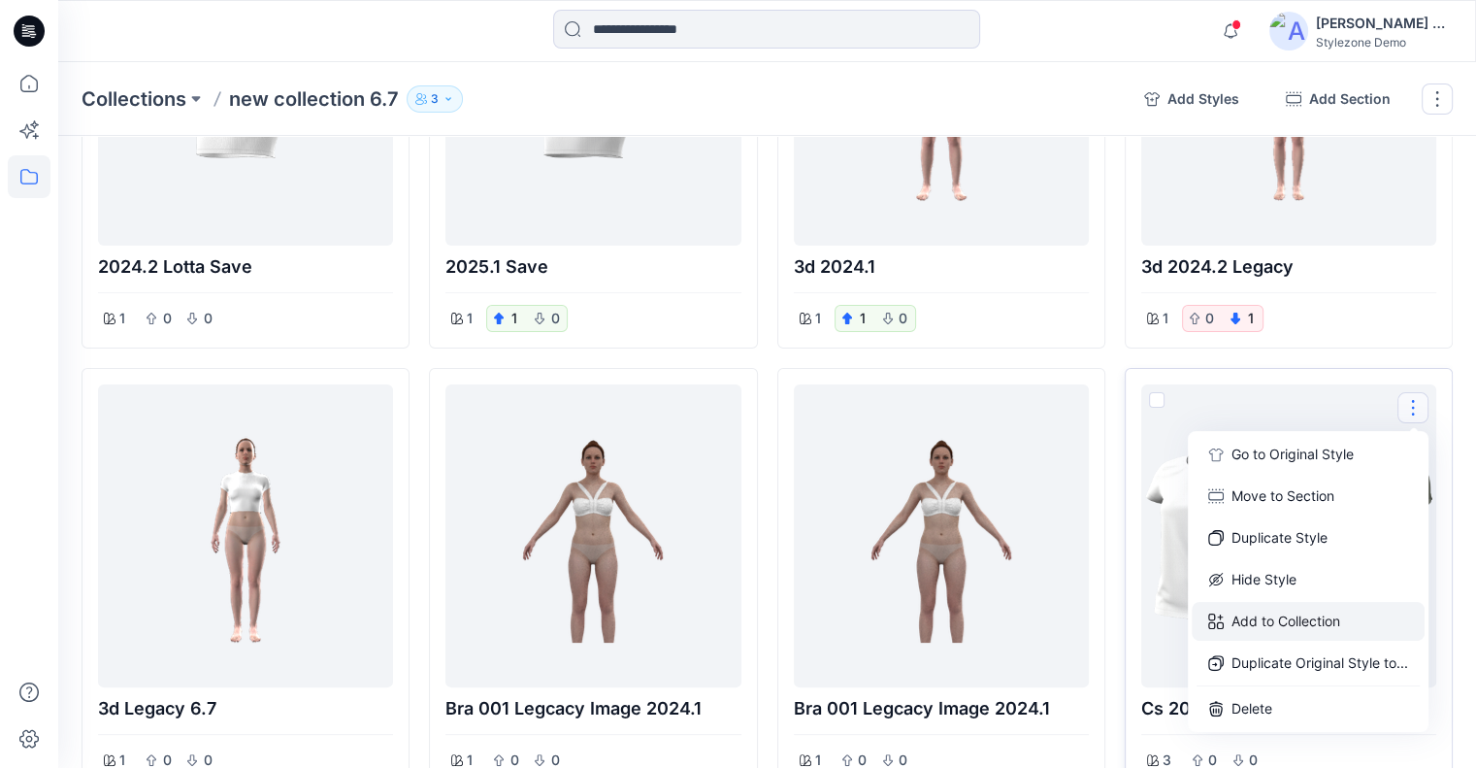
click at [1296, 621] on button "Add to Collection" at bounding box center [1308, 621] width 233 height 39
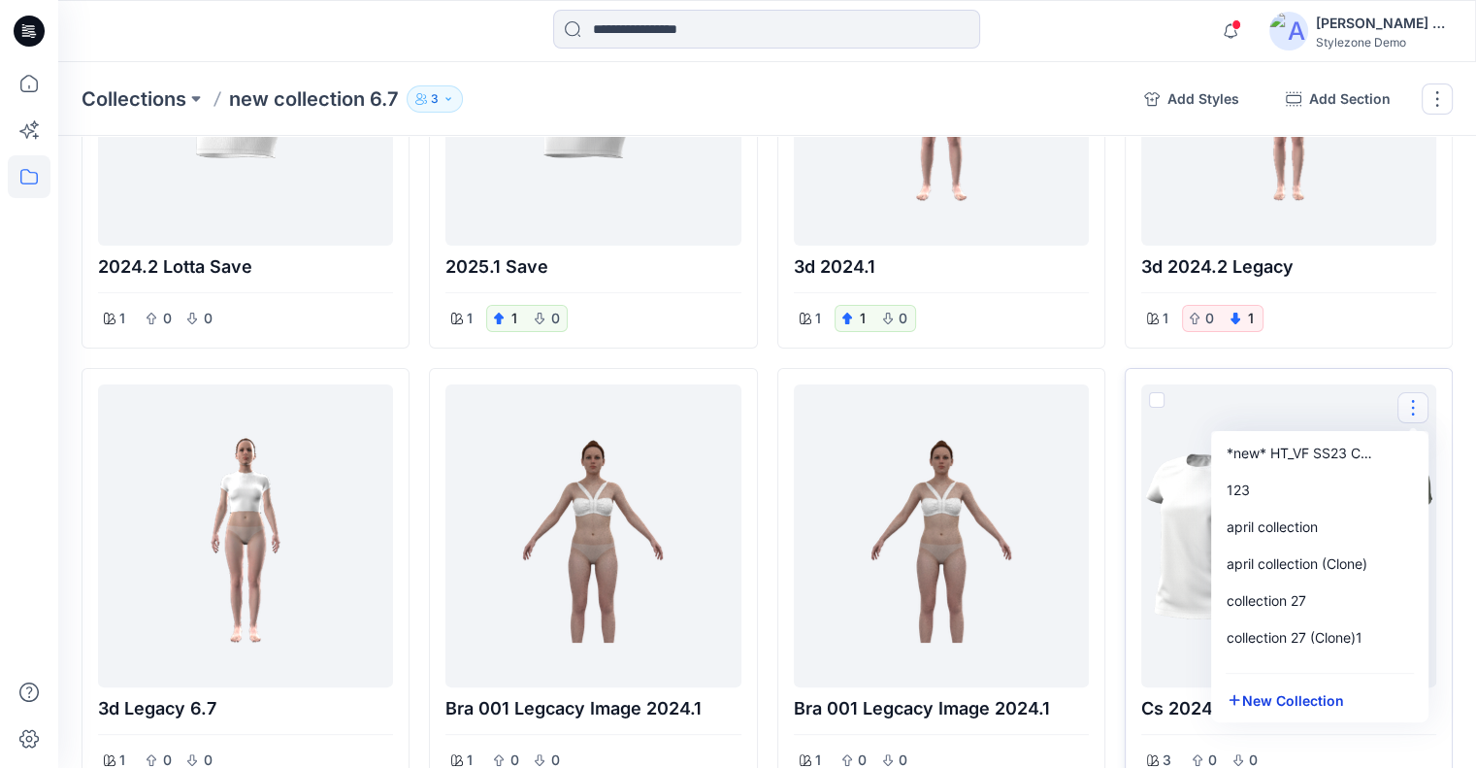
click at [1289, 695] on button "New Collection" at bounding box center [1320, 700] width 210 height 36
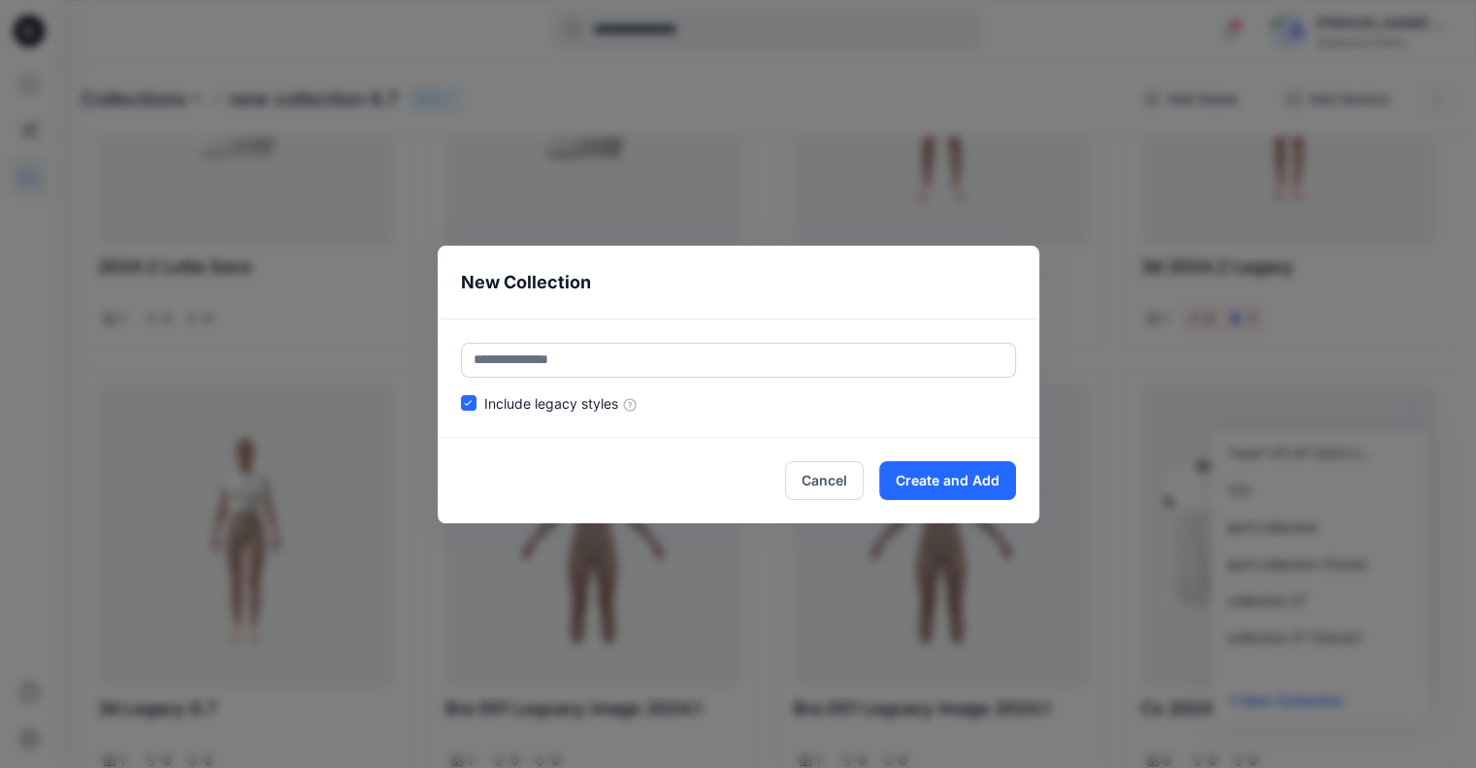
click at [477, 403] on span at bounding box center [469, 403] width 16 height 16
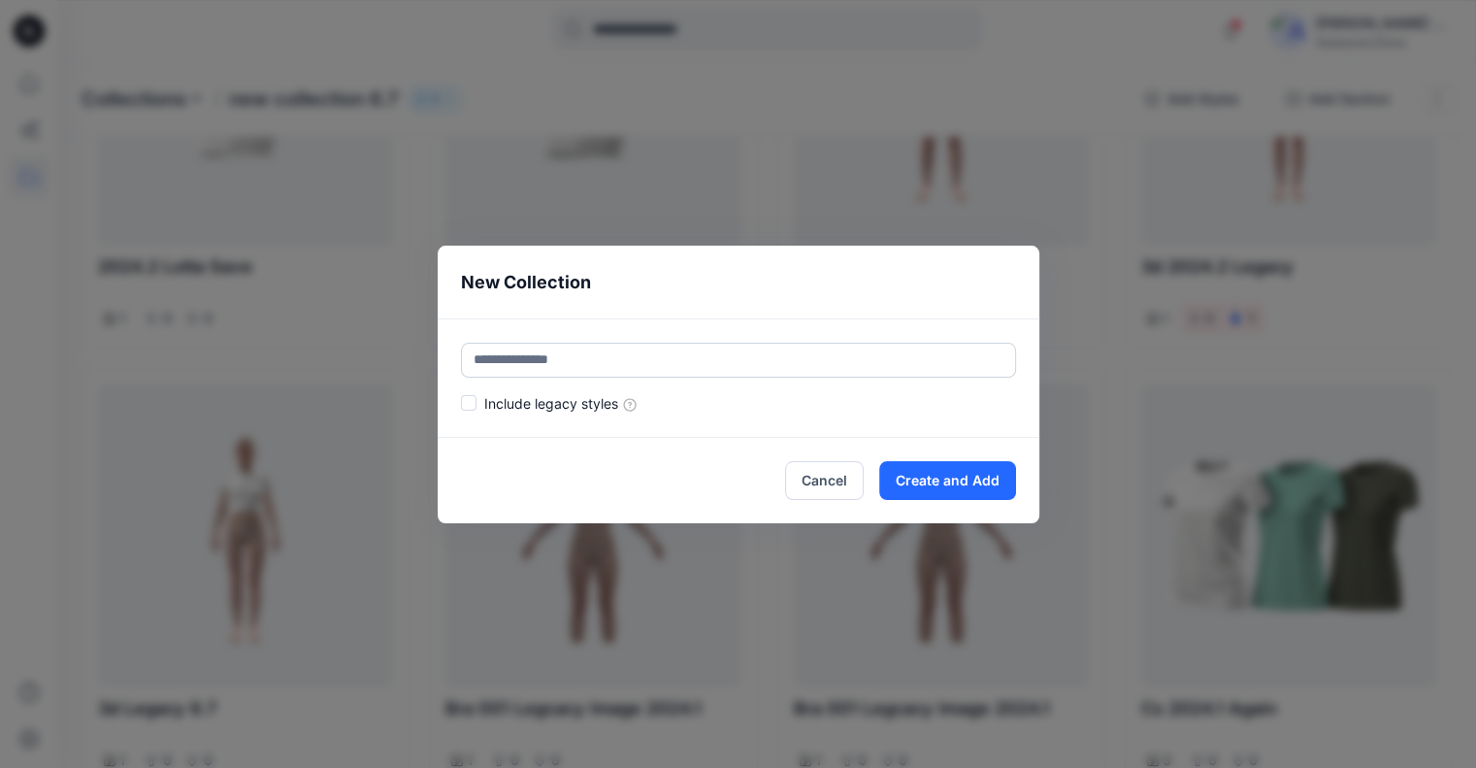
click at [602, 355] on input "text" at bounding box center [738, 360] width 555 height 35
type input "*******"
click at [970, 477] on button "Create and Add" at bounding box center [947, 480] width 137 height 39
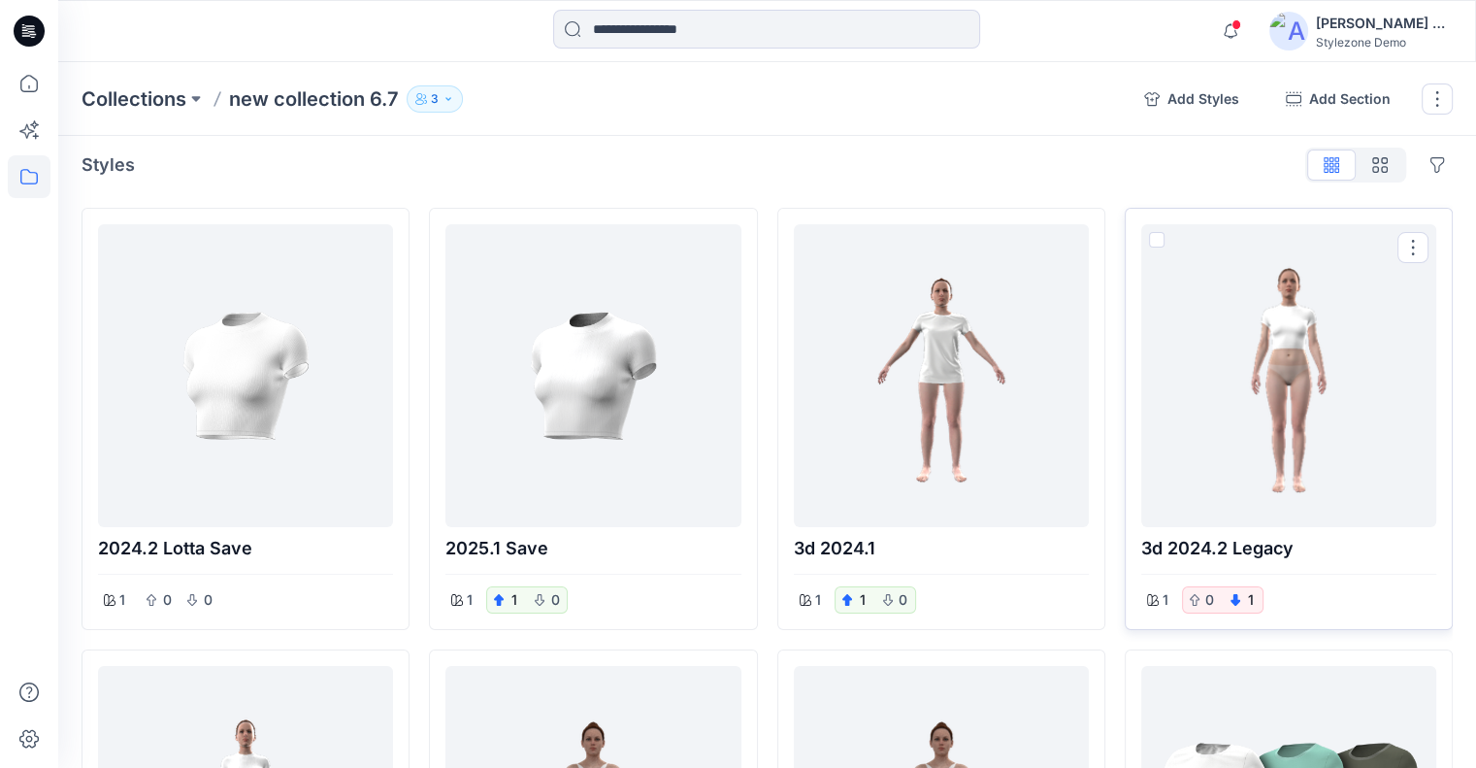
scroll to position [0, 0]
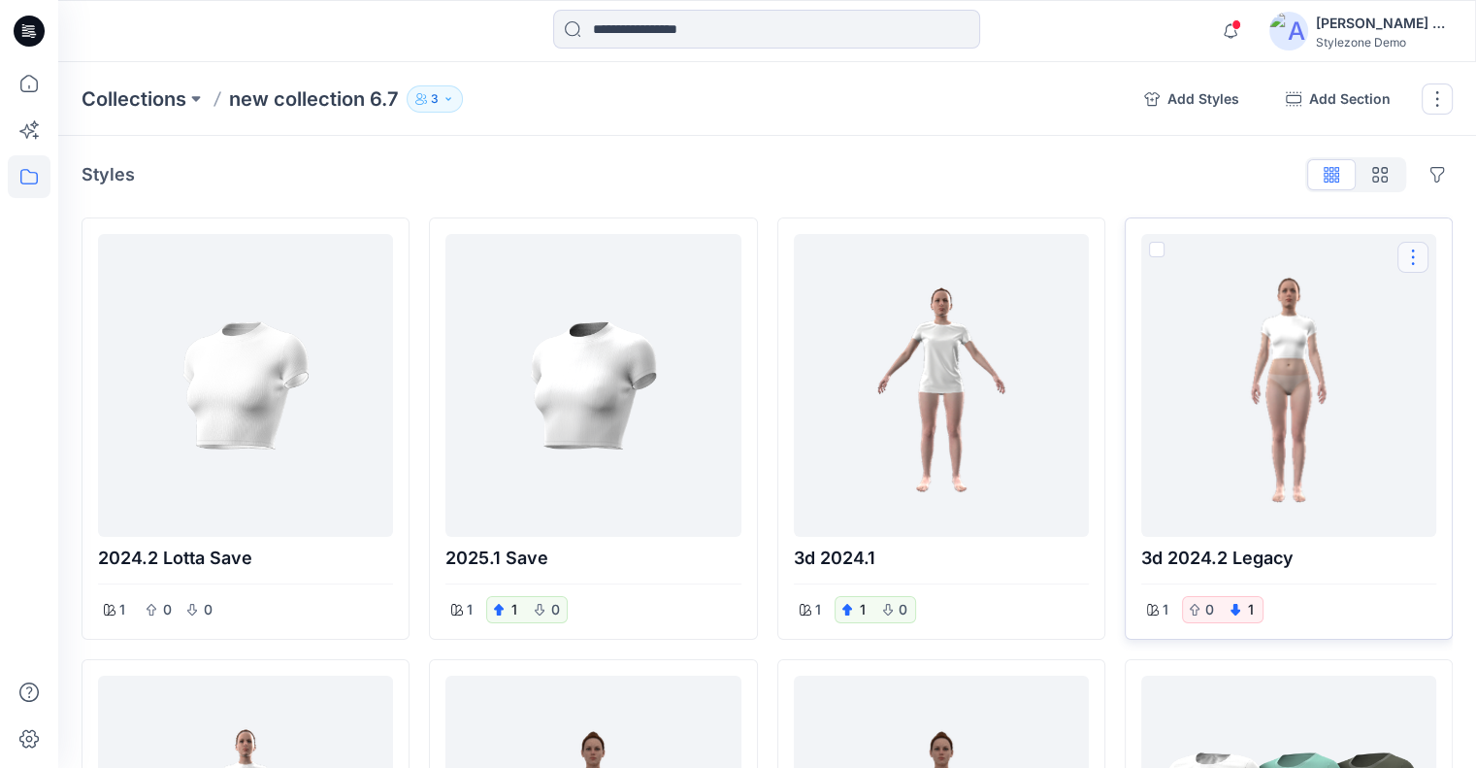
click at [1422, 255] on button "Options" at bounding box center [1413, 257] width 31 height 31
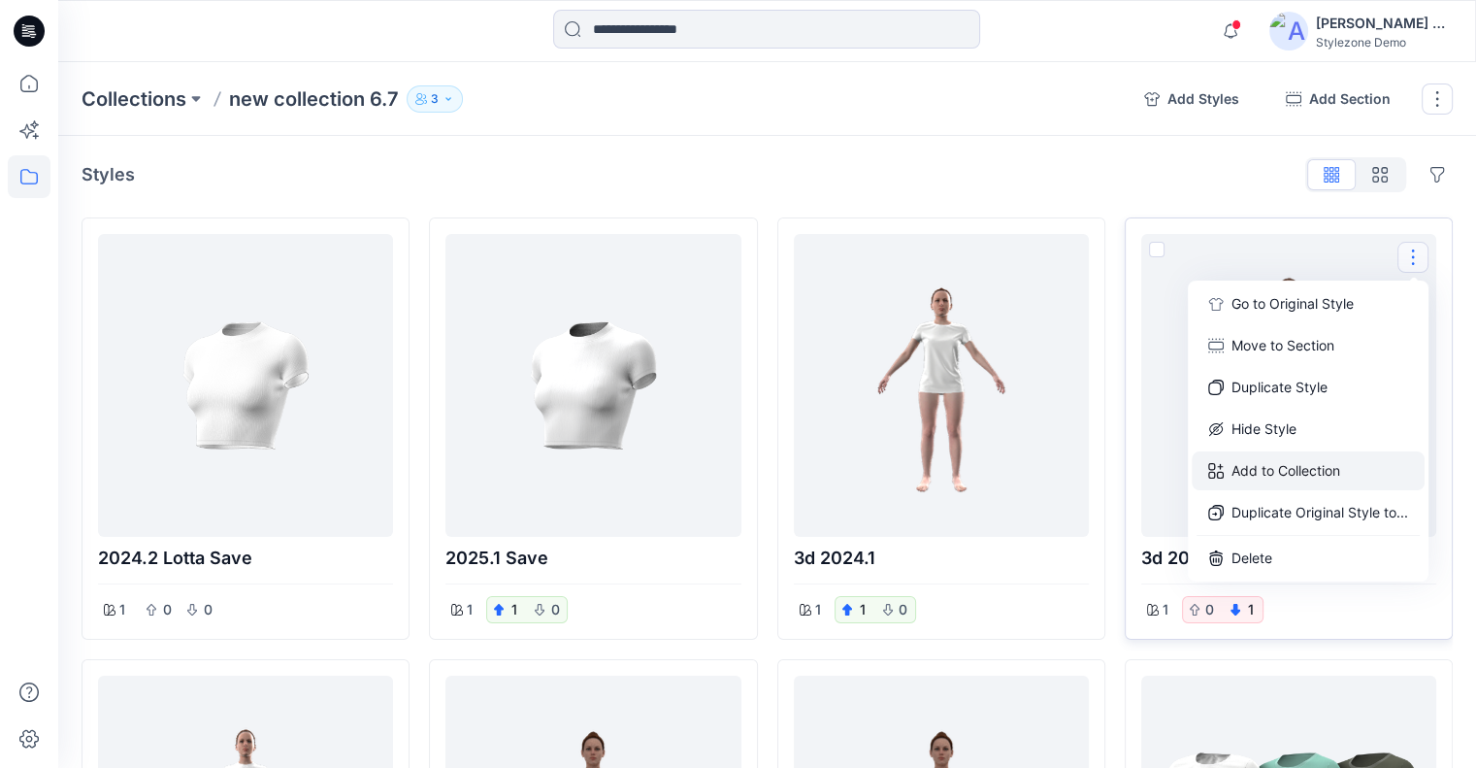
click at [1311, 463] on button "Add to Collection" at bounding box center [1308, 470] width 233 height 39
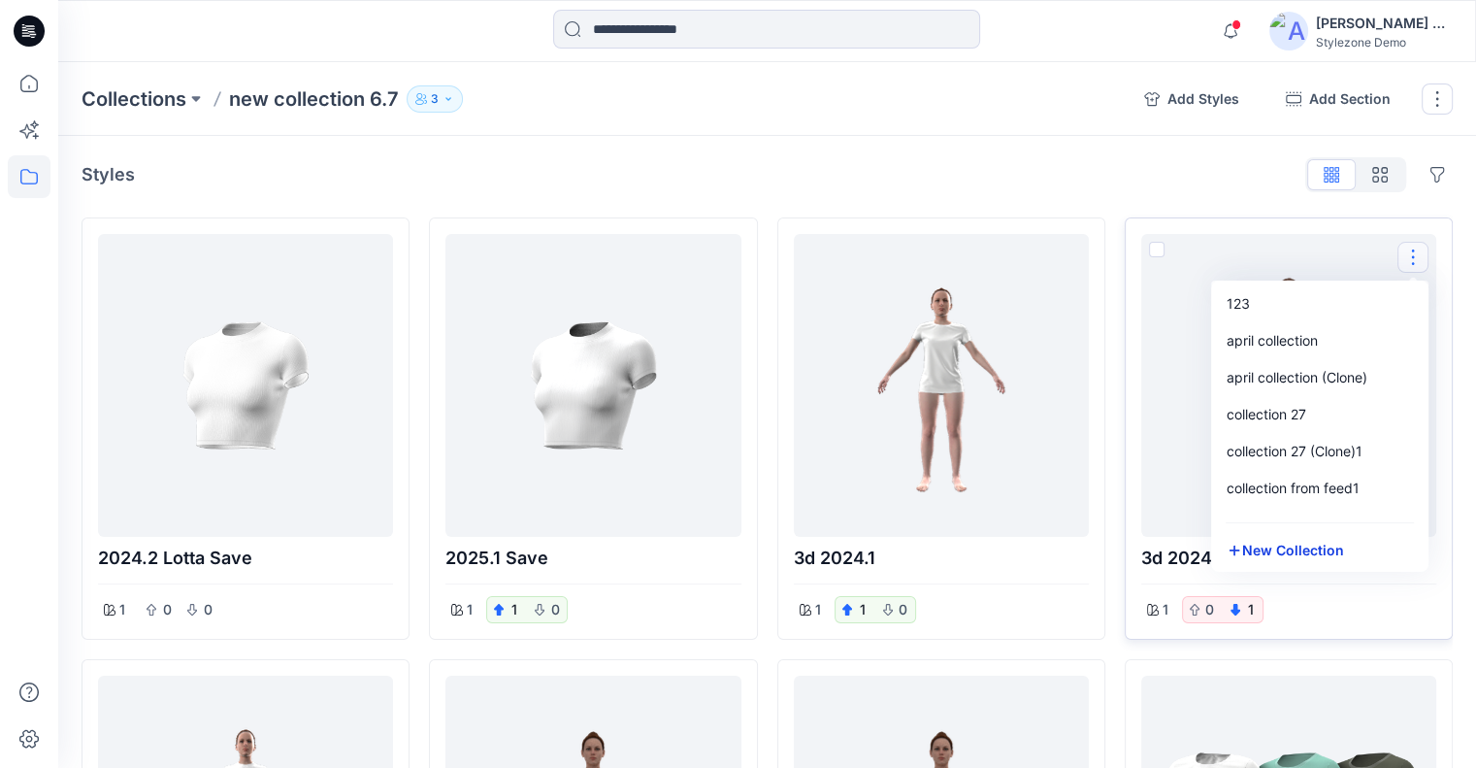
click at [1266, 545] on button "New Collection" at bounding box center [1320, 550] width 210 height 36
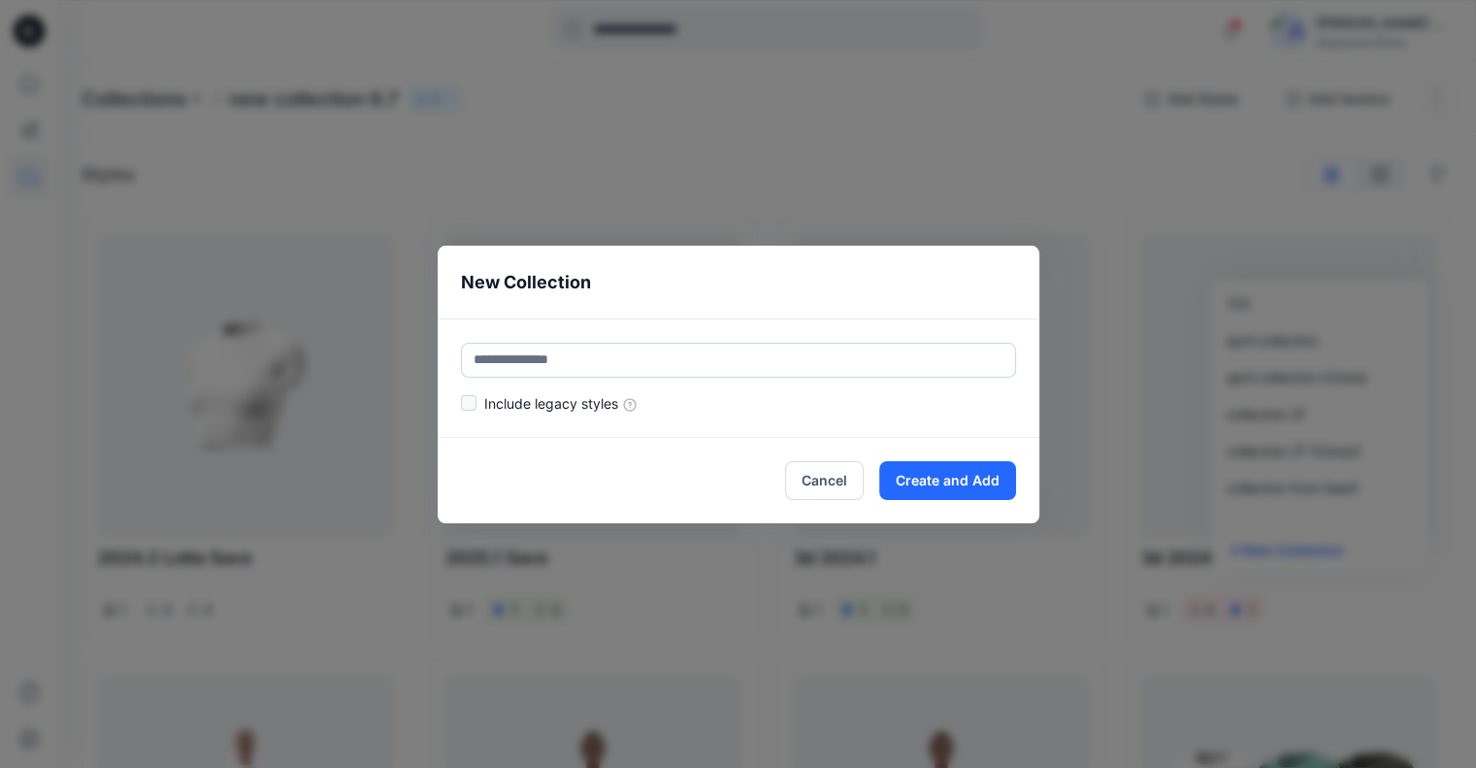
click at [477, 405] on label at bounding box center [469, 403] width 16 height 16
drag, startPoint x: 474, startPoint y: 399, endPoint x: 564, endPoint y: 411, distance: 91.0
click at [474, 399] on label at bounding box center [469, 403] width 16 height 16
click at [580, 350] on input "text" at bounding box center [738, 360] width 555 height 35
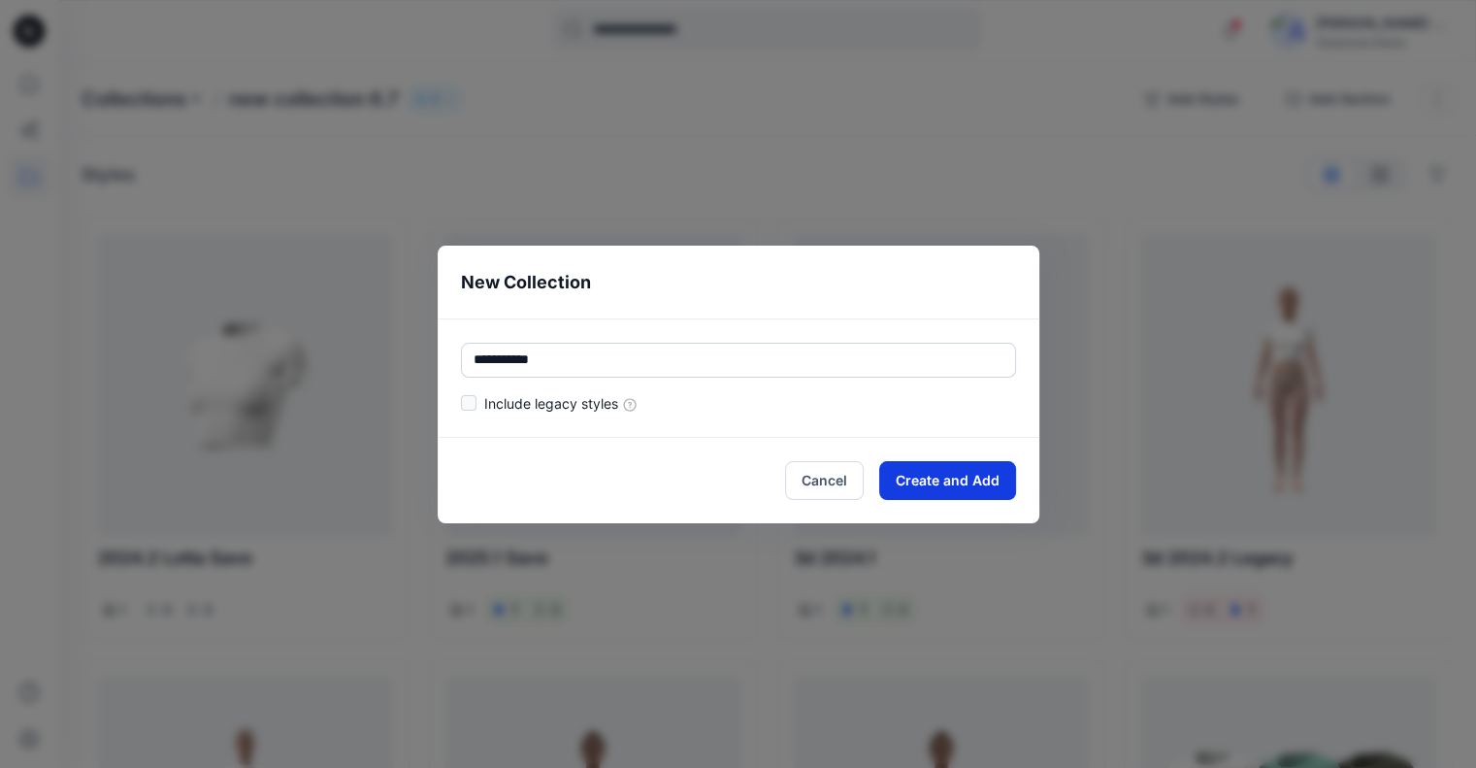
type input "**********"
click at [934, 468] on button "Create and Add" at bounding box center [947, 480] width 137 height 39
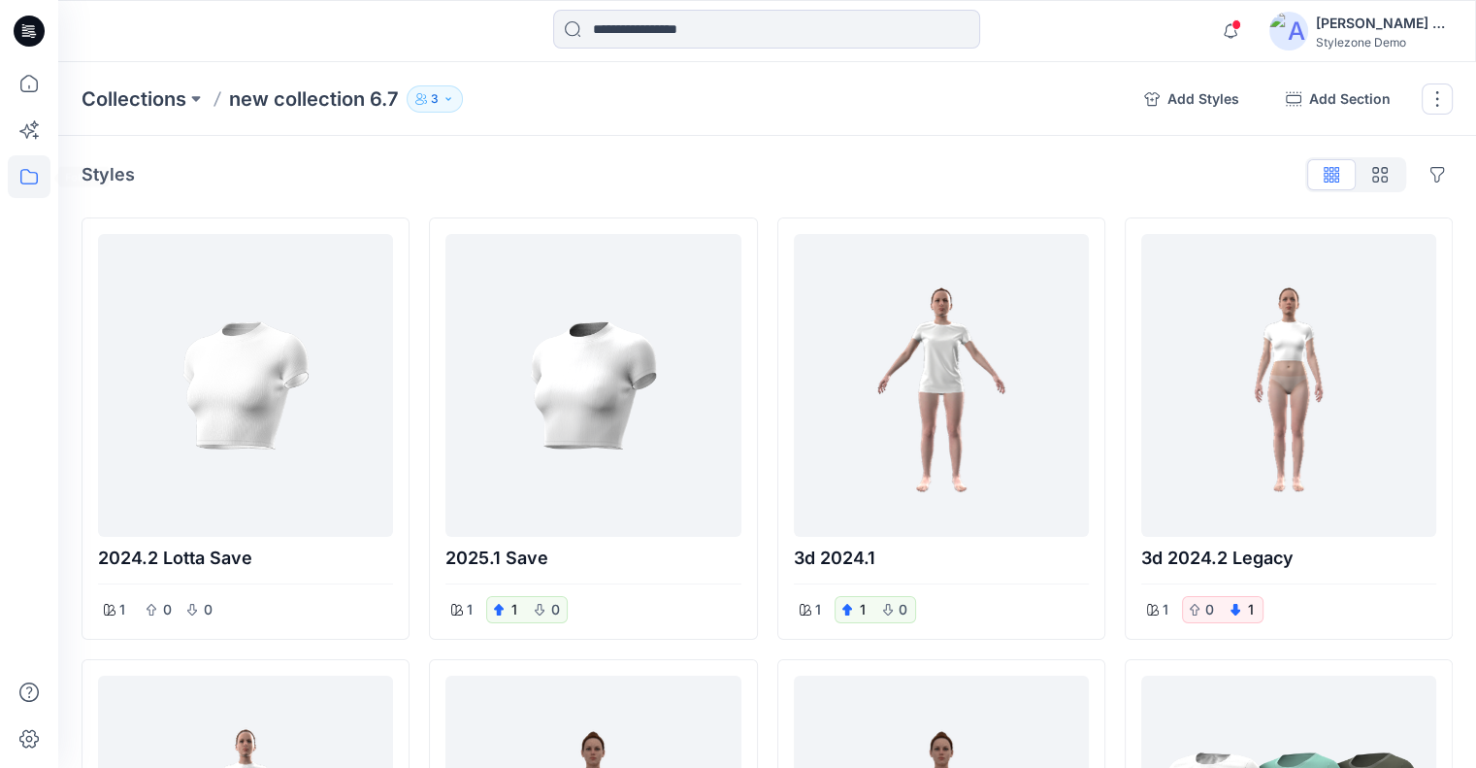
click at [40, 176] on icon at bounding box center [29, 176] width 43 height 43
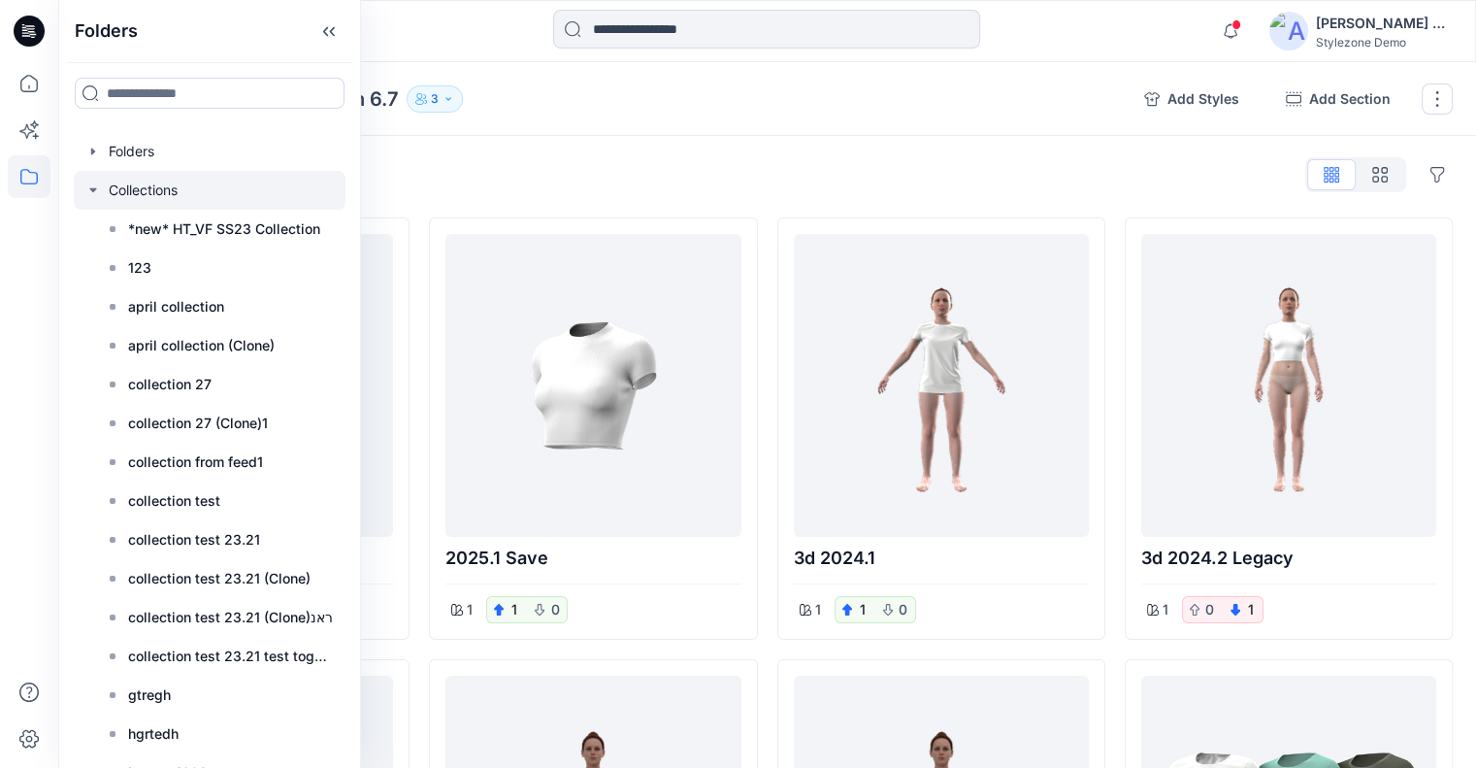
click at [163, 186] on div at bounding box center [210, 190] width 272 height 39
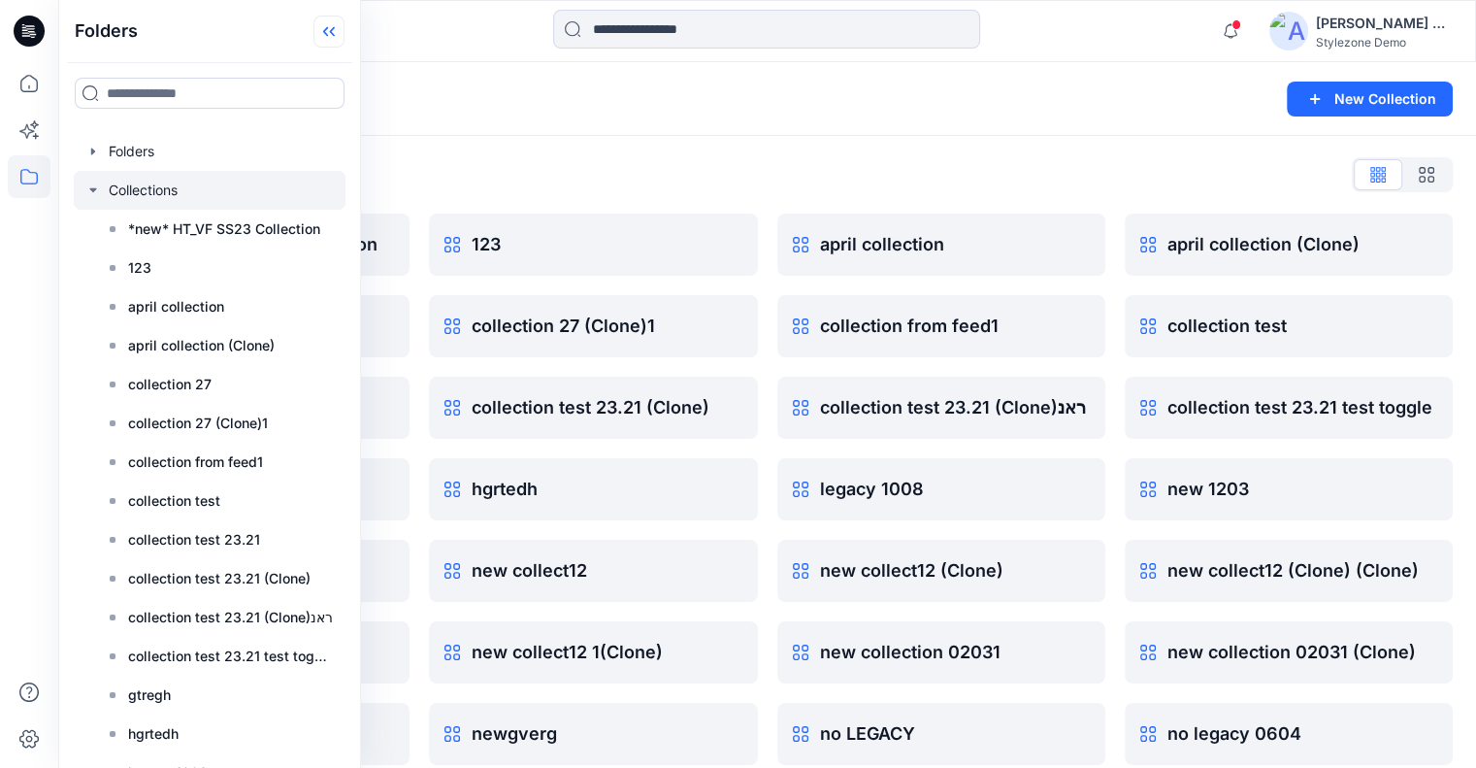
click at [344, 34] on icon at bounding box center [328, 32] width 31 height 32
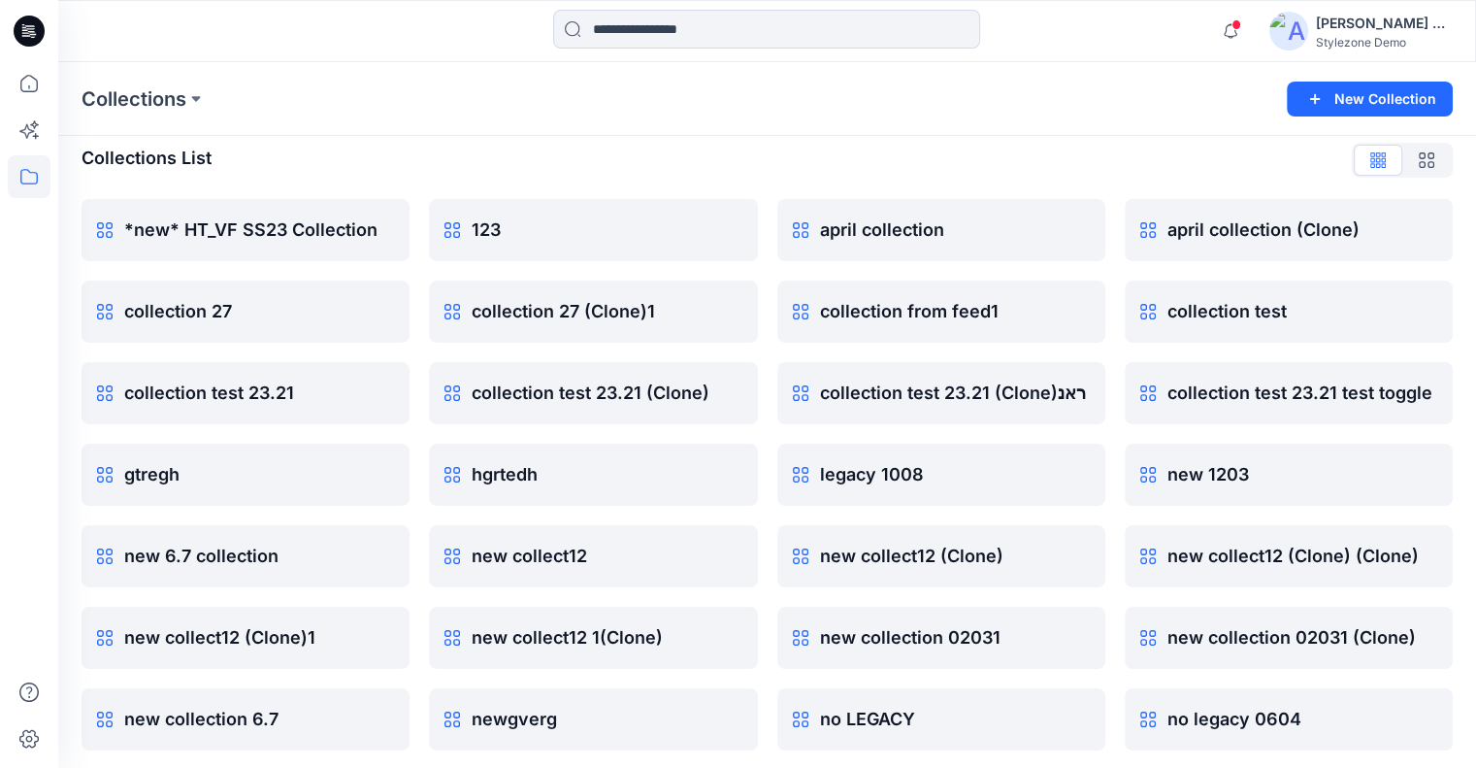
scroll to position [97, 0]
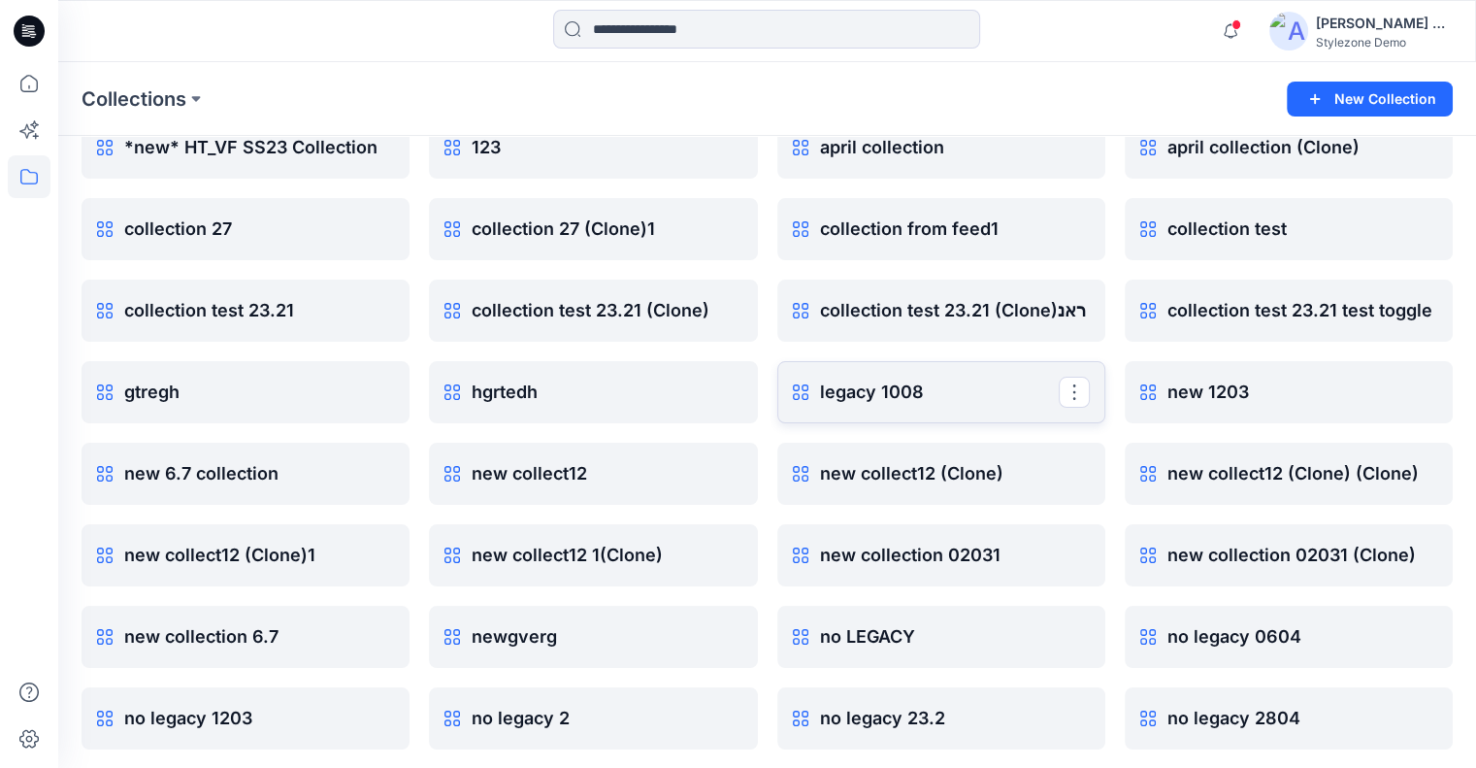
click at [927, 392] on p "legacy 1008" at bounding box center [939, 392] width 239 height 27
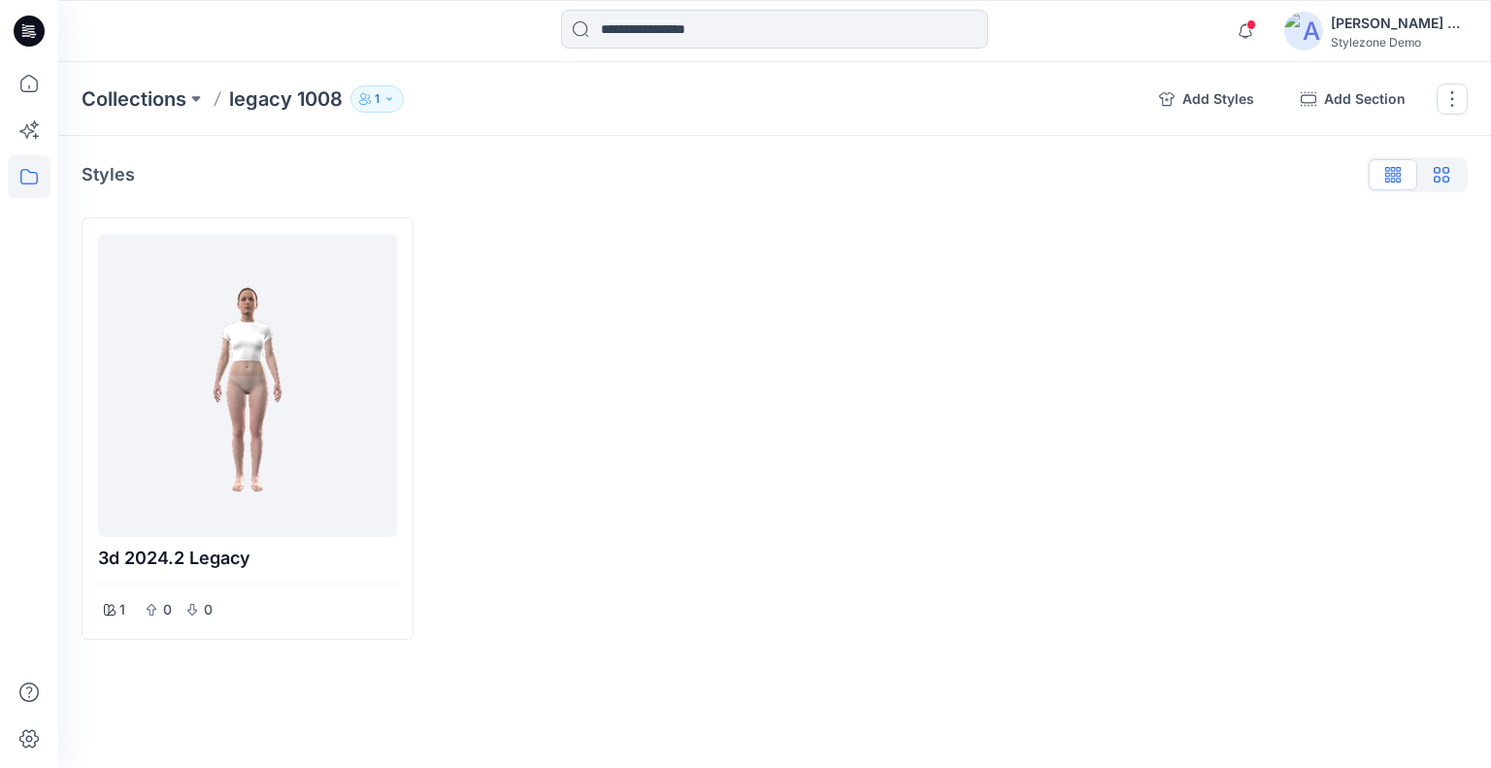
click at [1463, 174] on button "button" at bounding box center [1441, 174] width 49 height 31
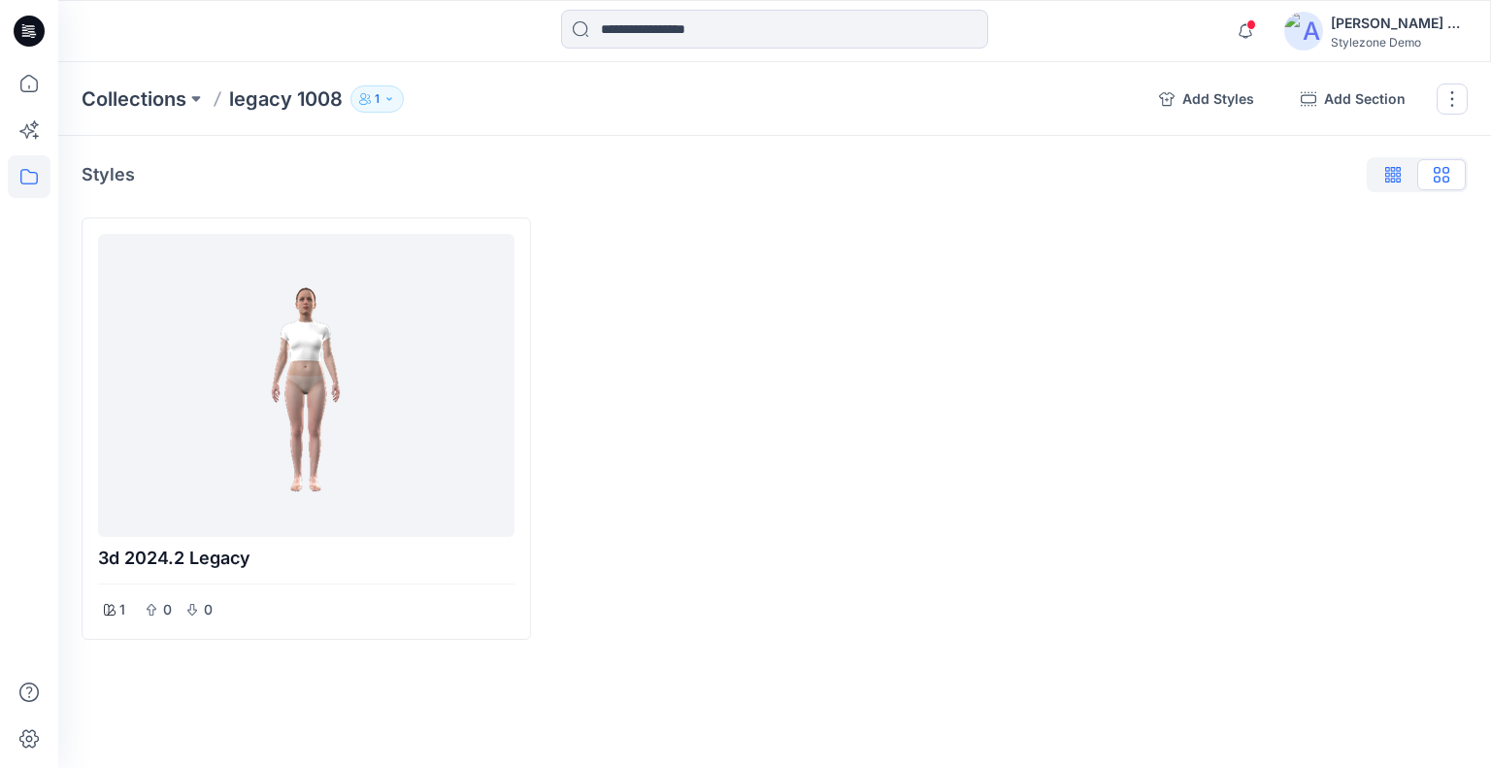
click at [1398, 177] on icon "button" at bounding box center [1398, 172] width 5 height 10
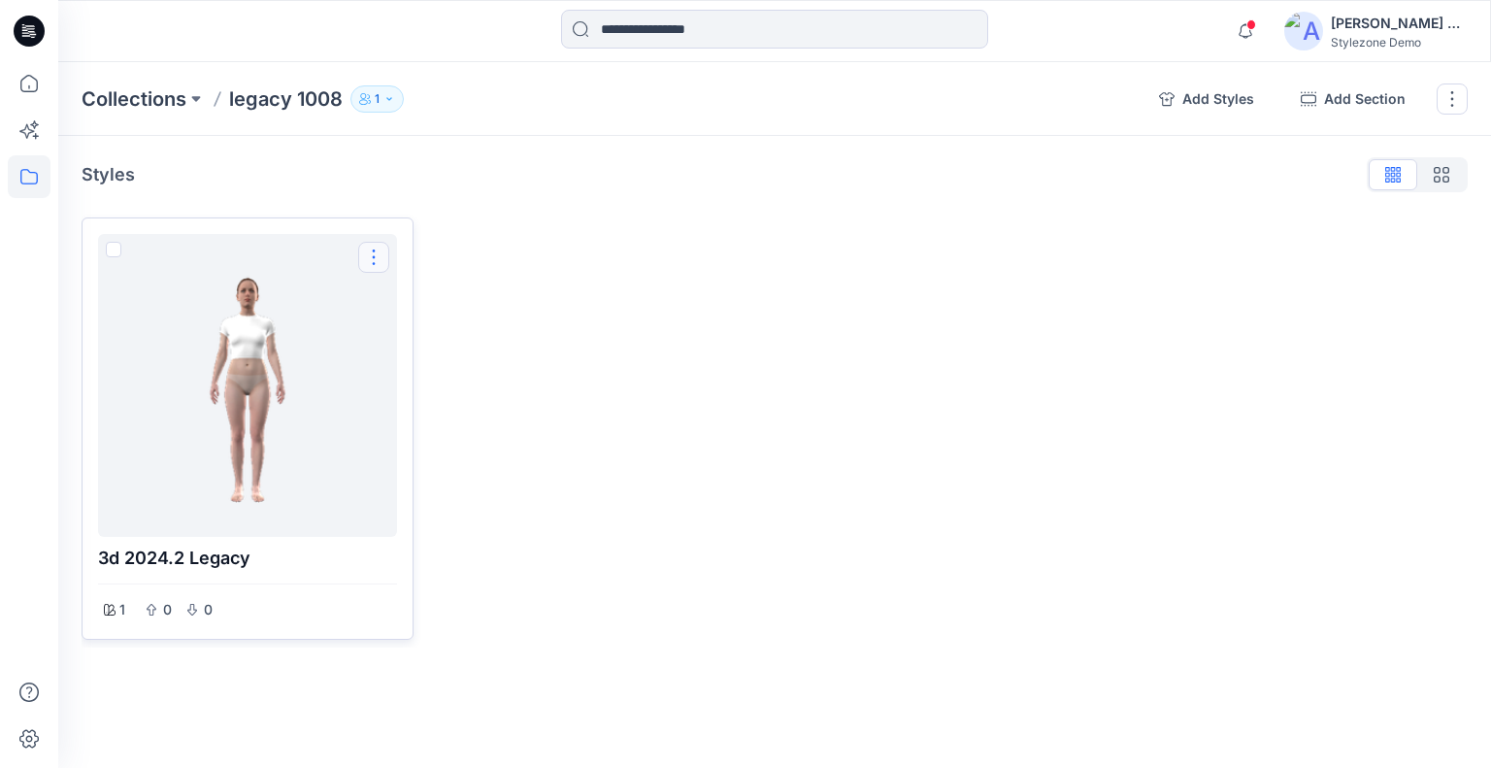
click at [374, 253] on button "Options" at bounding box center [373, 257] width 31 height 31
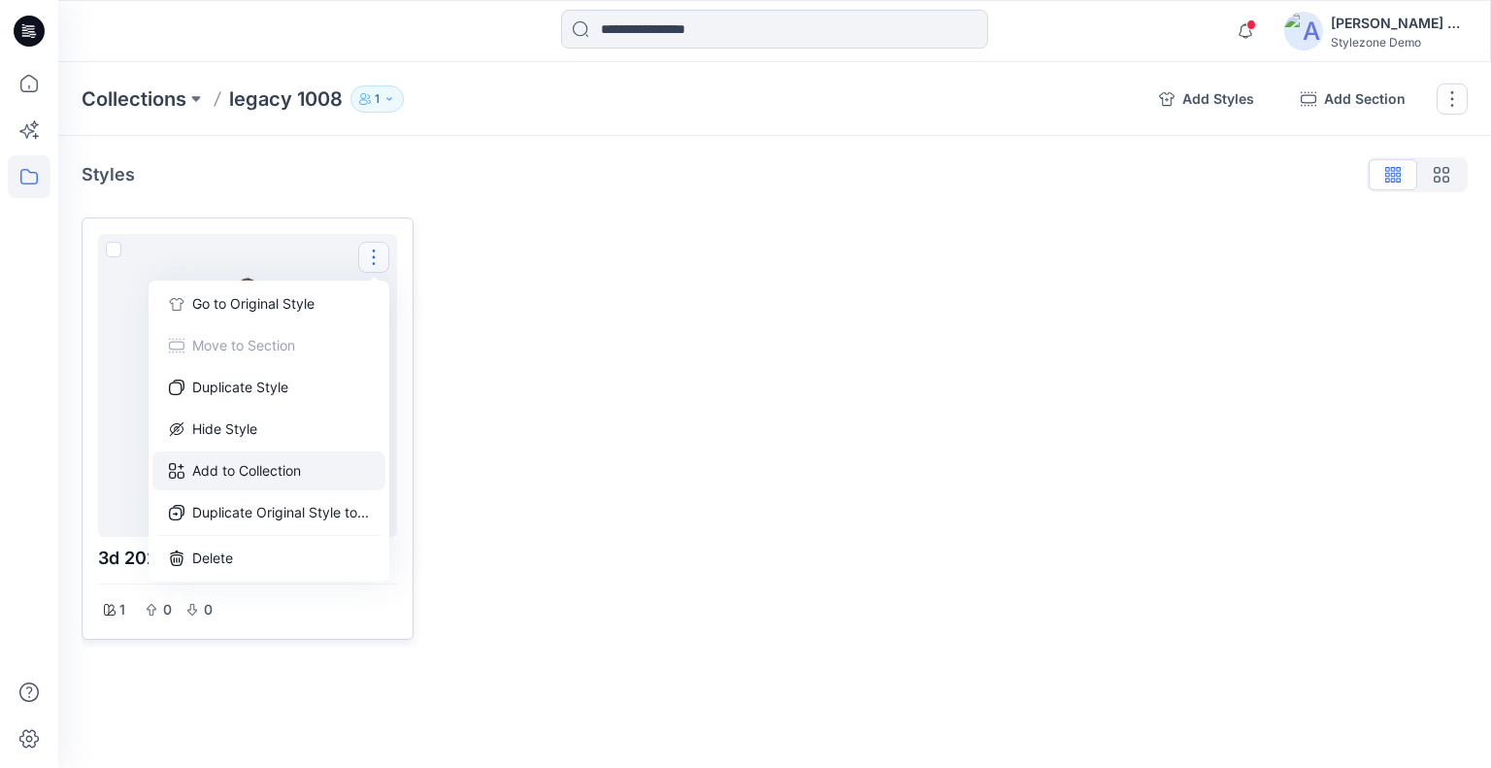
click at [265, 471] on button "Add to Collection" at bounding box center [268, 470] width 233 height 39
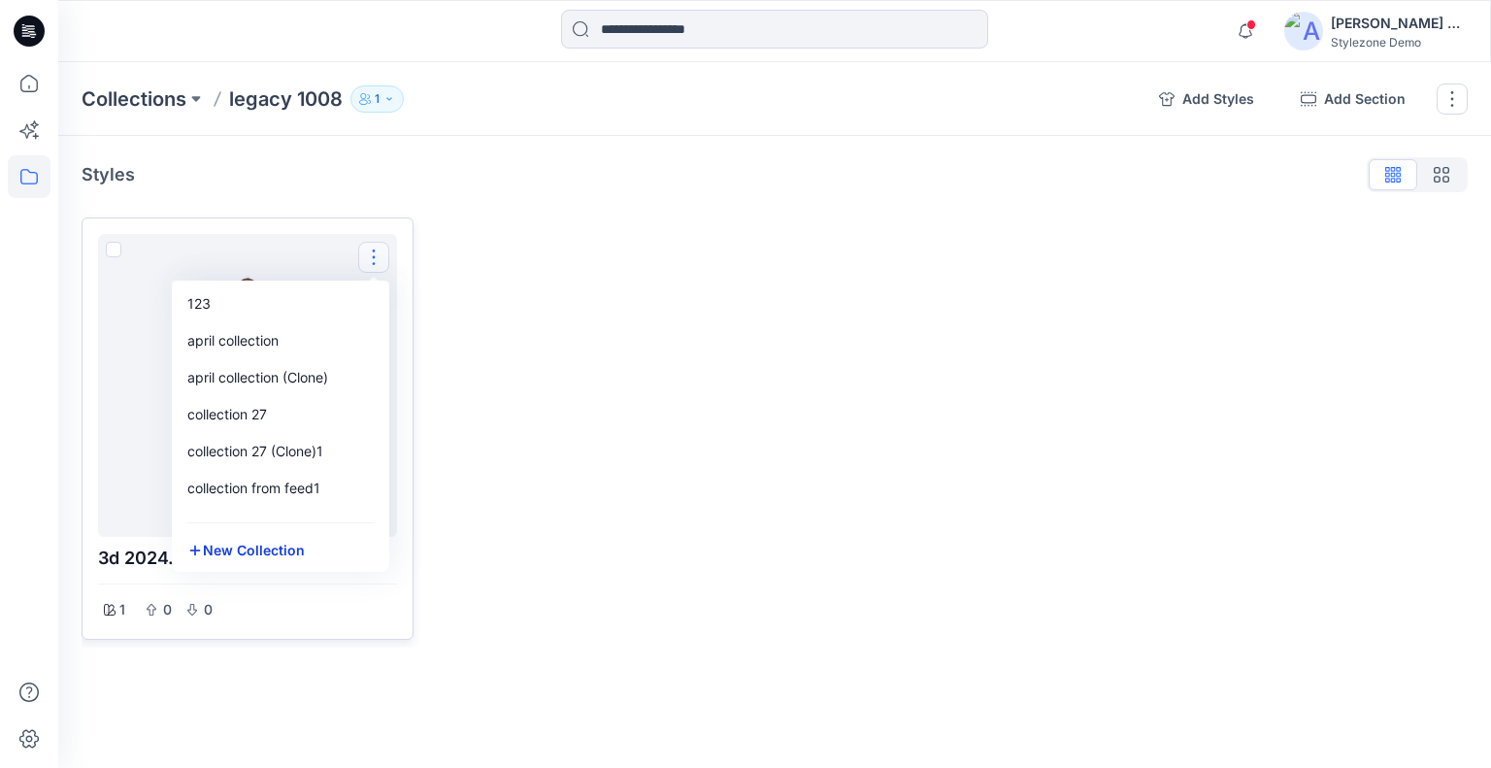
click at [240, 549] on button "New Collection" at bounding box center [281, 550] width 210 height 36
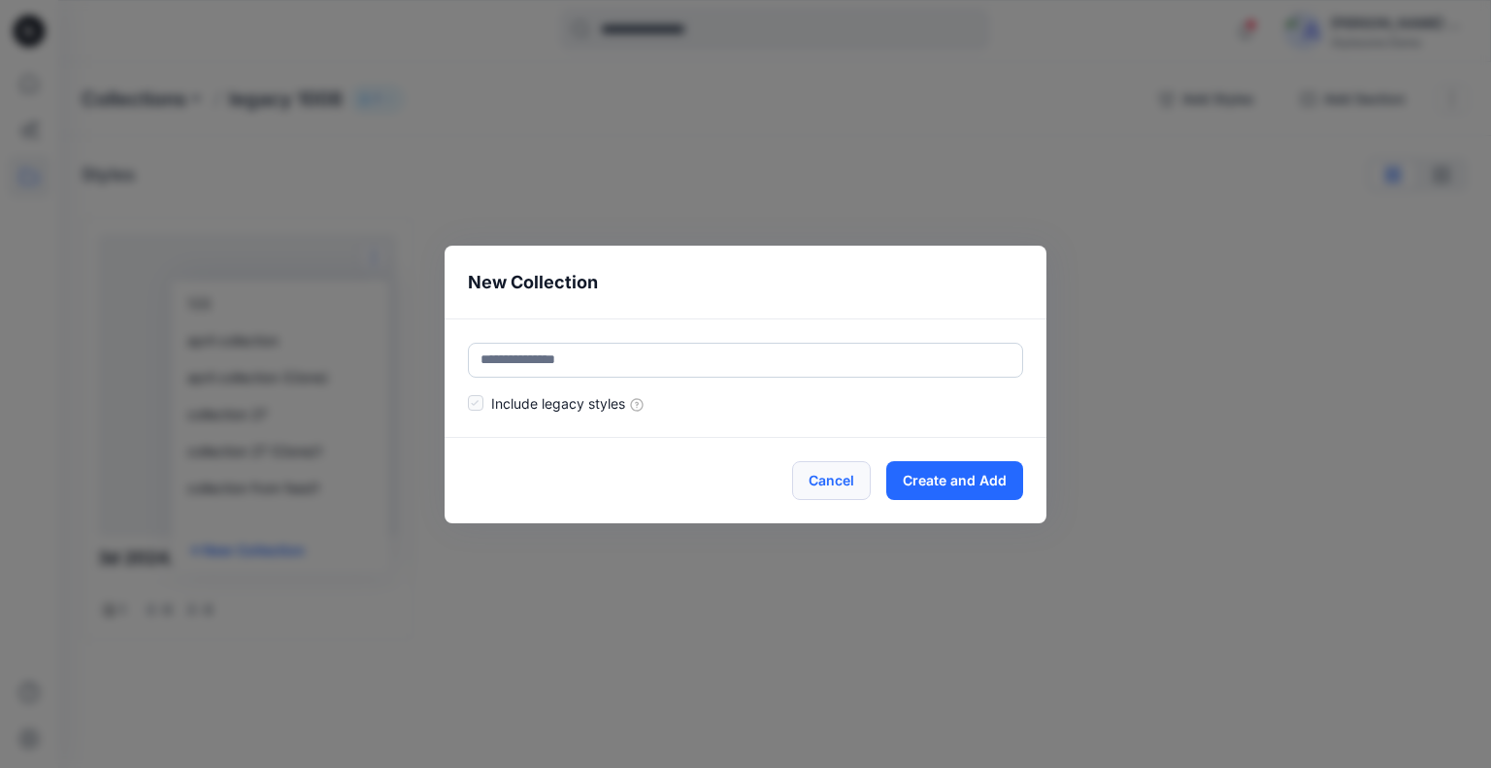
click at [816, 480] on button "Cancel" at bounding box center [831, 480] width 79 height 39
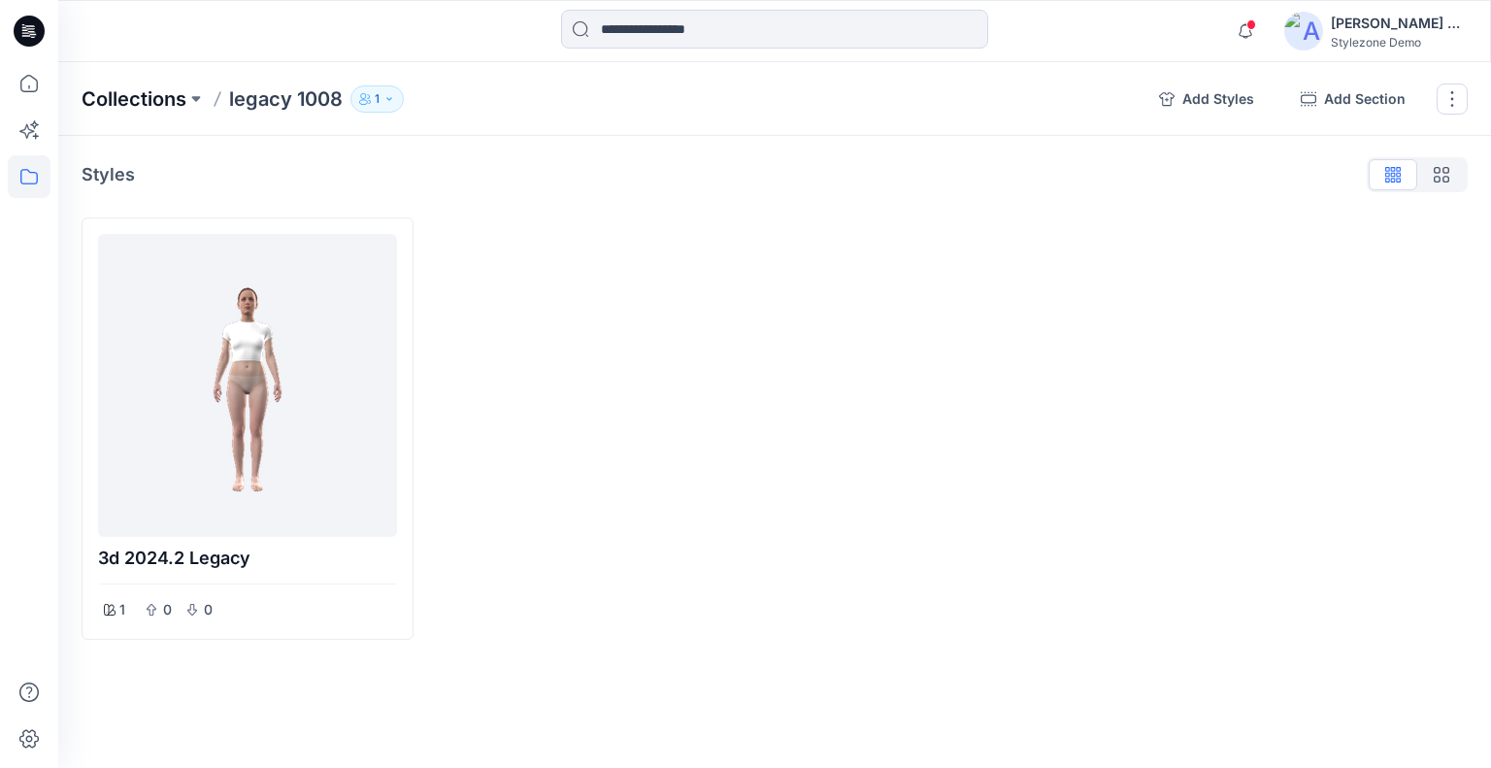
click at [131, 102] on p "Collections" at bounding box center [134, 98] width 105 height 27
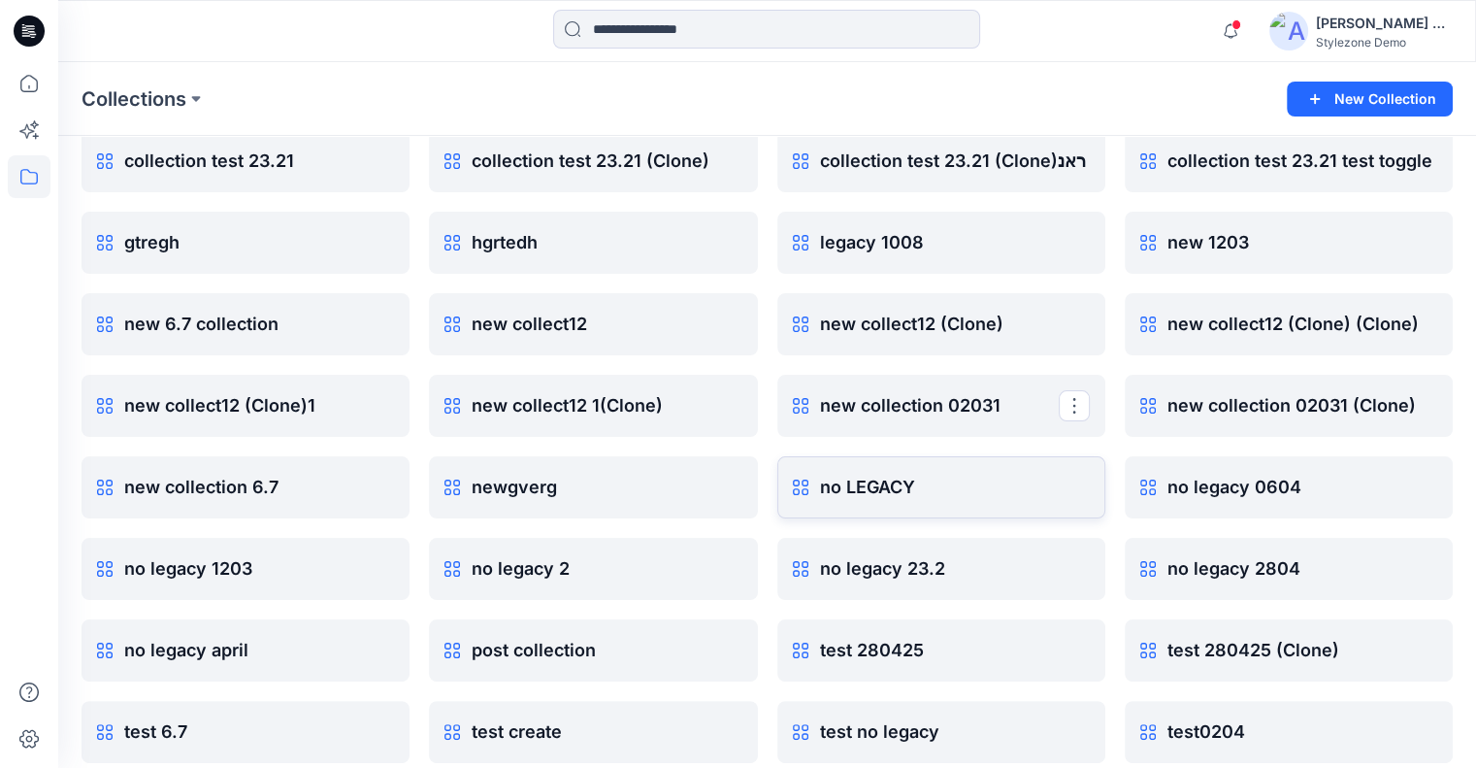
scroll to position [291, 0]
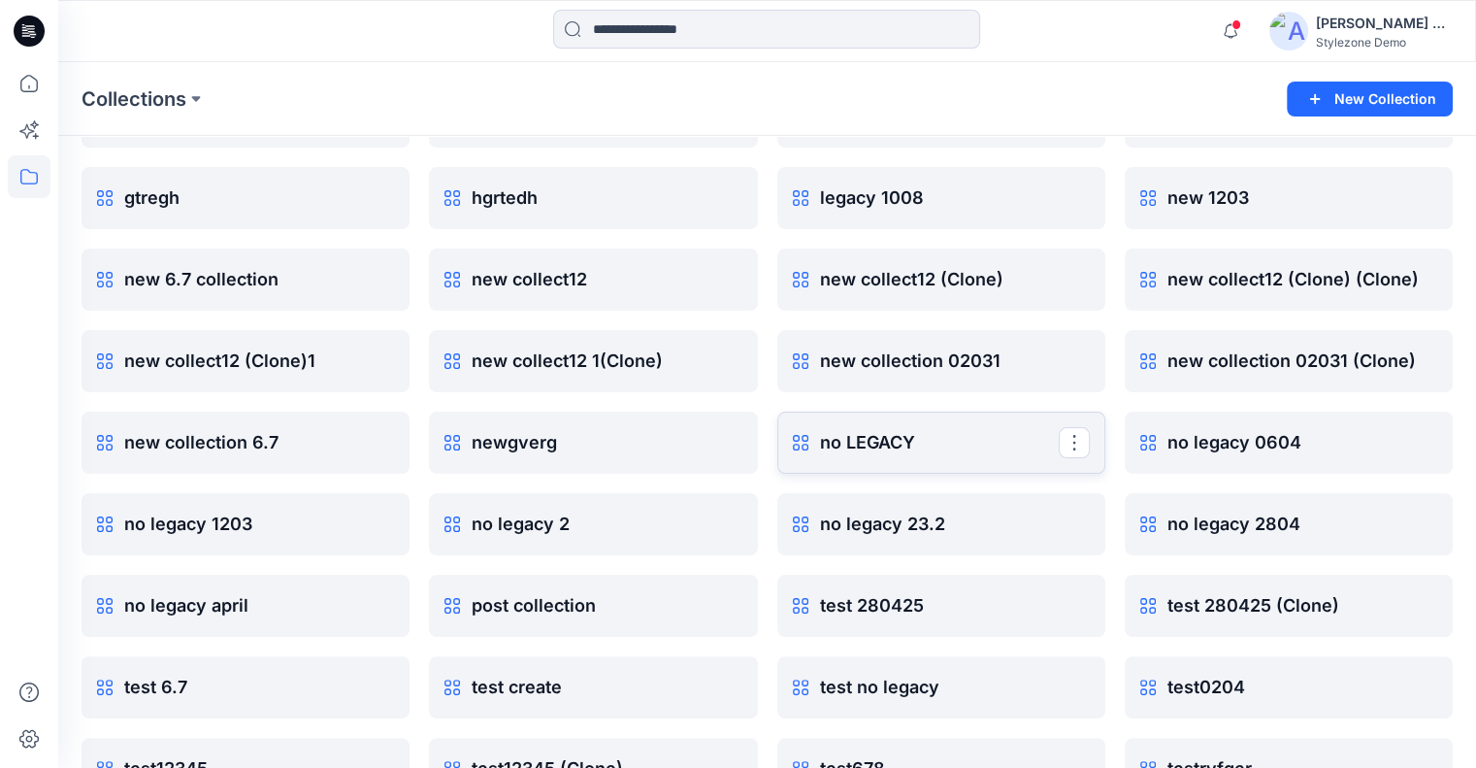
click at [939, 432] on p "no LEGACY" at bounding box center [939, 442] width 239 height 27
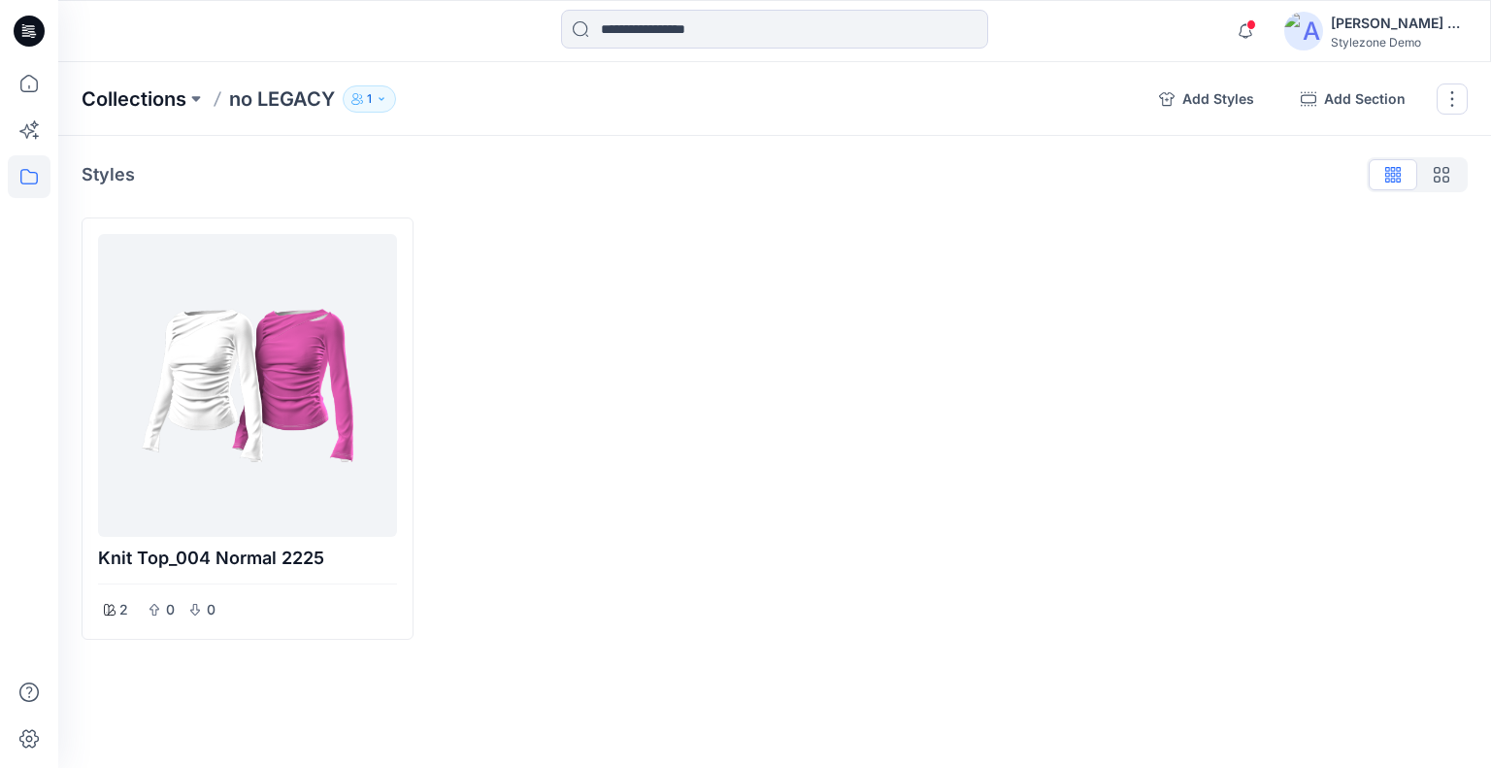
click at [128, 88] on p "Collections" at bounding box center [134, 98] width 105 height 27
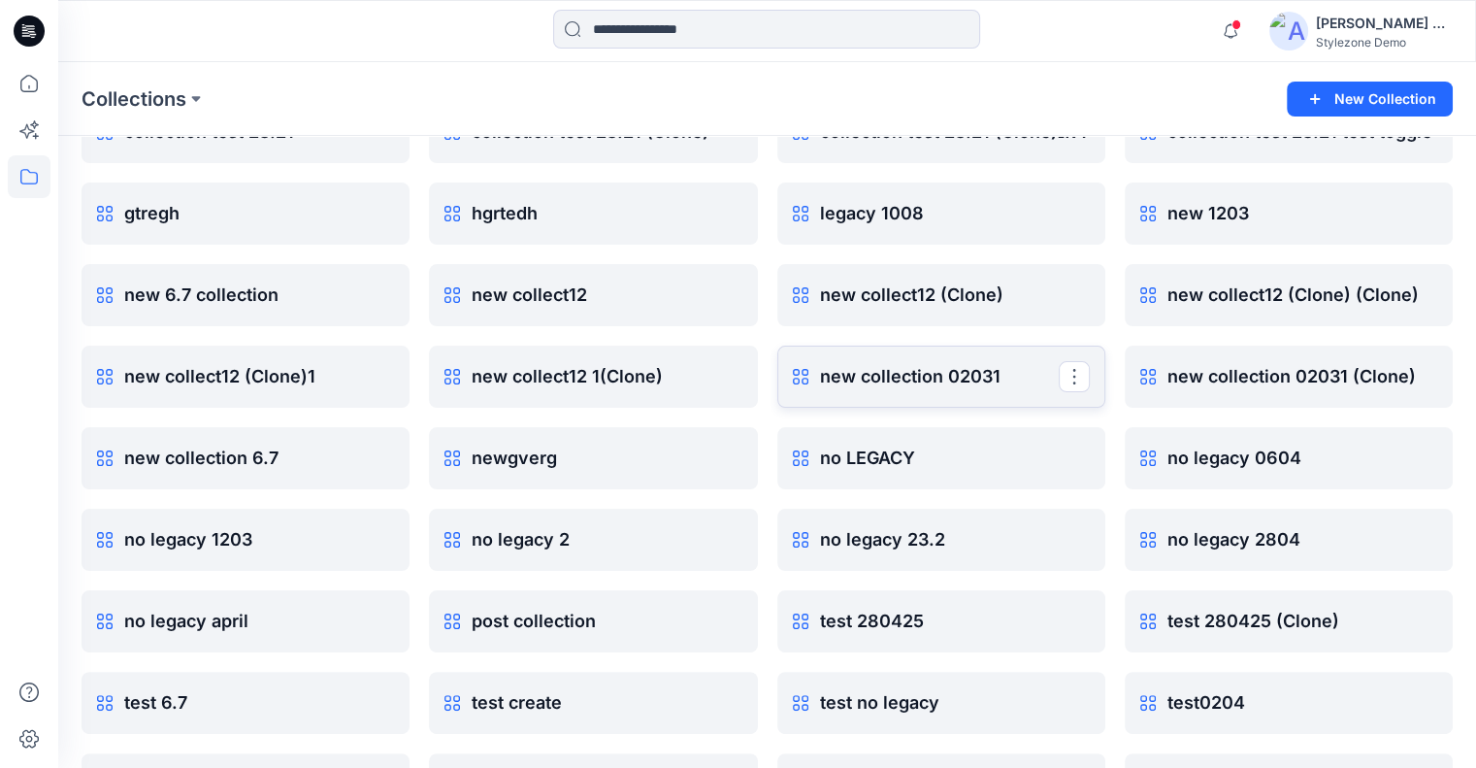
scroll to position [291, 0]
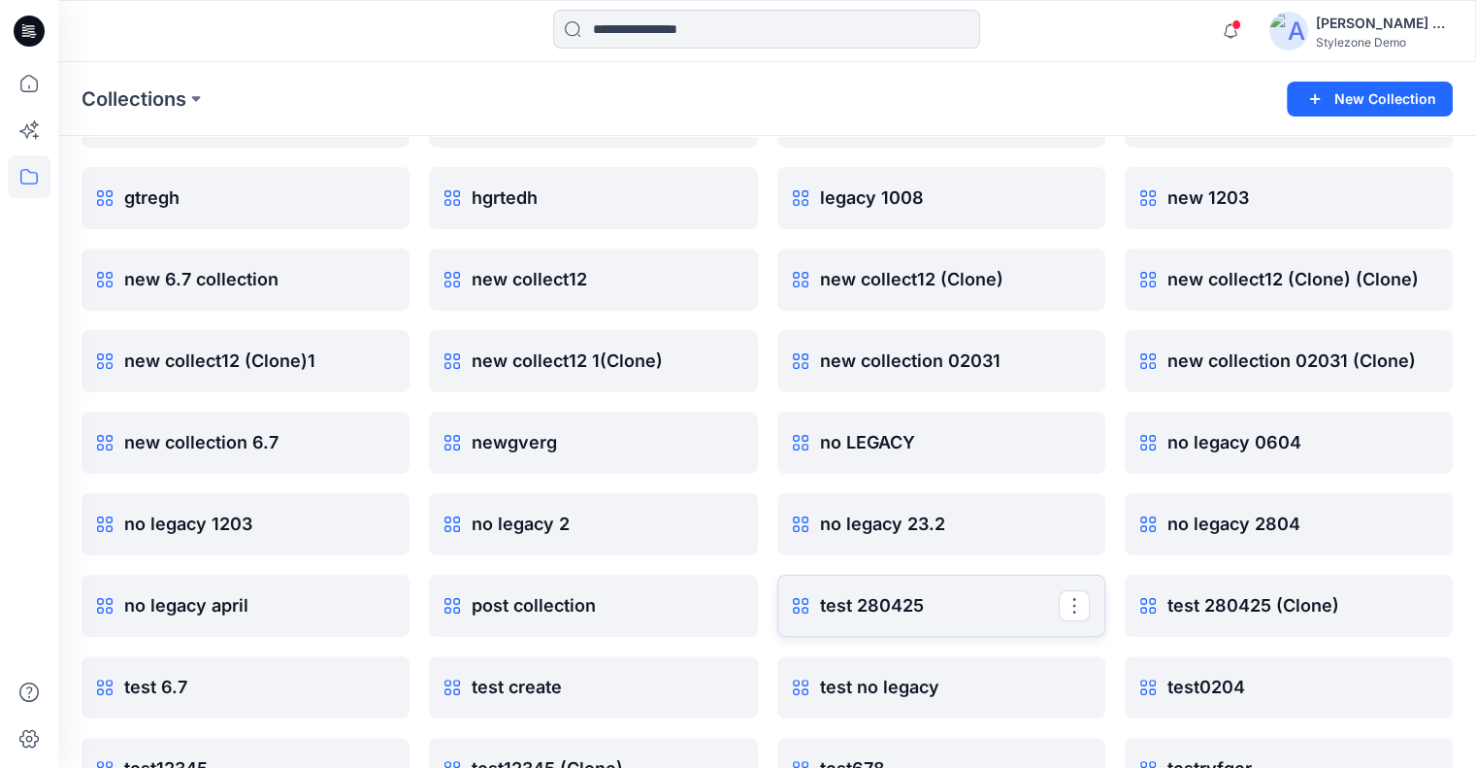
click at [866, 610] on p "test 280425" at bounding box center [939, 605] width 239 height 27
